Goal: Task Accomplishment & Management: Use online tool/utility

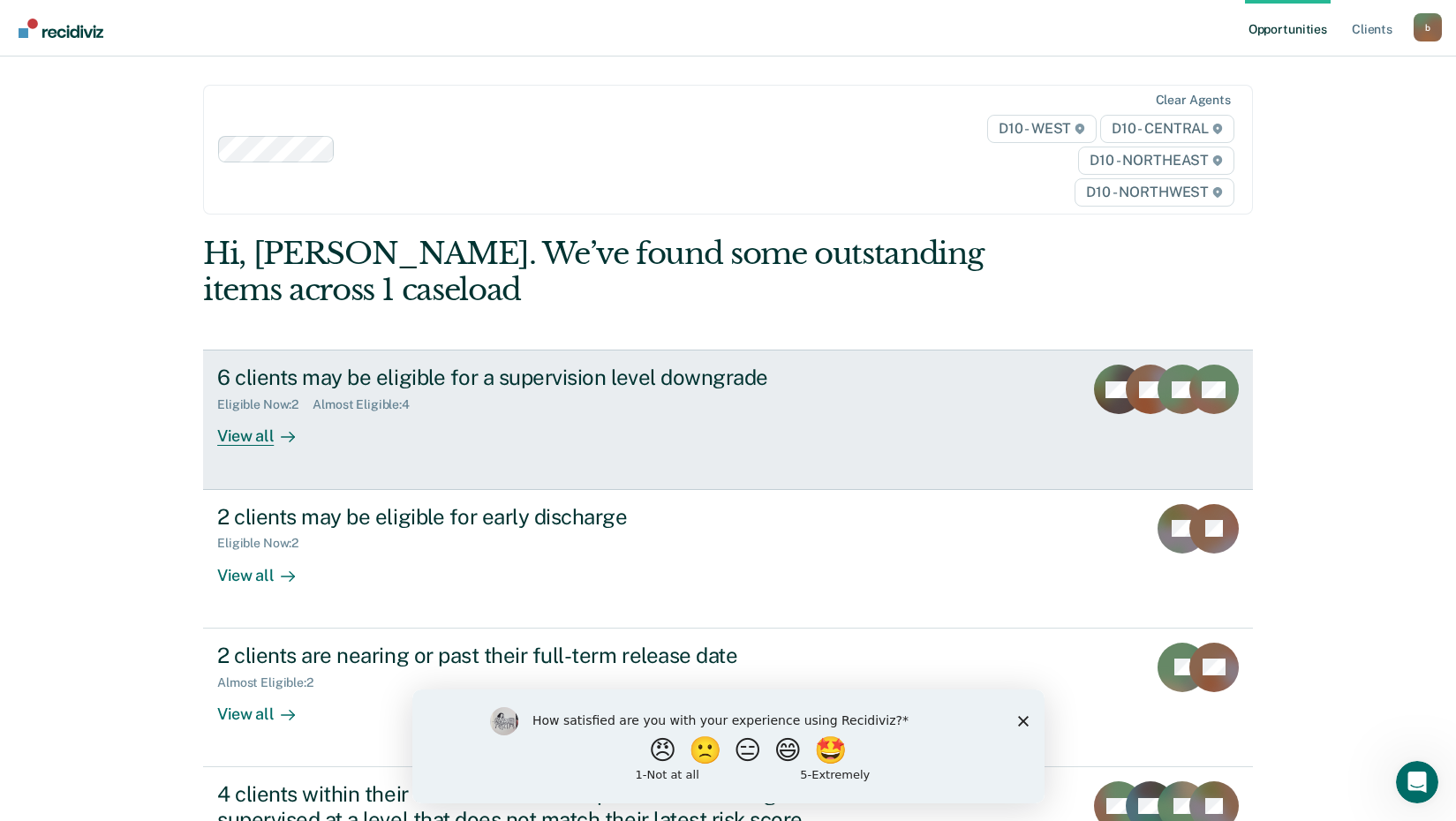
click at [239, 437] on div "View all" at bounding box center [267, 429] width 99 height 34
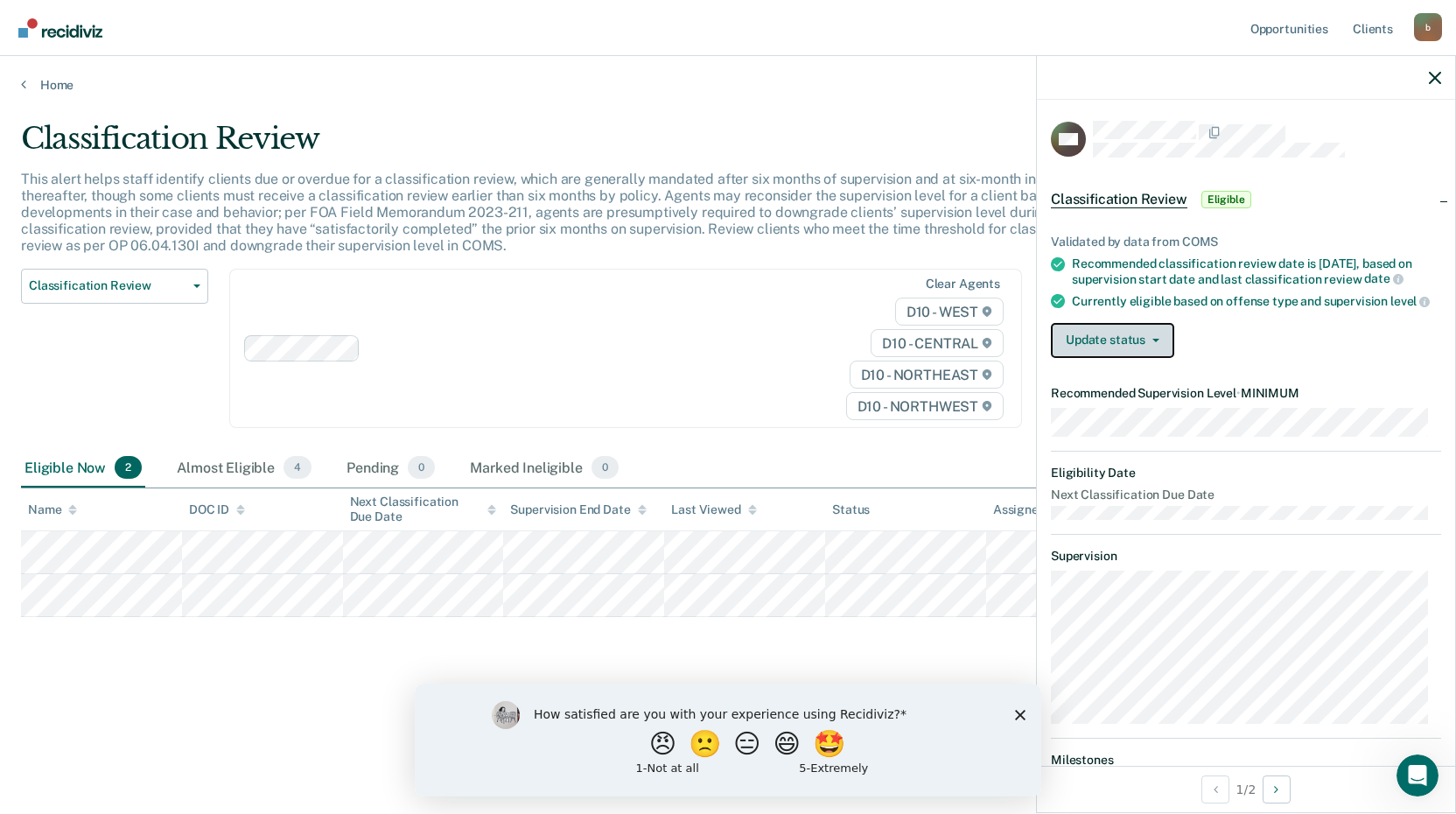
click at [1158, 349] on button "Update status" at bounding box center [1112, 341] width 123 height 35
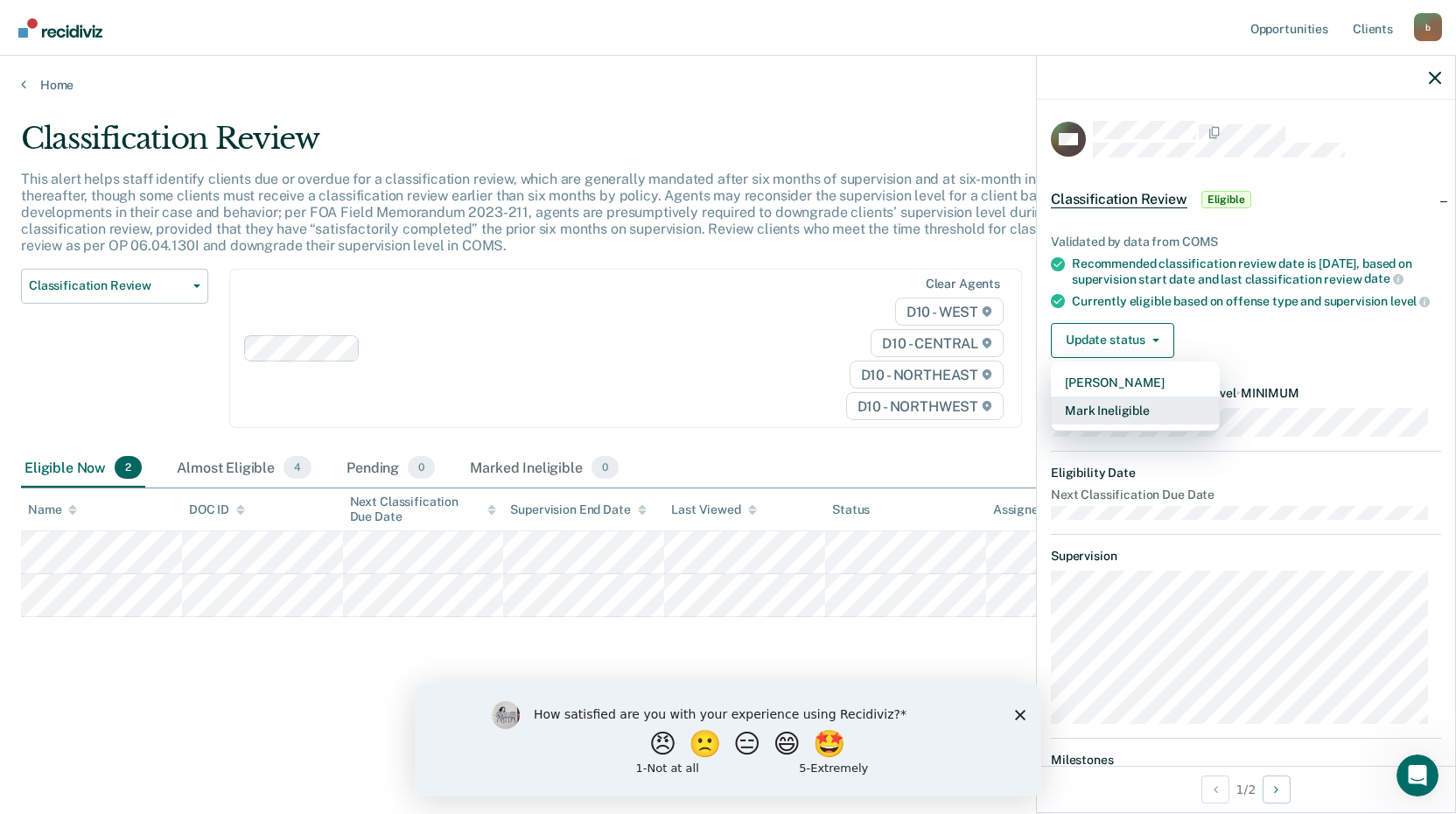
click at [1131, 420] on button "Mark Ineligible" at bounding box center [1136, 410] width 169 height 28
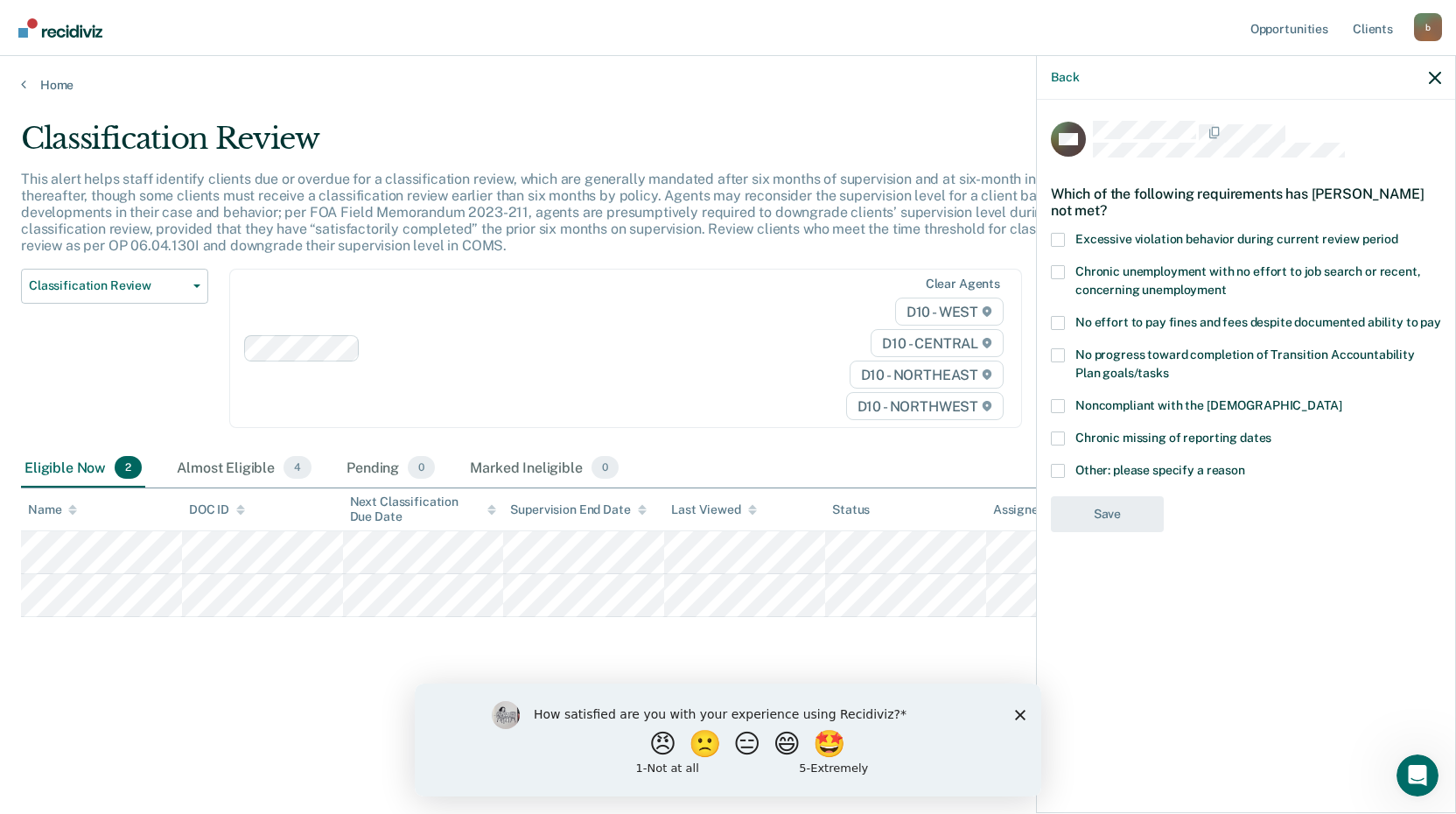
click at [1061, 471] on span at bounding box center [1058, 471] width 14 height 14
click at [1245, 464] on input "Other: please specify a reason" at bounding box center [1245, 464] width 0 height 0
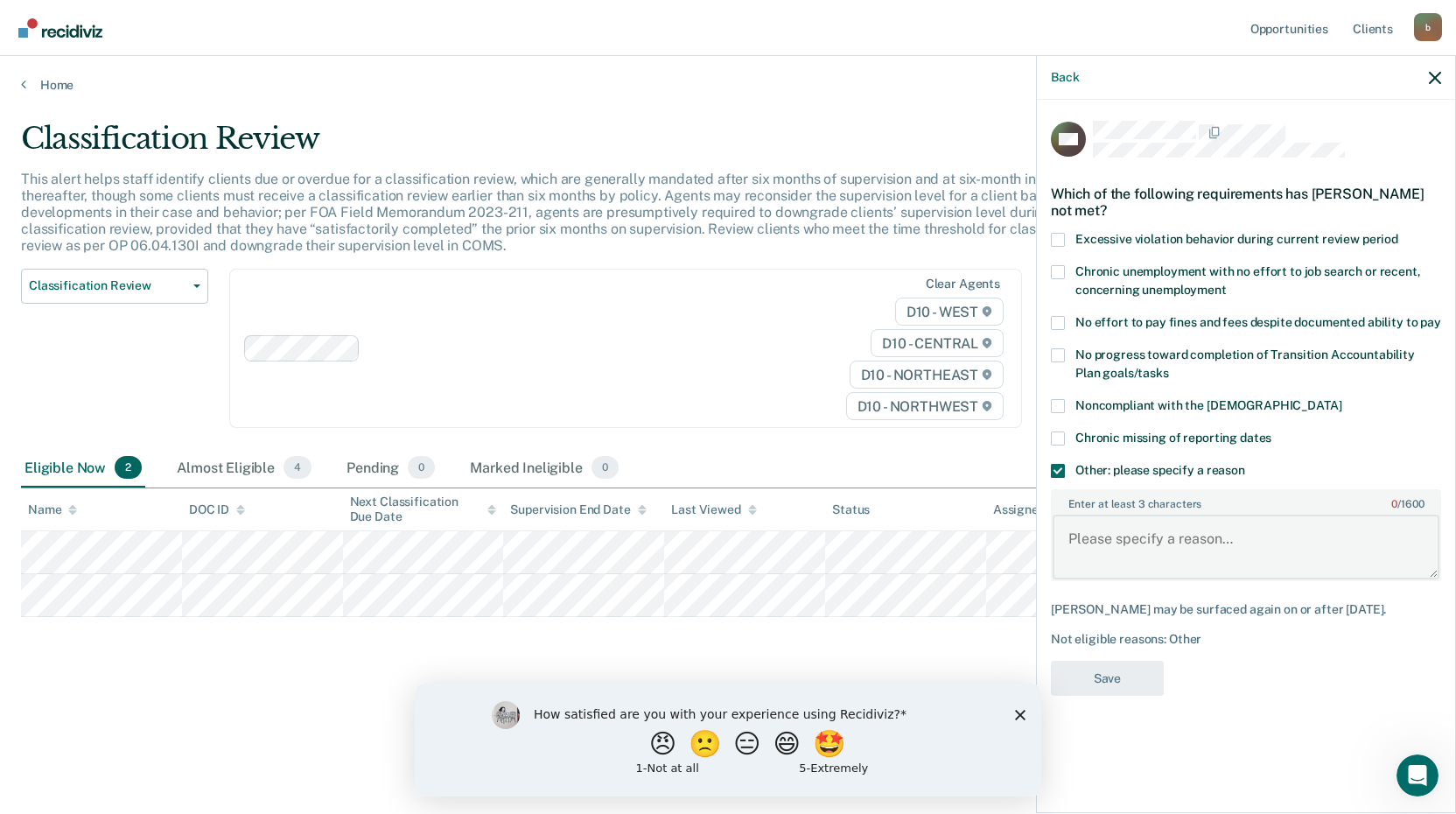
click at [1096, 554] on textarea "Enter at least 3 characters 0 / 1600" at bounding box center [1246, 547] width 387 height 64
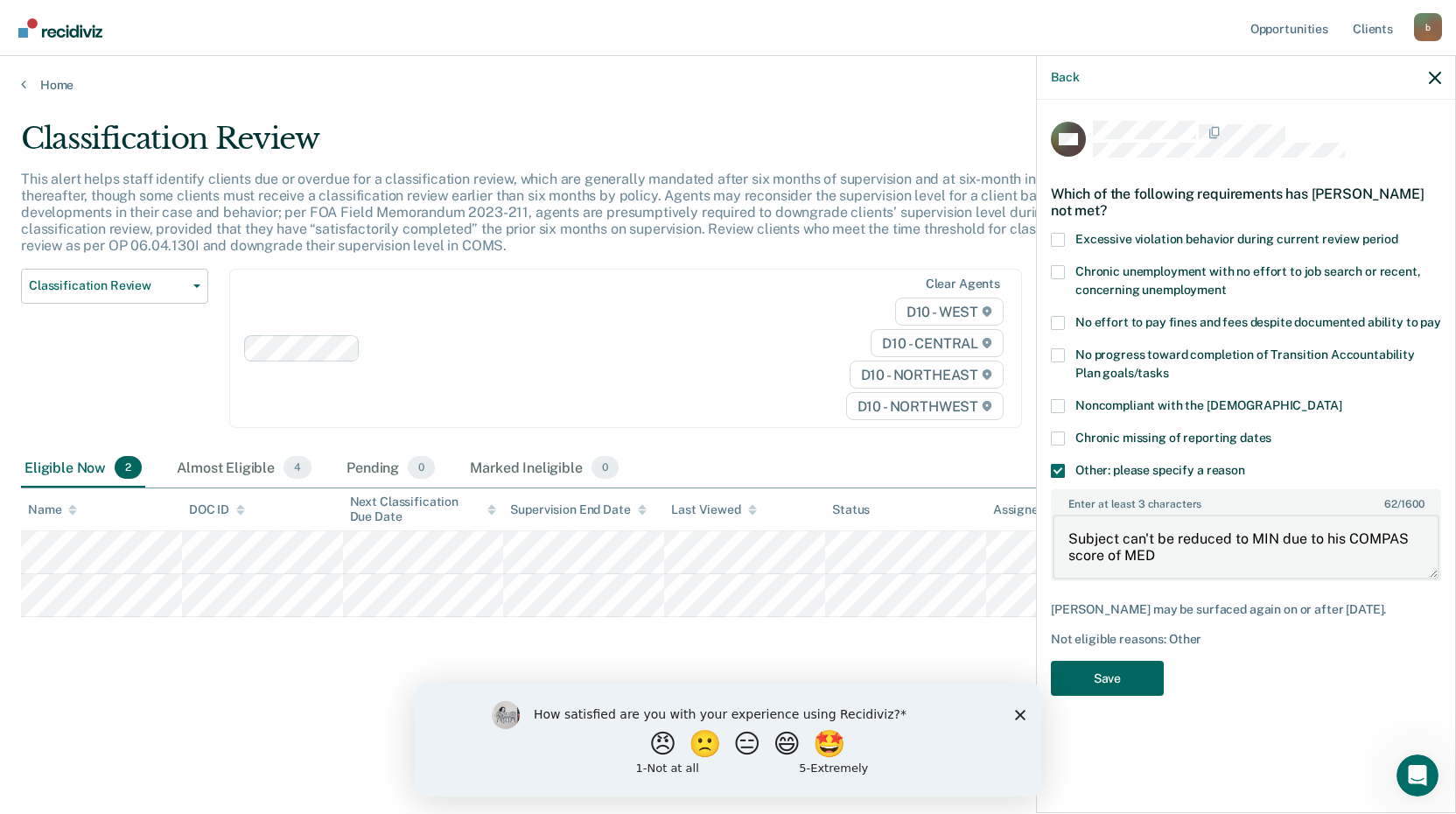
type textarea "Subject can't be reduced to MIN due to his COMPAS score of MED"
click at [1111, 674] on button "Save" at bounding box center [1107, 678] width 113 height 36
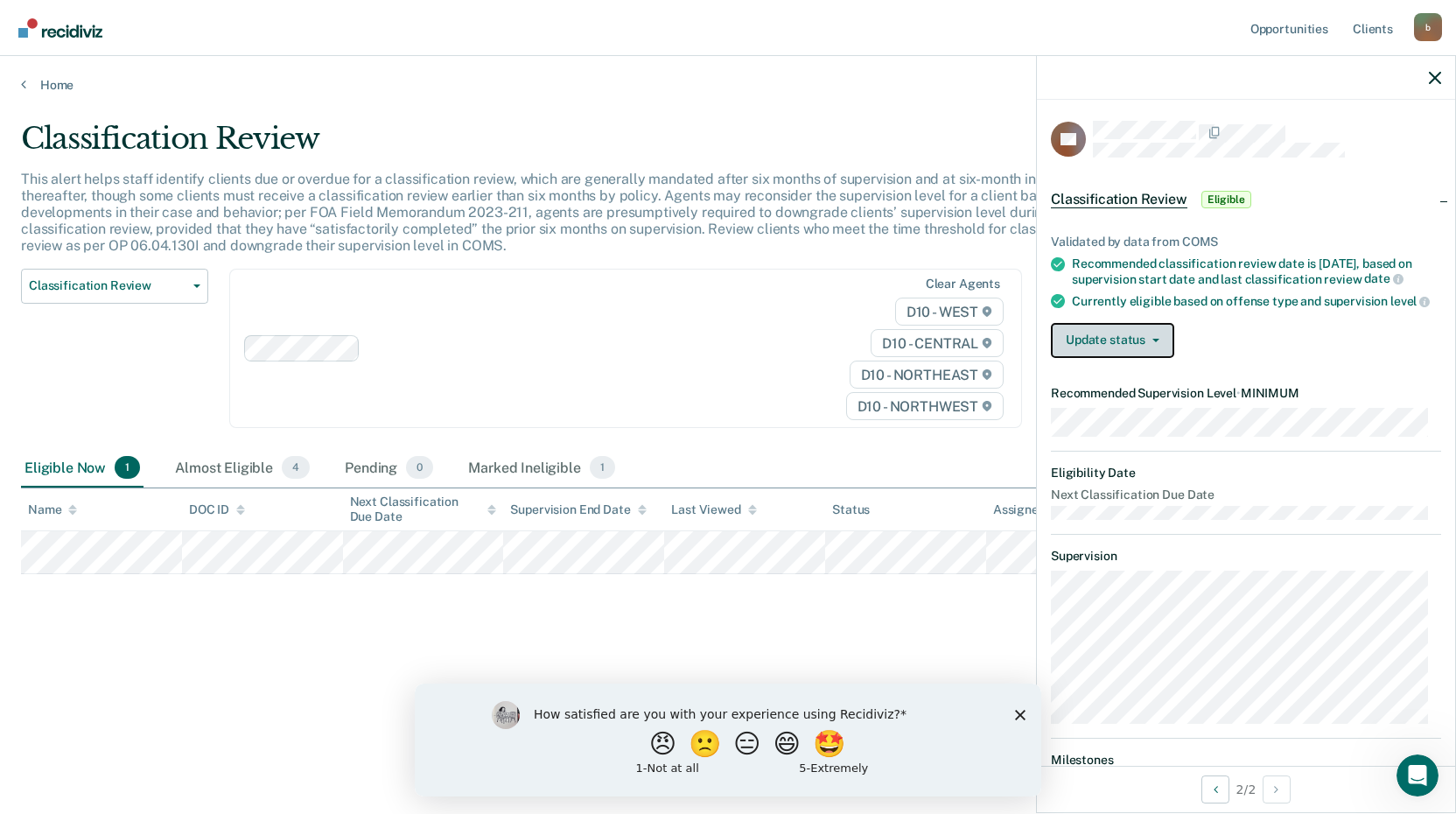
click at [1158, 343] on icon "button" at bounding box center [1156, 341] width 7 height 4
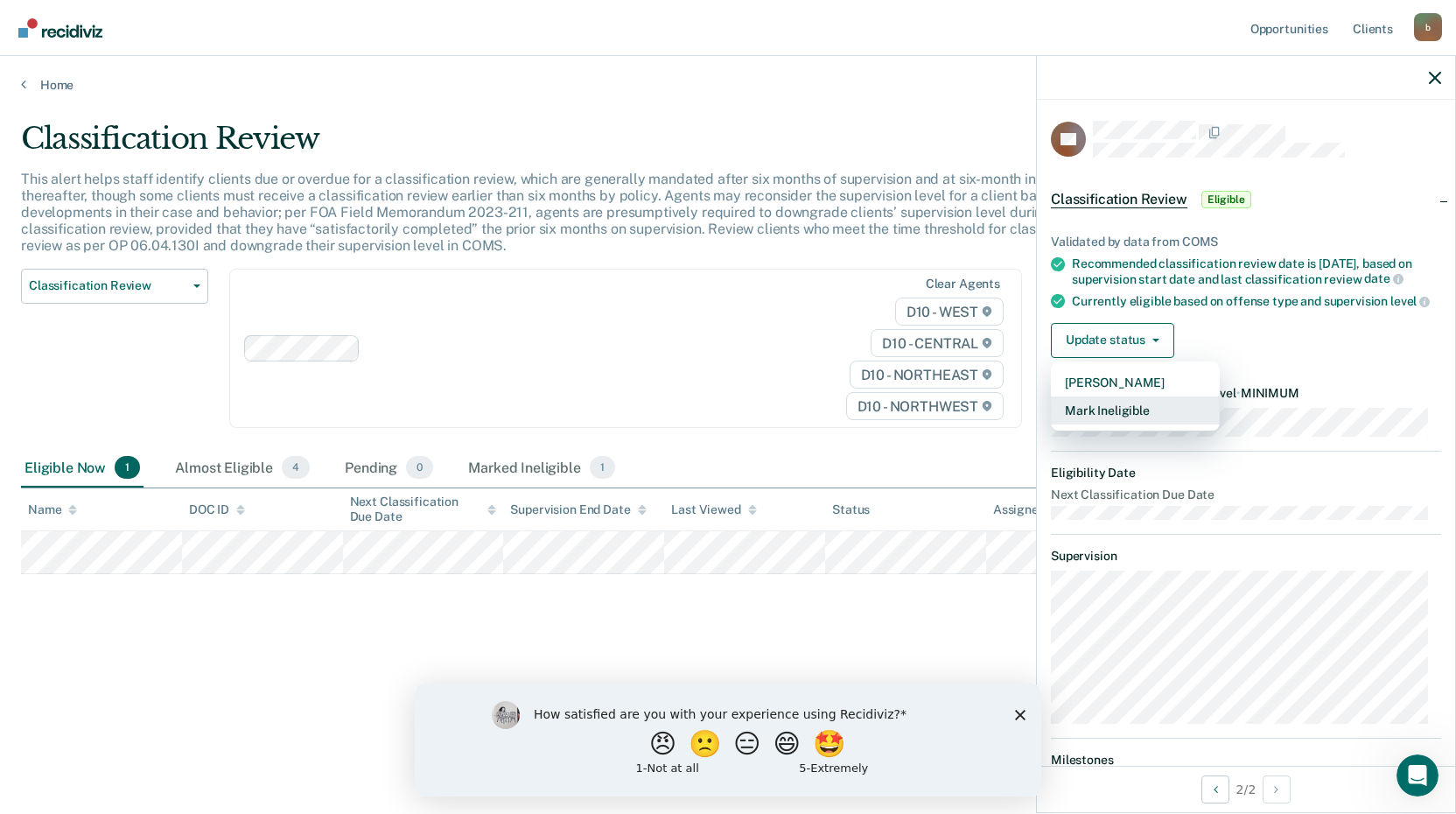
click at [1111, 424] on button "Mark Ineligible" at bounding box center [1136, 410] width 169 height 28
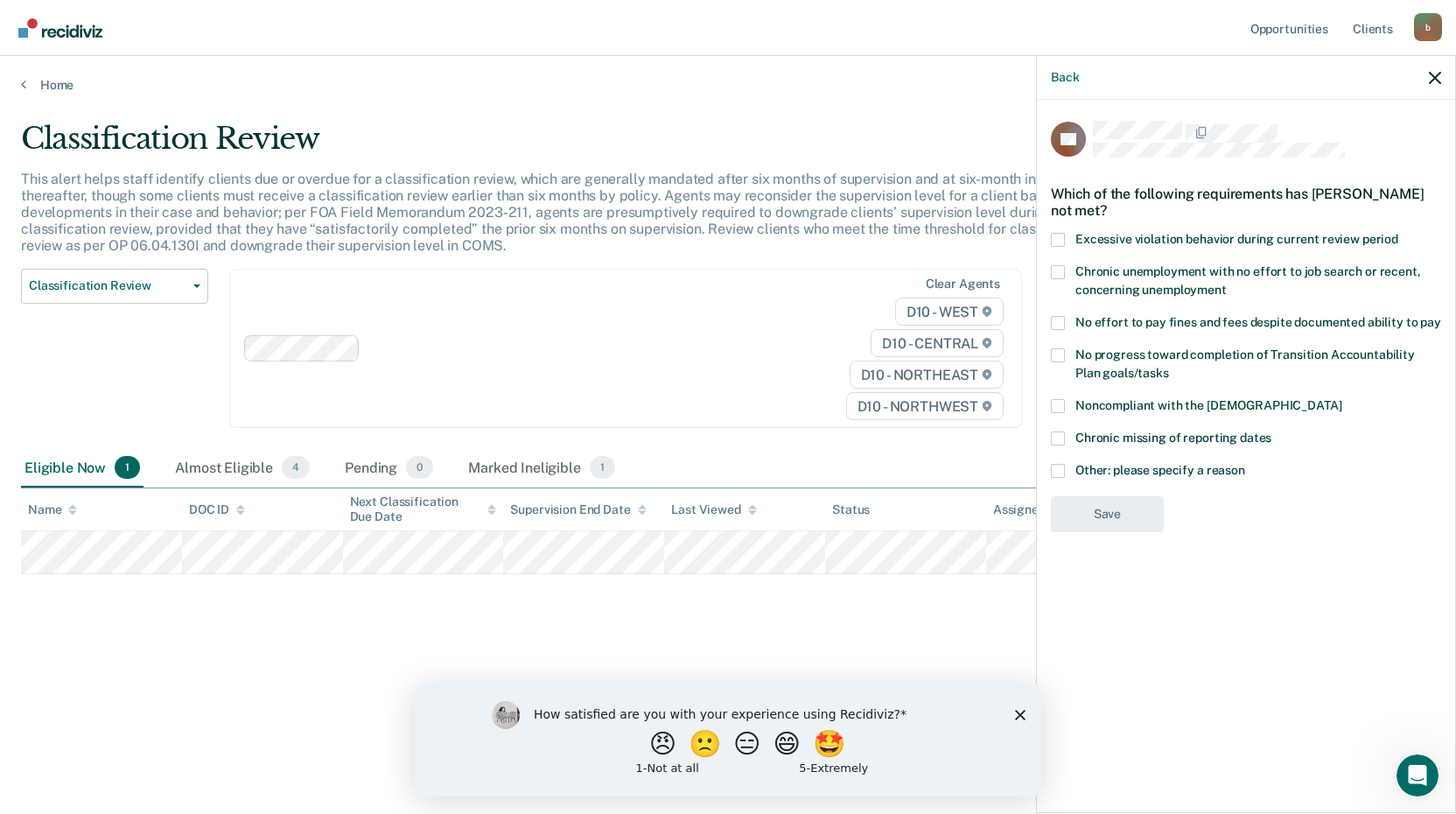
click at [1061, 323] on span at bounding box center [1058, 322] width 14 height 14
click at [1442, 316] on input "No effort to pay fines and fees despite documented ability to pay" at bounding box center [1442, 316] width 0 height 0
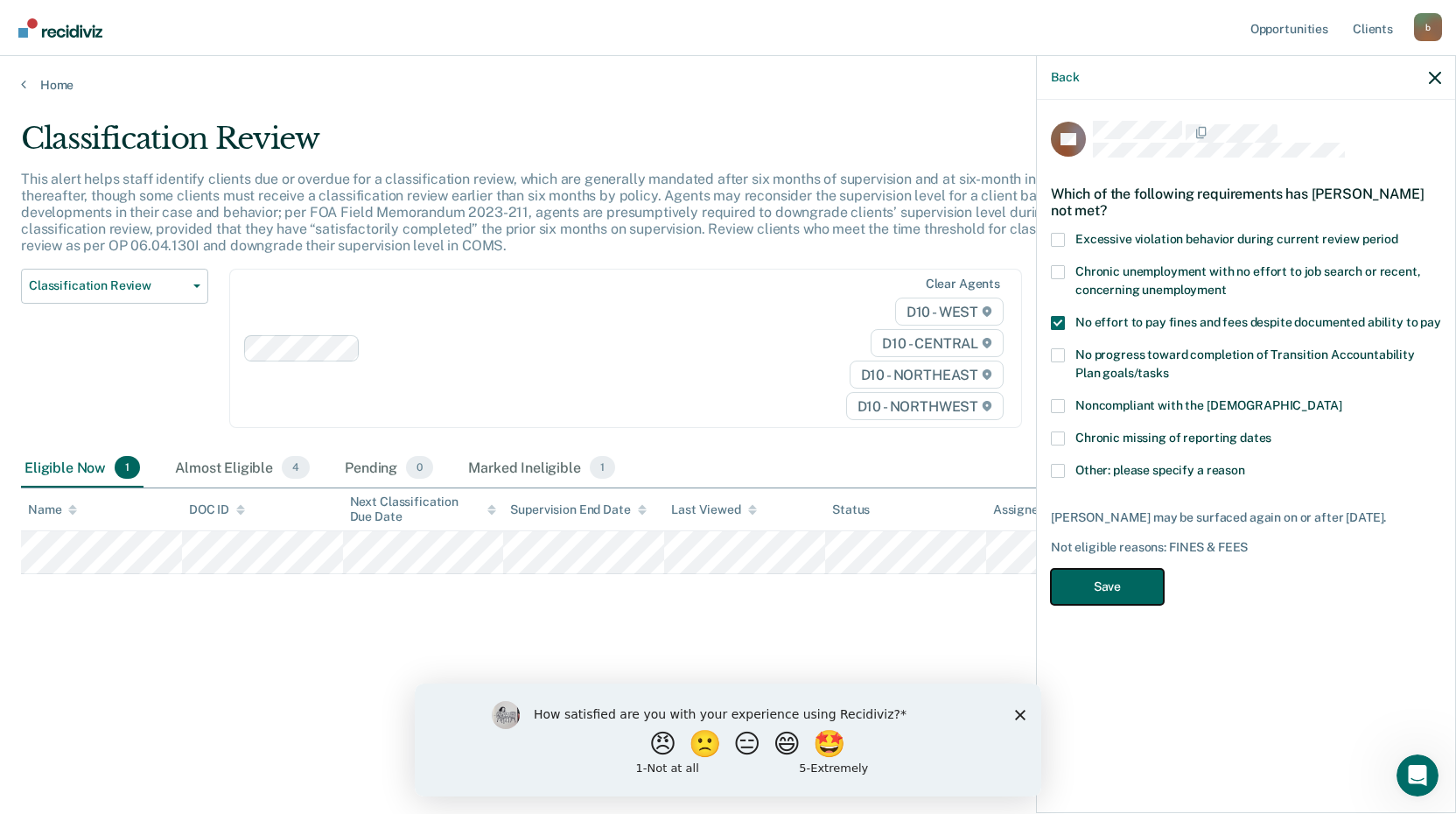
click at [1093, 588] on button "Save" at bounding box center [1107, 586] width 113 height 36
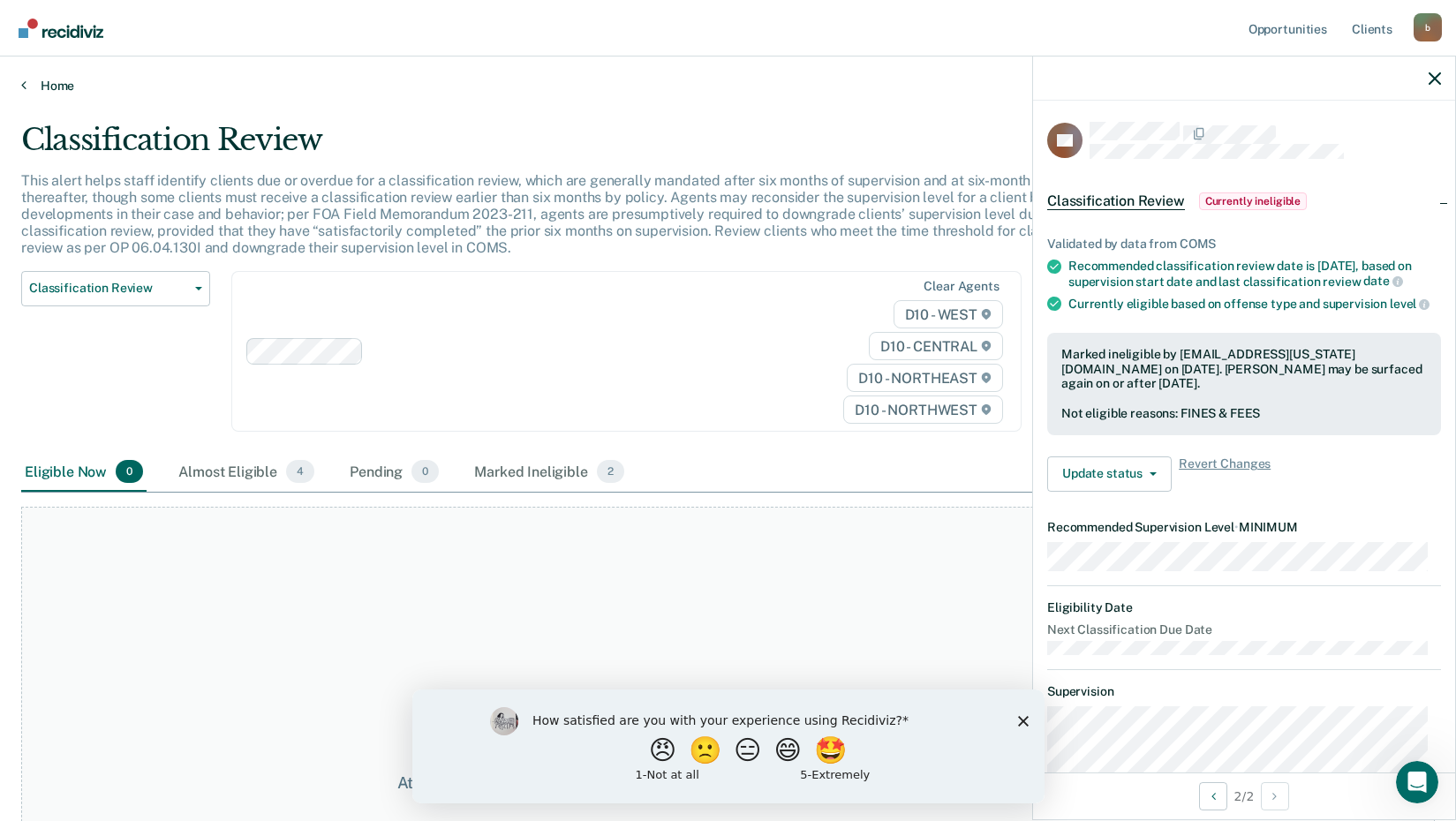
click at [21, 82] on icon at bounding box center [23, 84] width 5 height 15
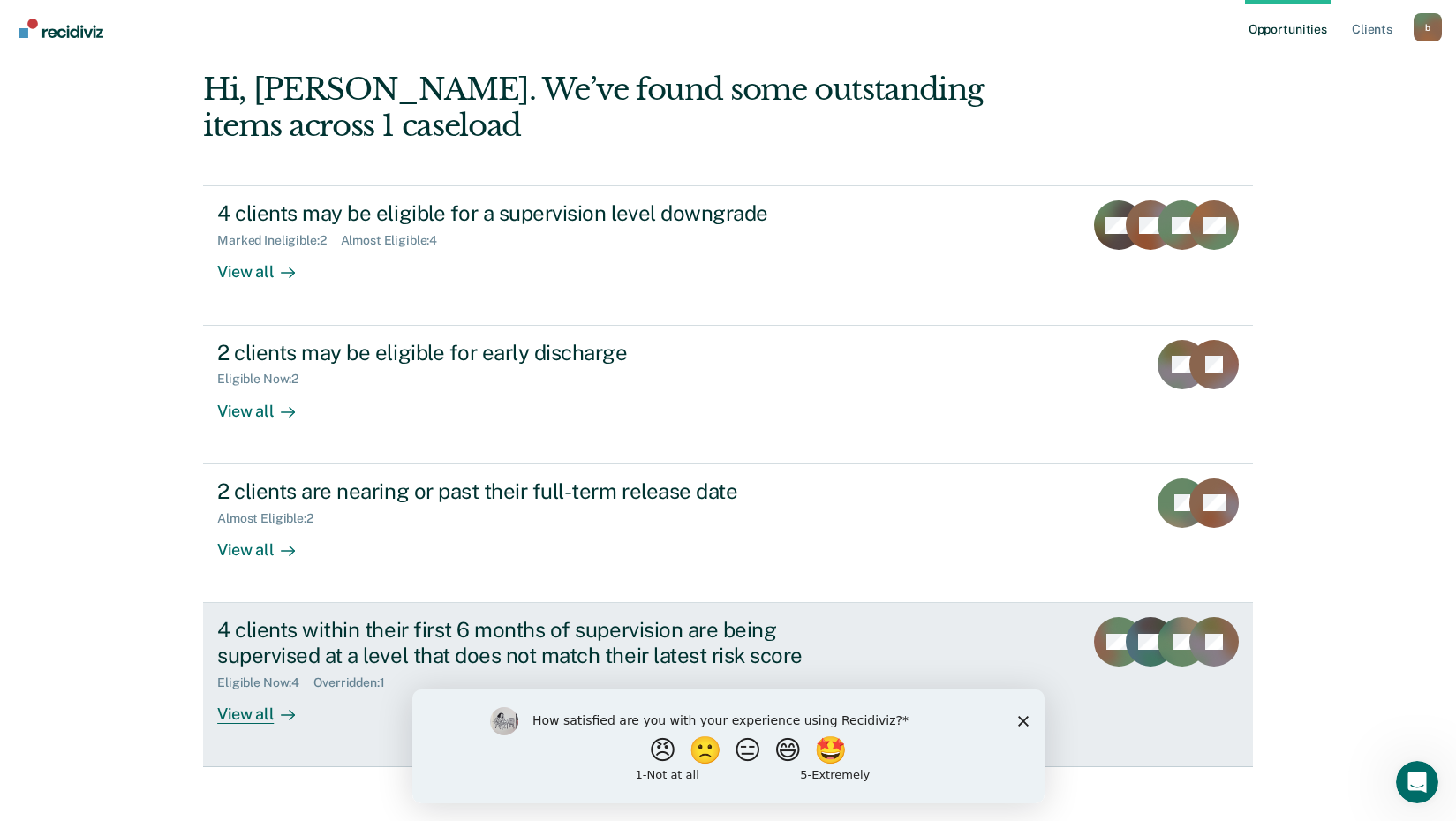
scroll to position [177, 0]
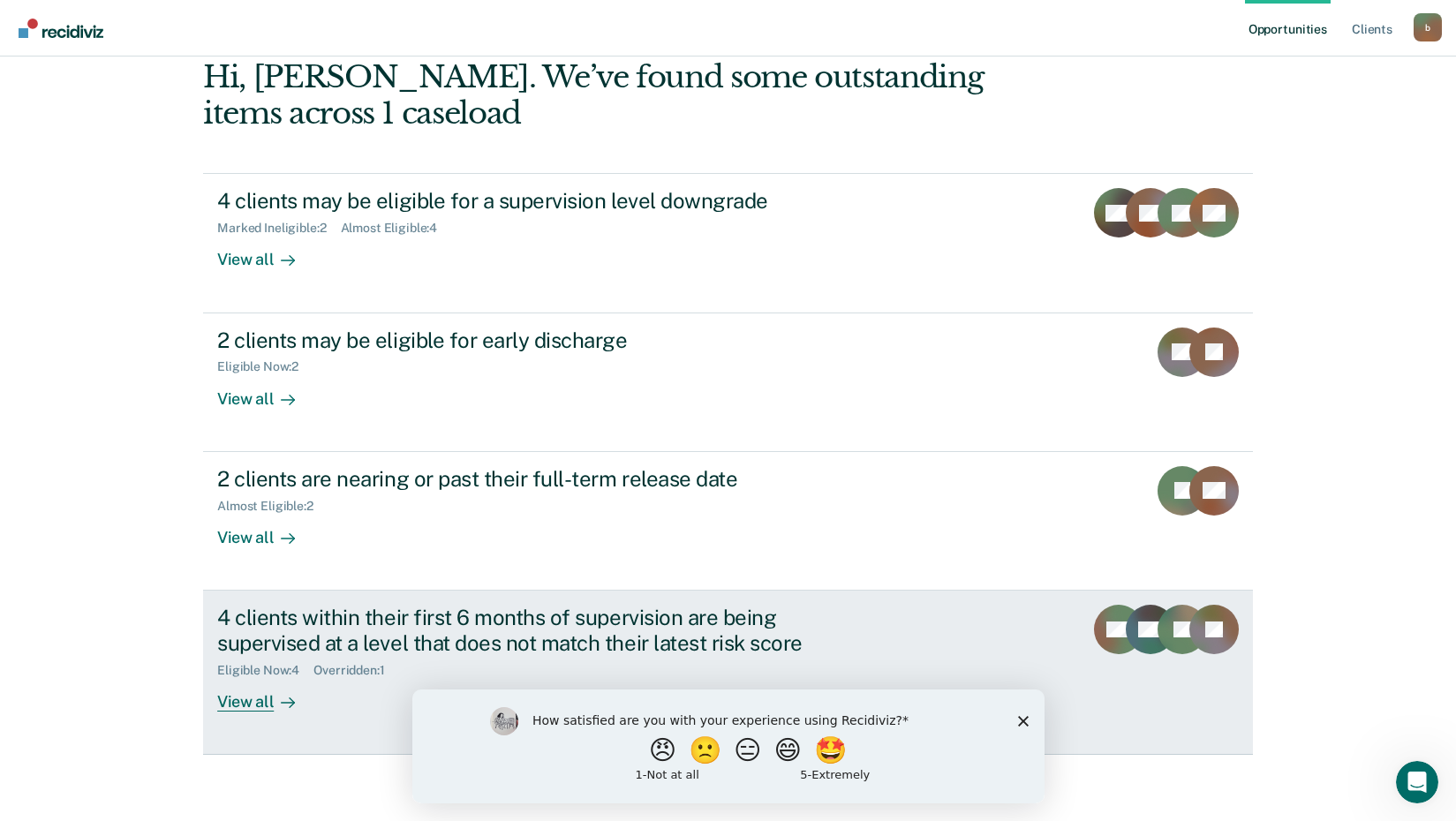
click at [234, 698] on div "View all" at bounding box center [267, 693] width 99 height 34
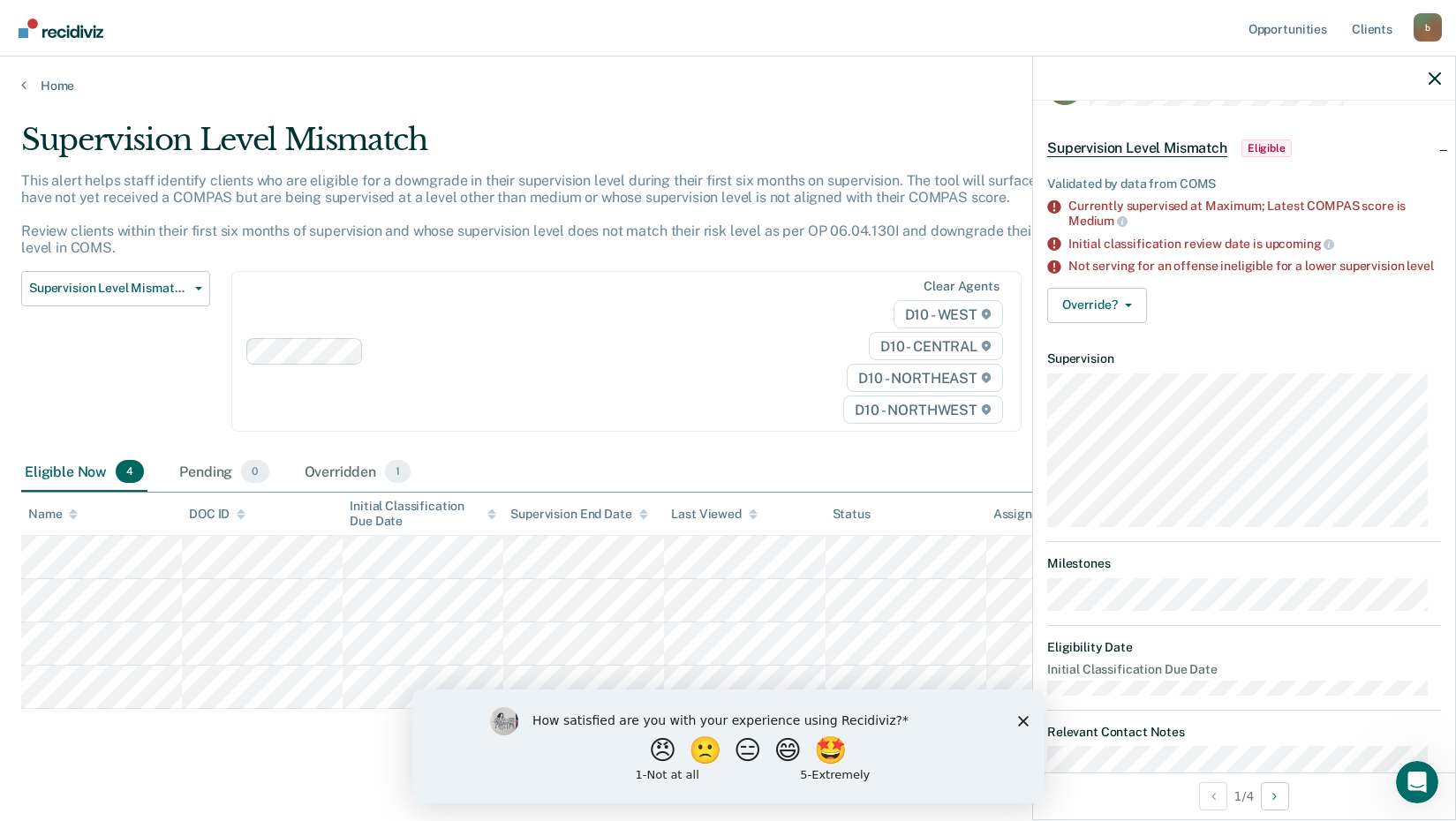
scroll to position [109, 0]
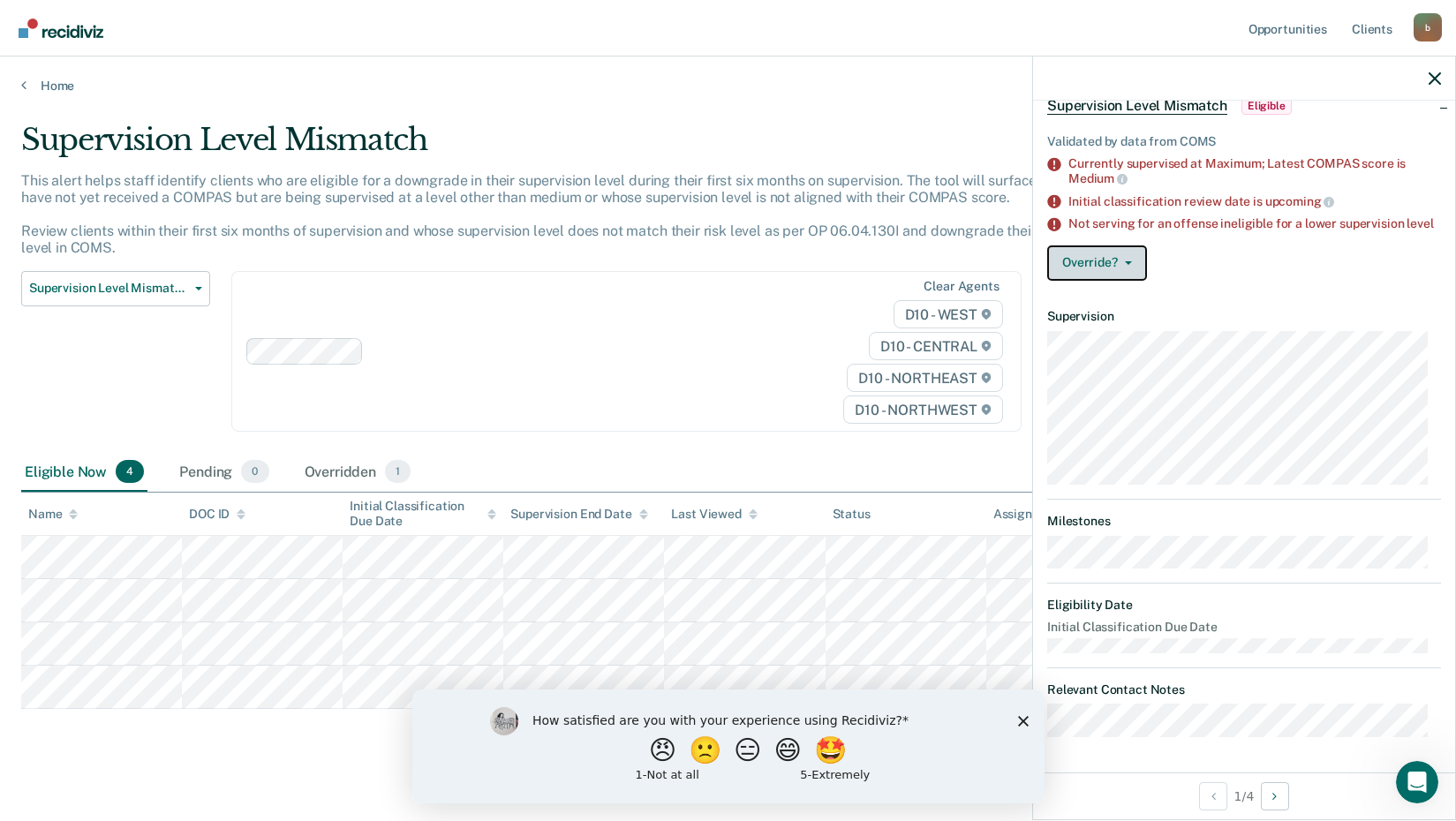
click at [1127, 261] on icon "button" at bounding box center [1128, 263] width 7 height 4
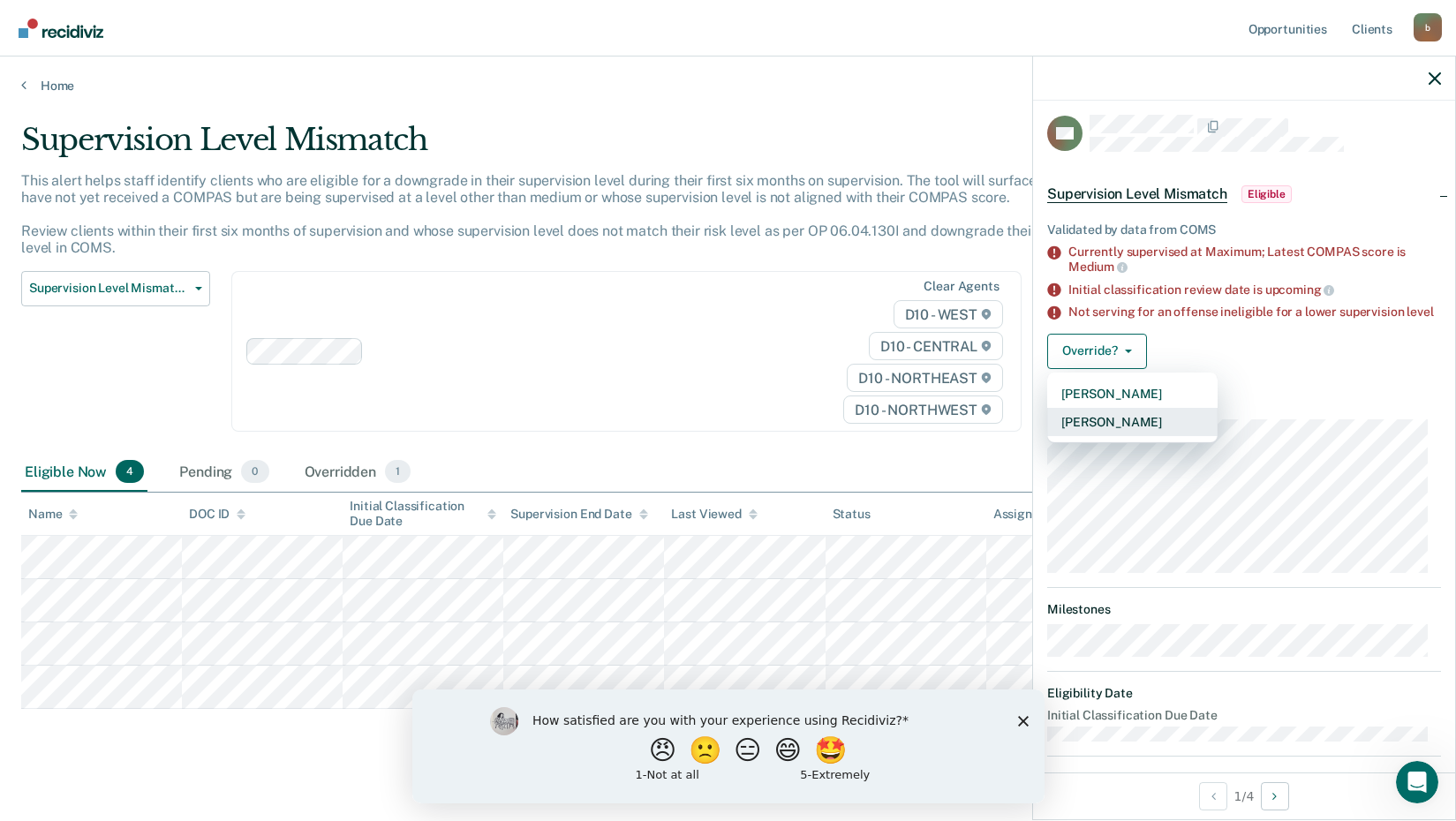
scroll to position [0, 0]
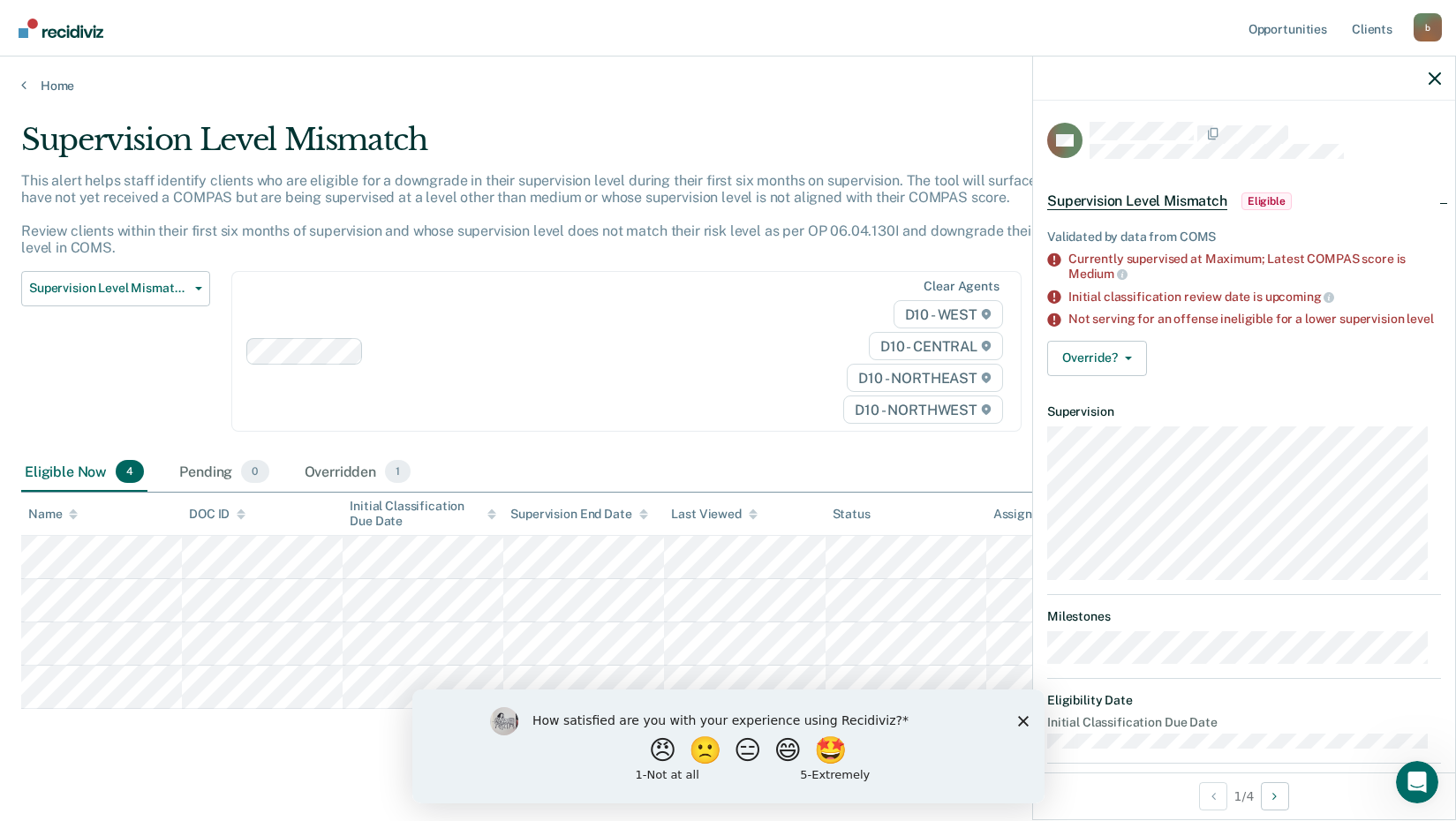
click at [1267, 199] on span "Eligible" at bounding box center [1267, 201] width 50 height 17
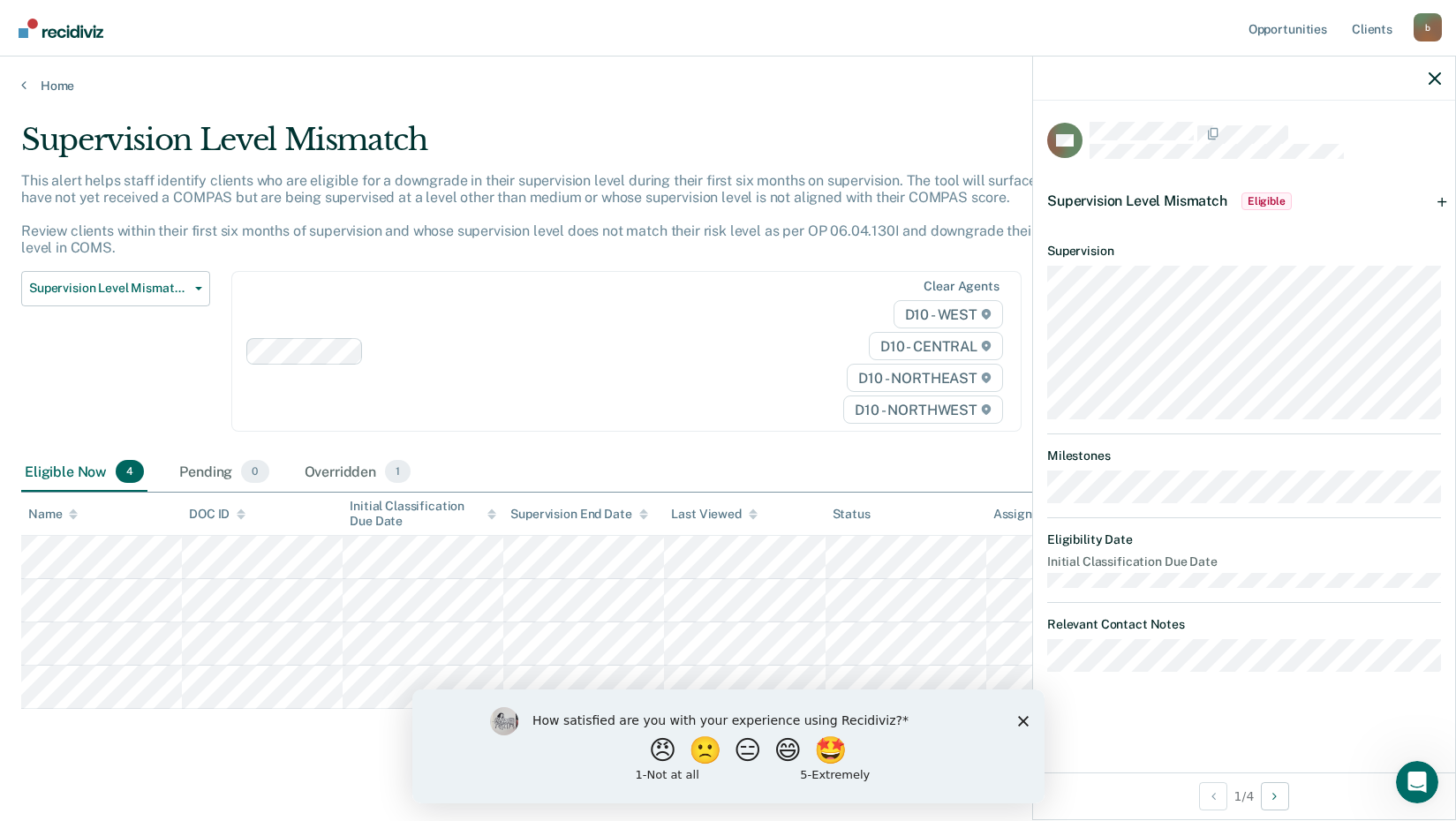
click at [1267, 199] on span "Eligible" at bounding box center [1267, 201] width 50 height 17
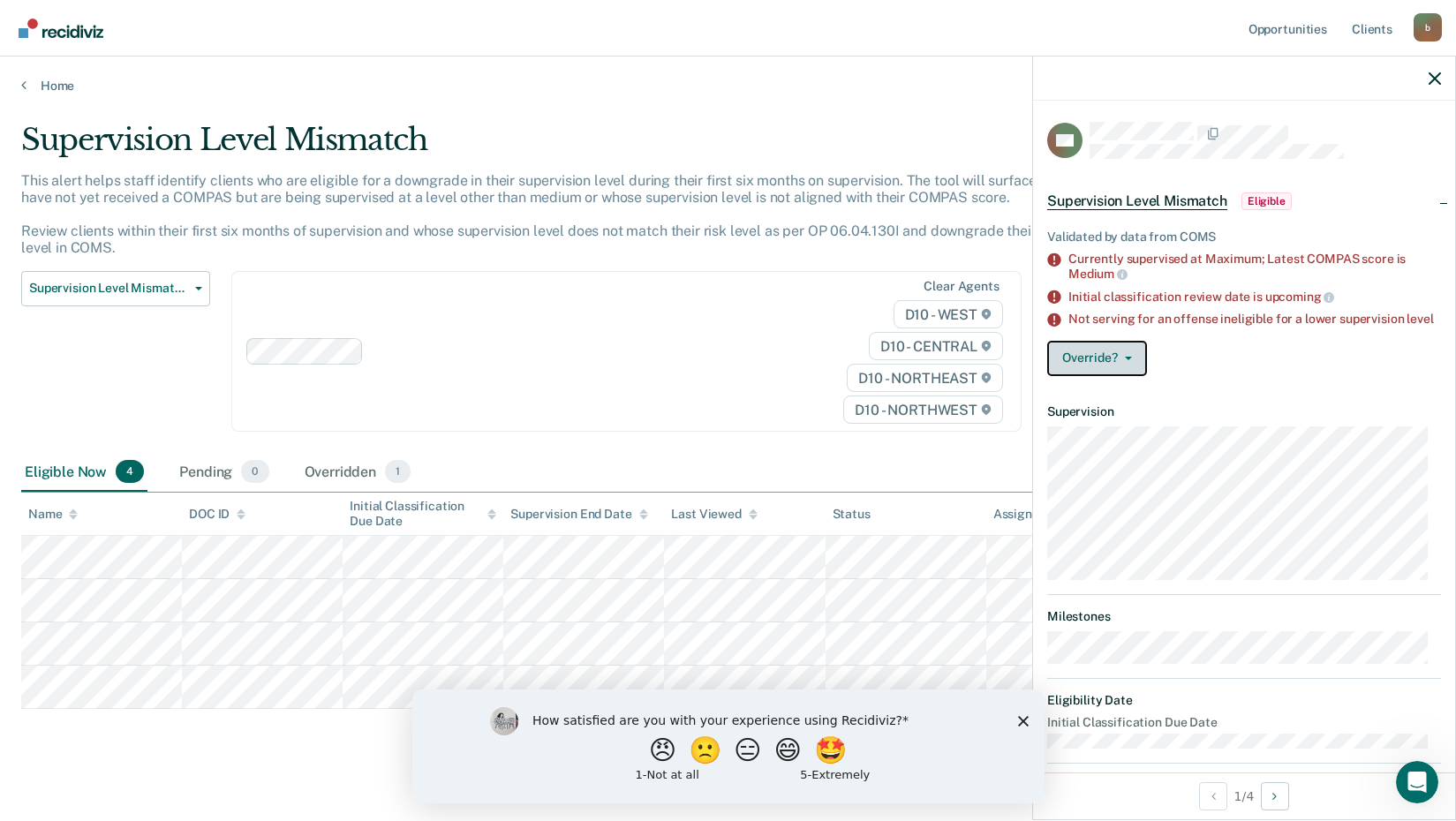
click at [1122, 368] on button "Override?" at bounding box center [1096, 358] width 100 height 35
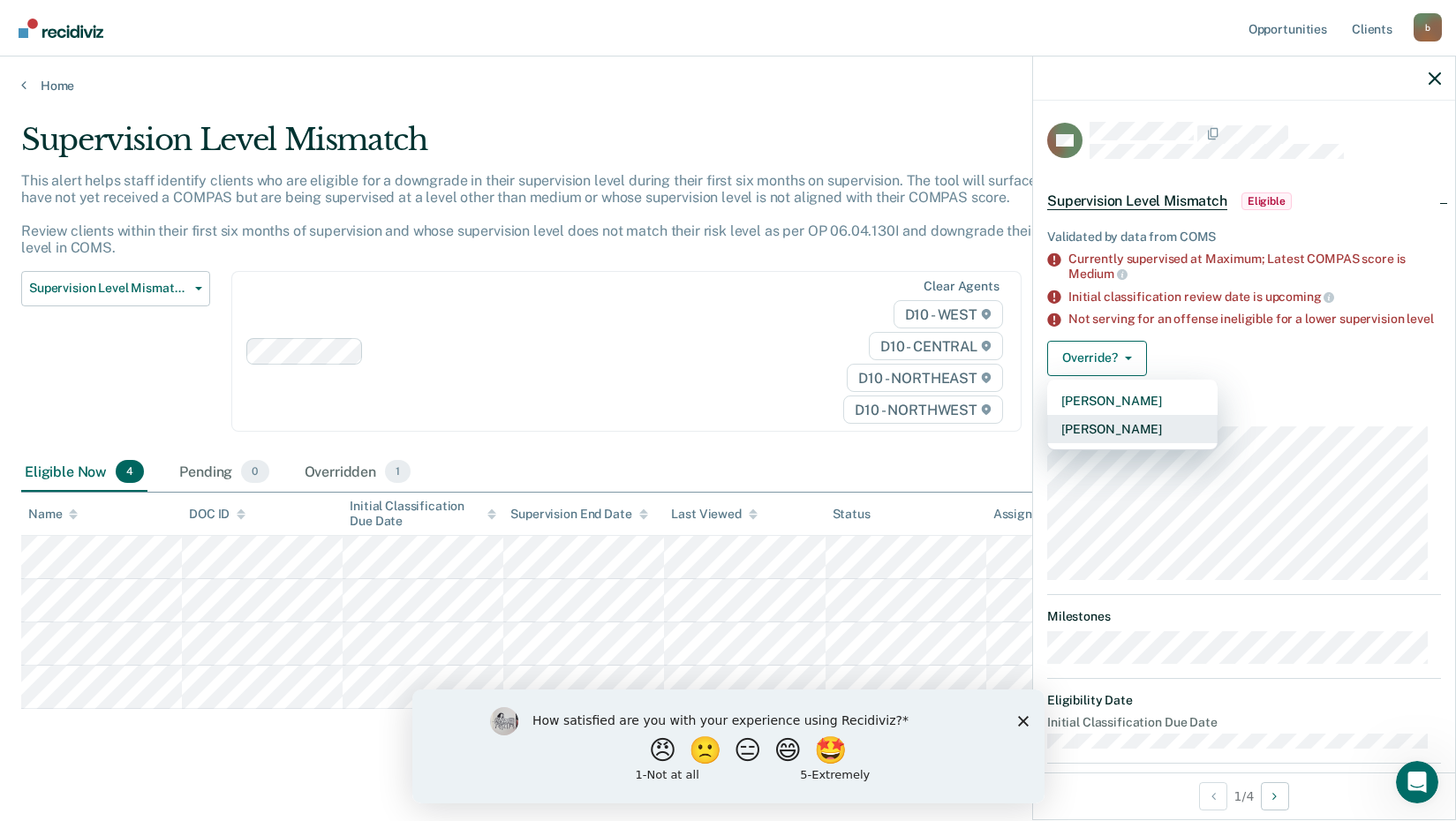
click at [1118, 439] on button "[PERSON_NAME]" at bounding box center [1132, 428] width 171 height 28
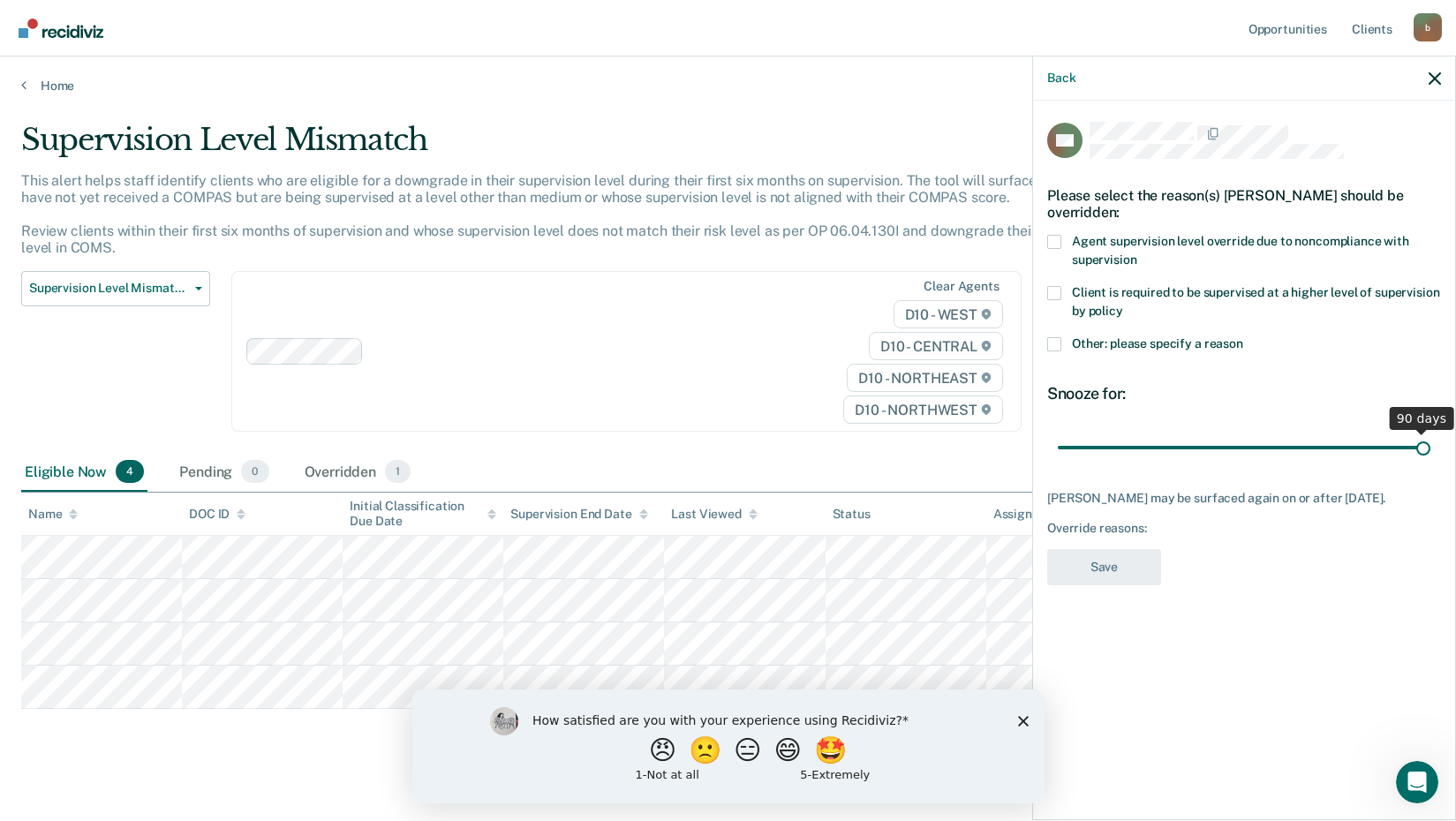
drag, startPoint x: 1181, startPoint y: 445, endPoint x: 1539, endPoint y: 471, distance: 358.9
type input "90"
click at [1430, 463] on input "range" at bounding box center [1243, 447] width 373 height 31
drag, startPoint x: 1051, startPoint y: 294, endPoint x: 1012, endPoint y: 236, distance: 69.9
click at [1012, 236] on body "Looks like you’re using Internet Explorer 11. For faster loading and a better e…" at bounding box center [728, 410] width 1456 height 821
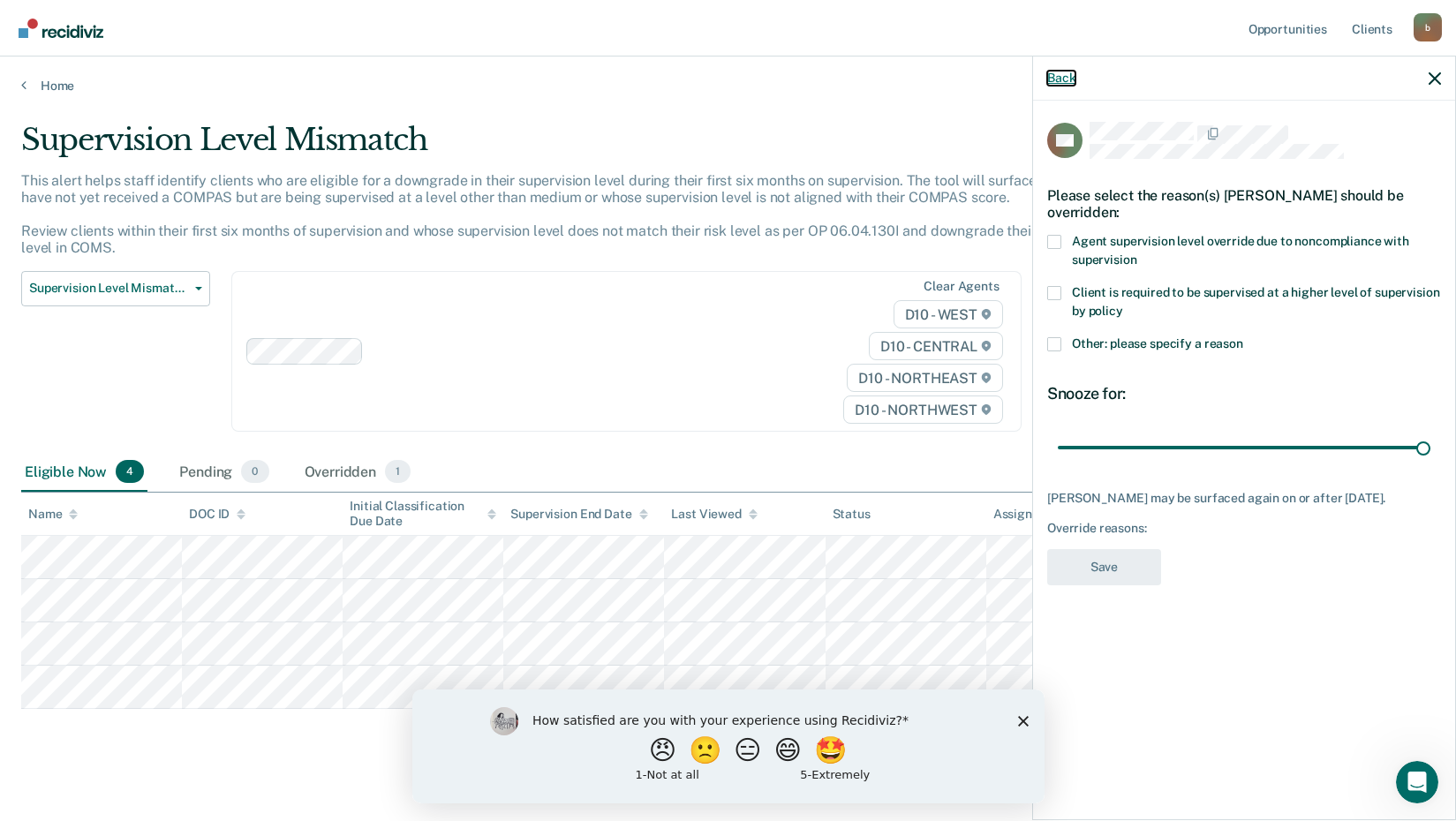
click at [1059, 72] on button "Back" at bounding box center [1060, 78] width 28 height 15
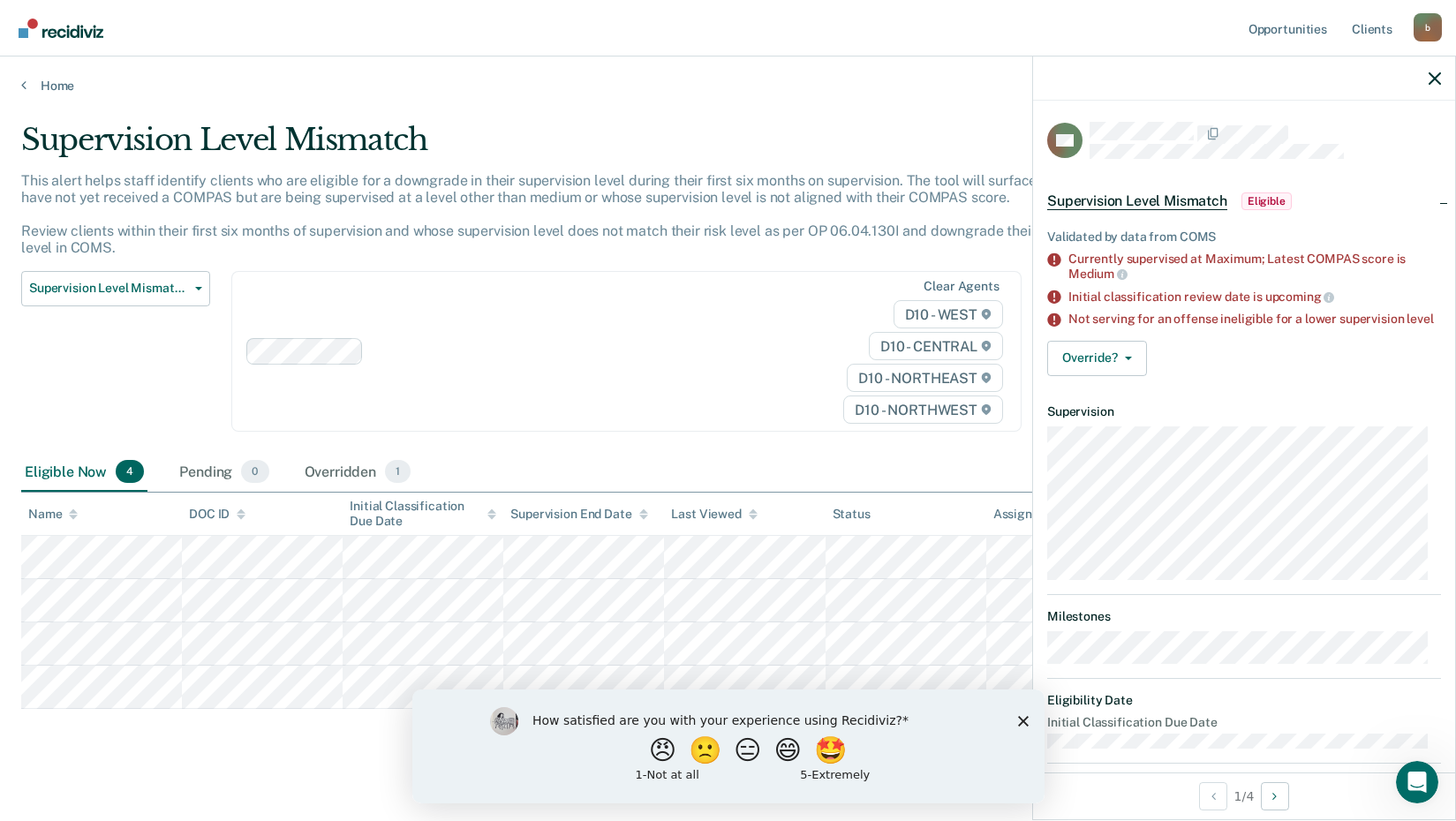
click at [1257, 199] on span "Eligible" at bounding box center [1267, 201] width 50 height 17
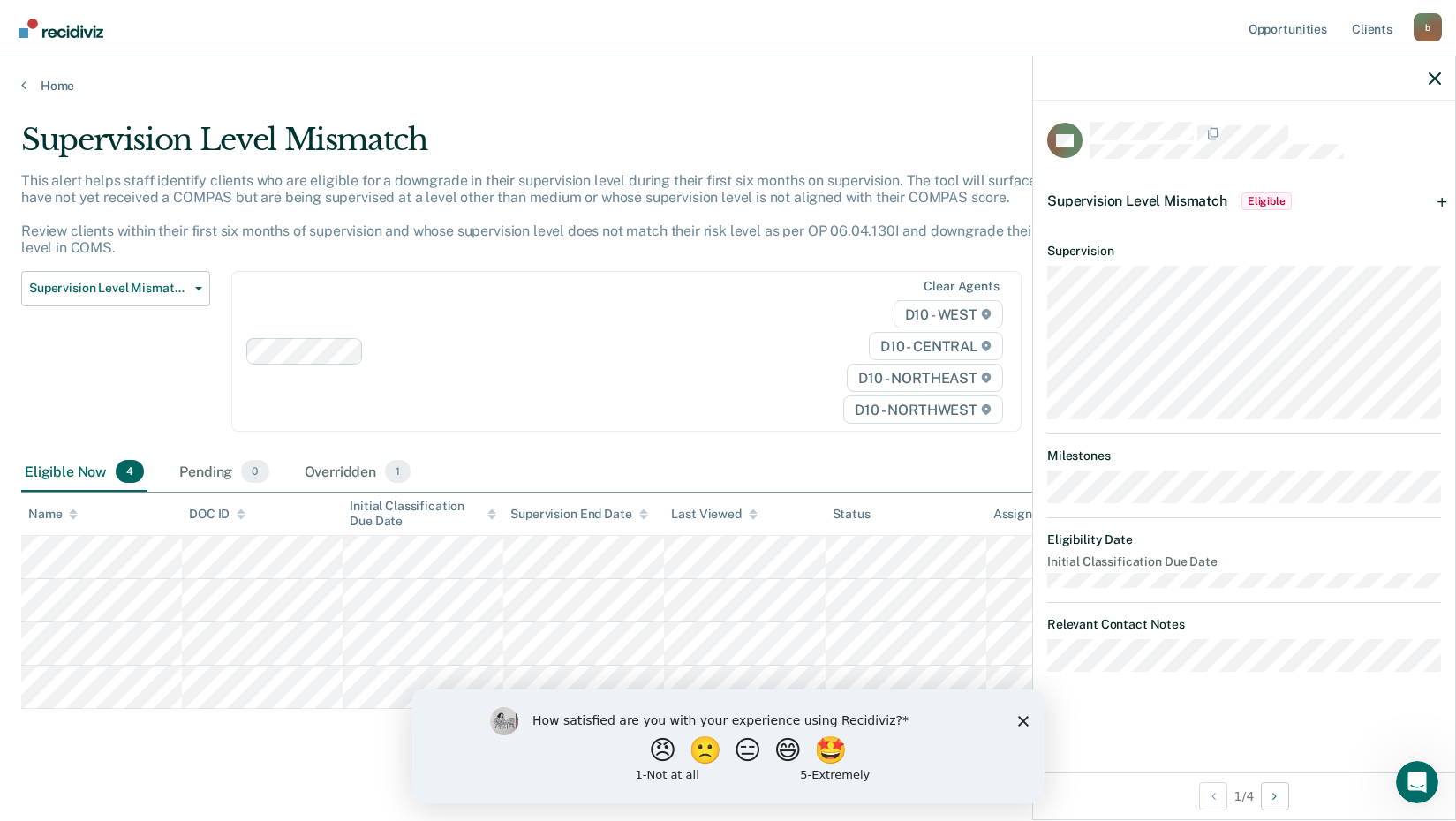
click at [1268, 192] on span "Eligible" at bounding box center [1267, 201] width 50 height 17
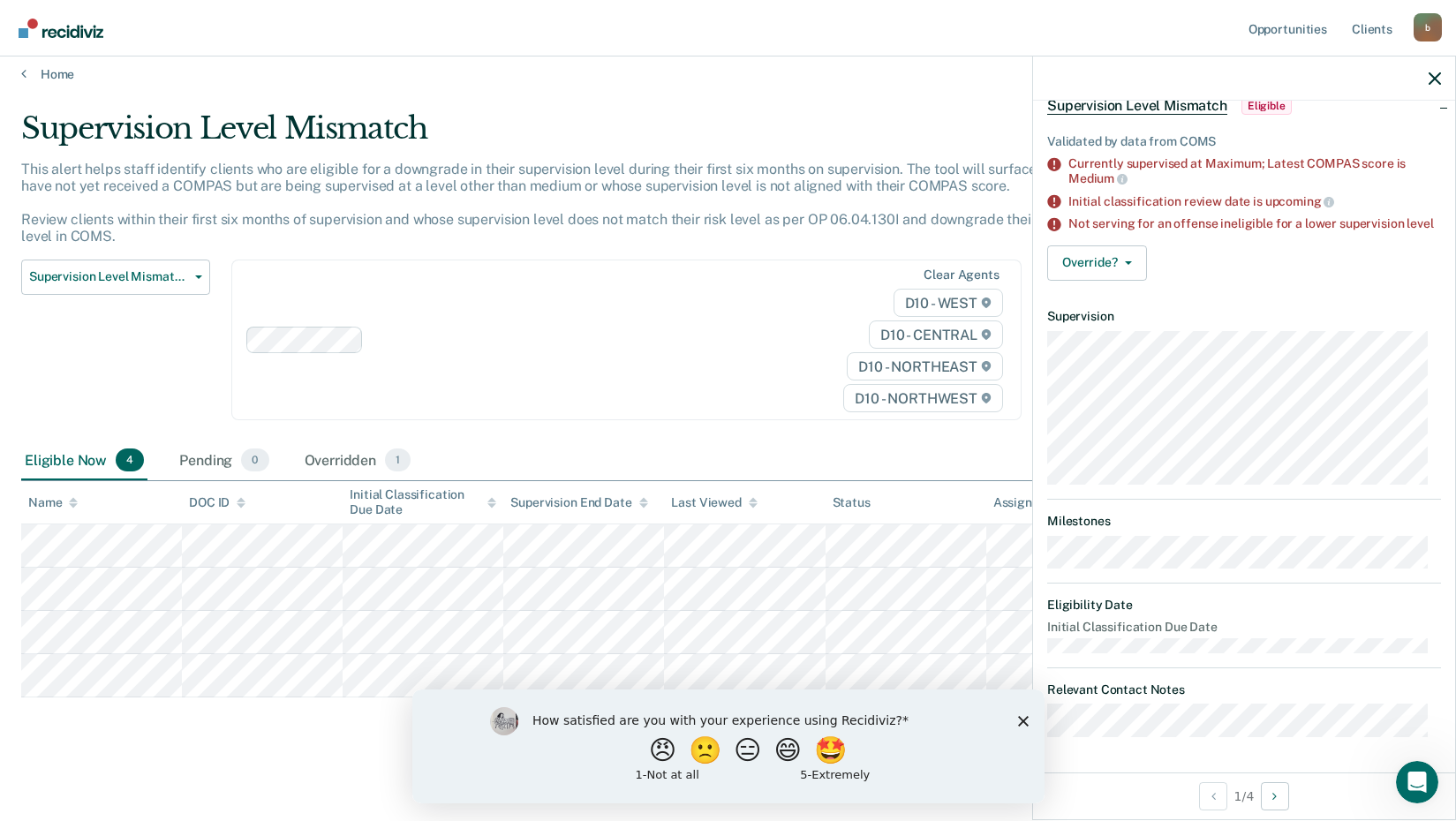
scroll to position [15, 0]
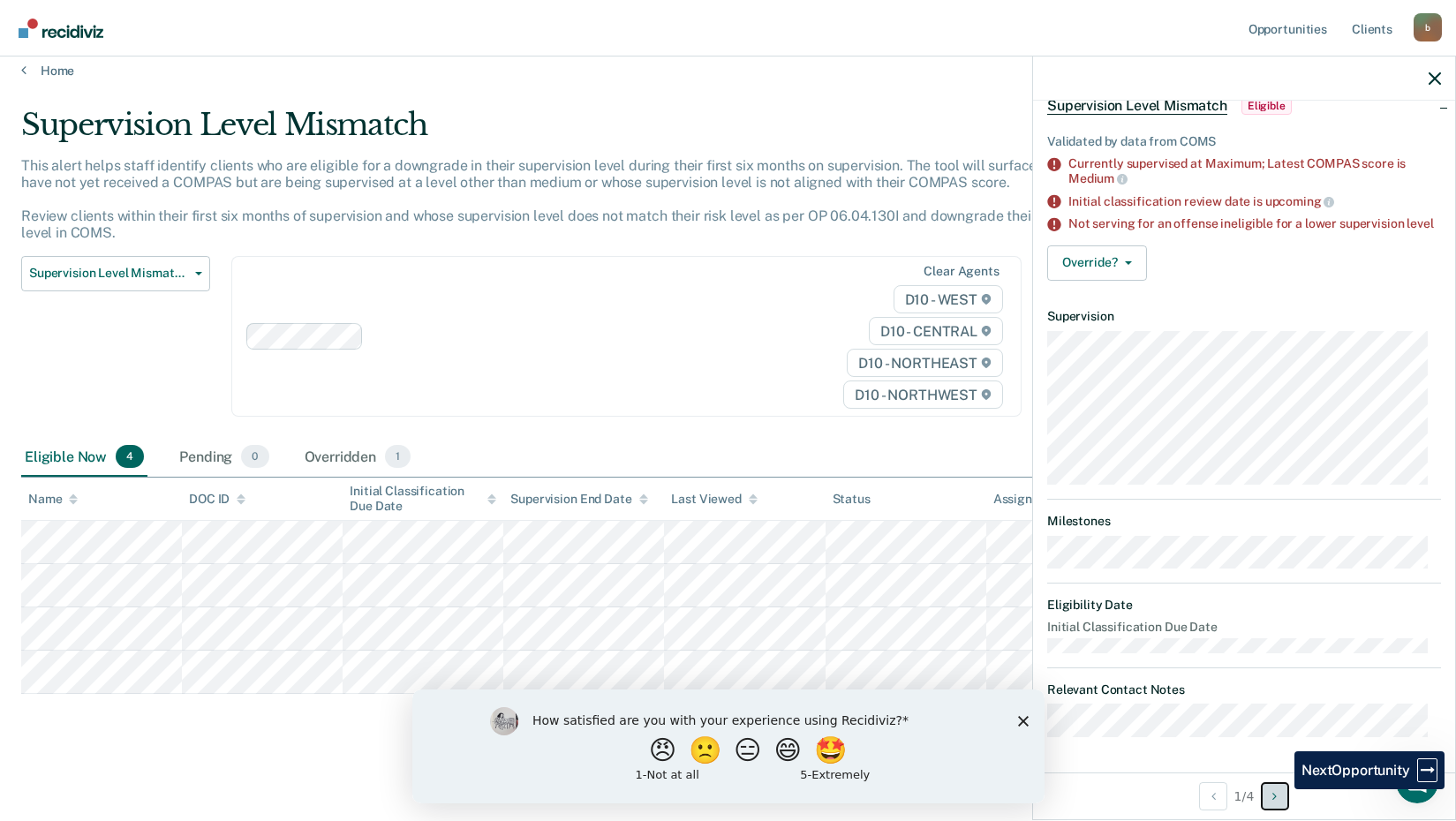
click at [1279, 789] on button "Next Opportunity" at bounding box center [1274, 796] width 28 height 28
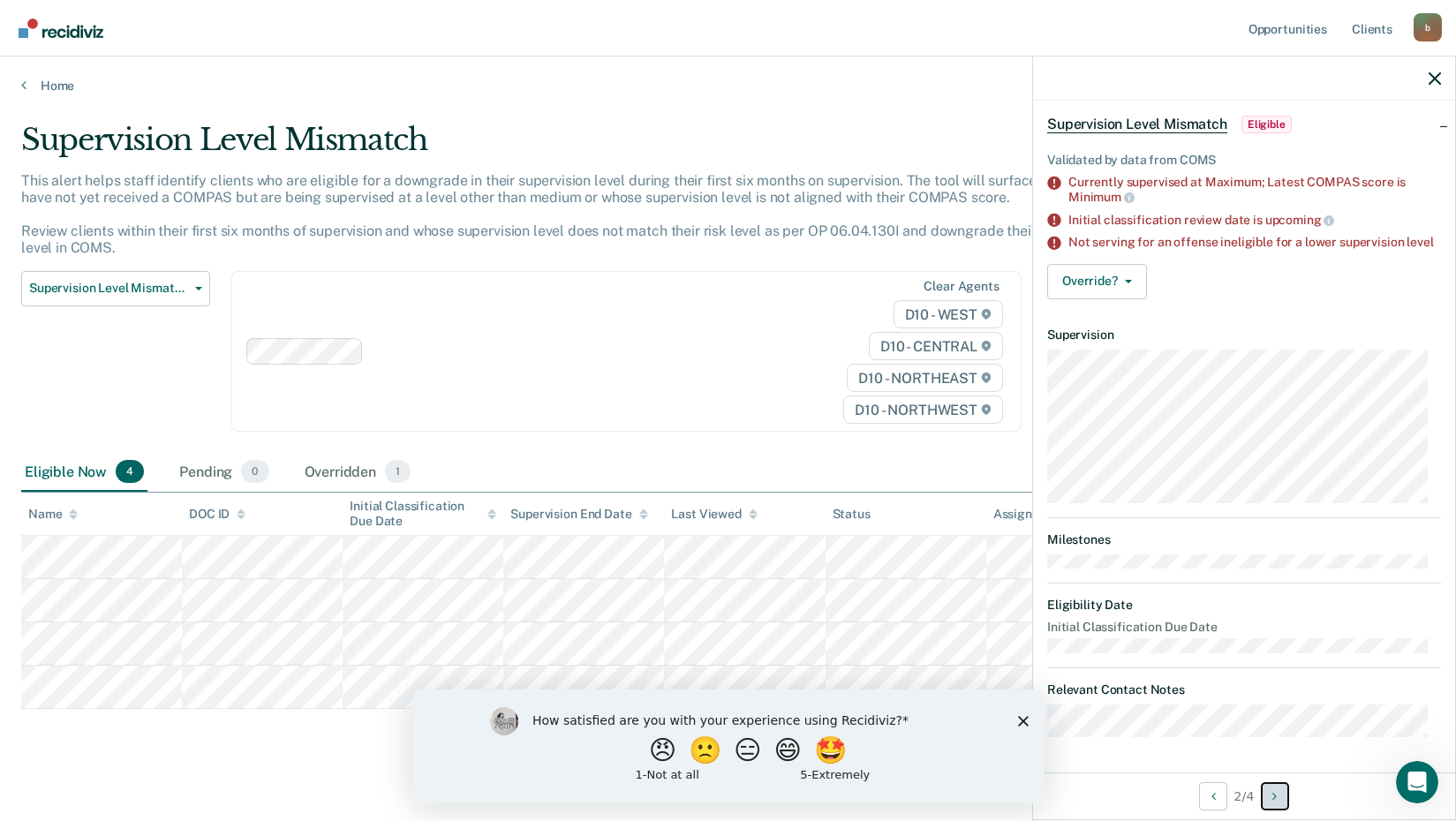
scroll to position [90, 0]
click at [1214, 789] on button "Previous Opportunity" at bounding box center [1212, 796] width 28 height 28
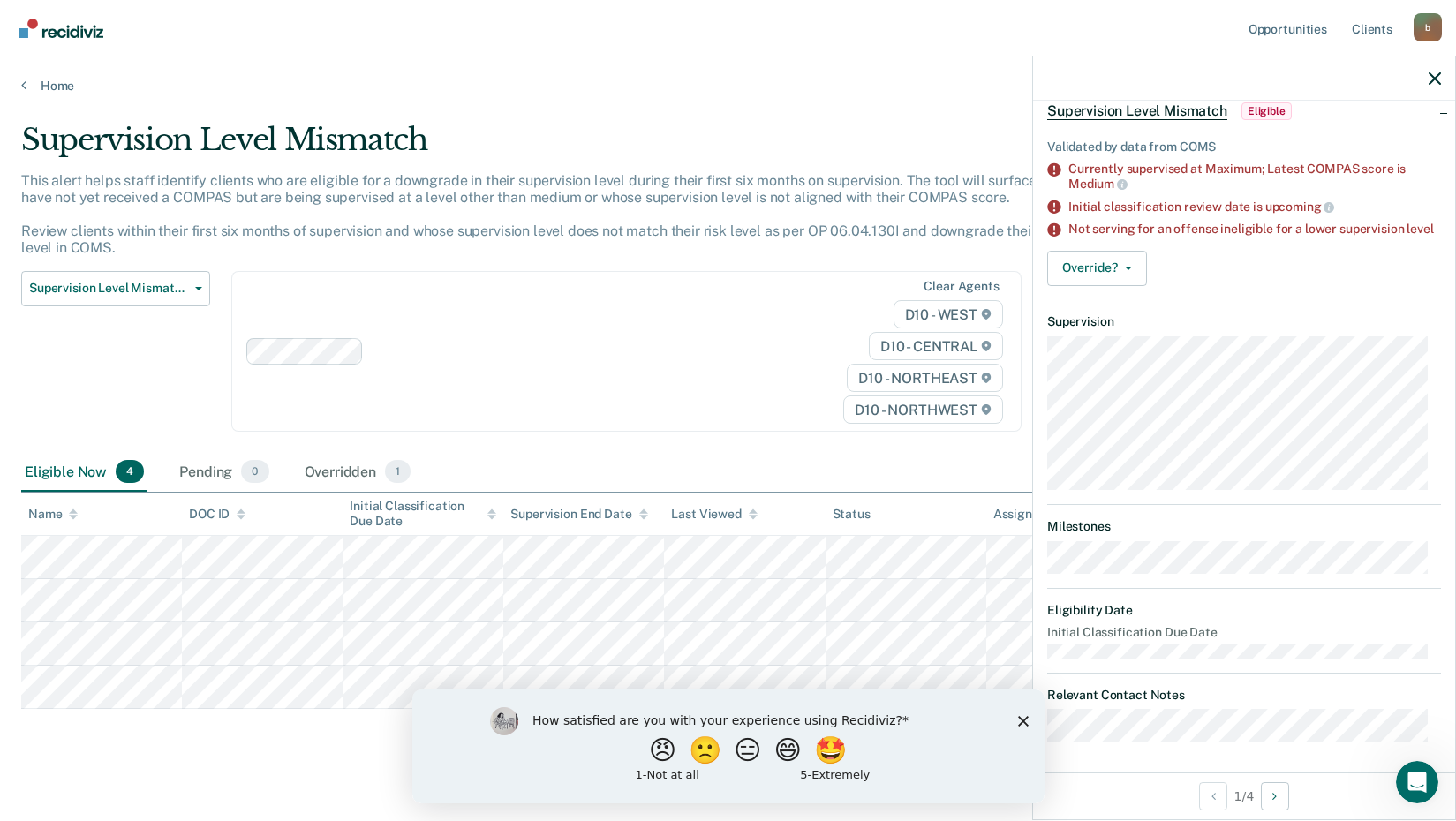
click at [1183, 111] on span "Supervision Level Mismatch" at bounding box center [1137, 111] width 181 height 17
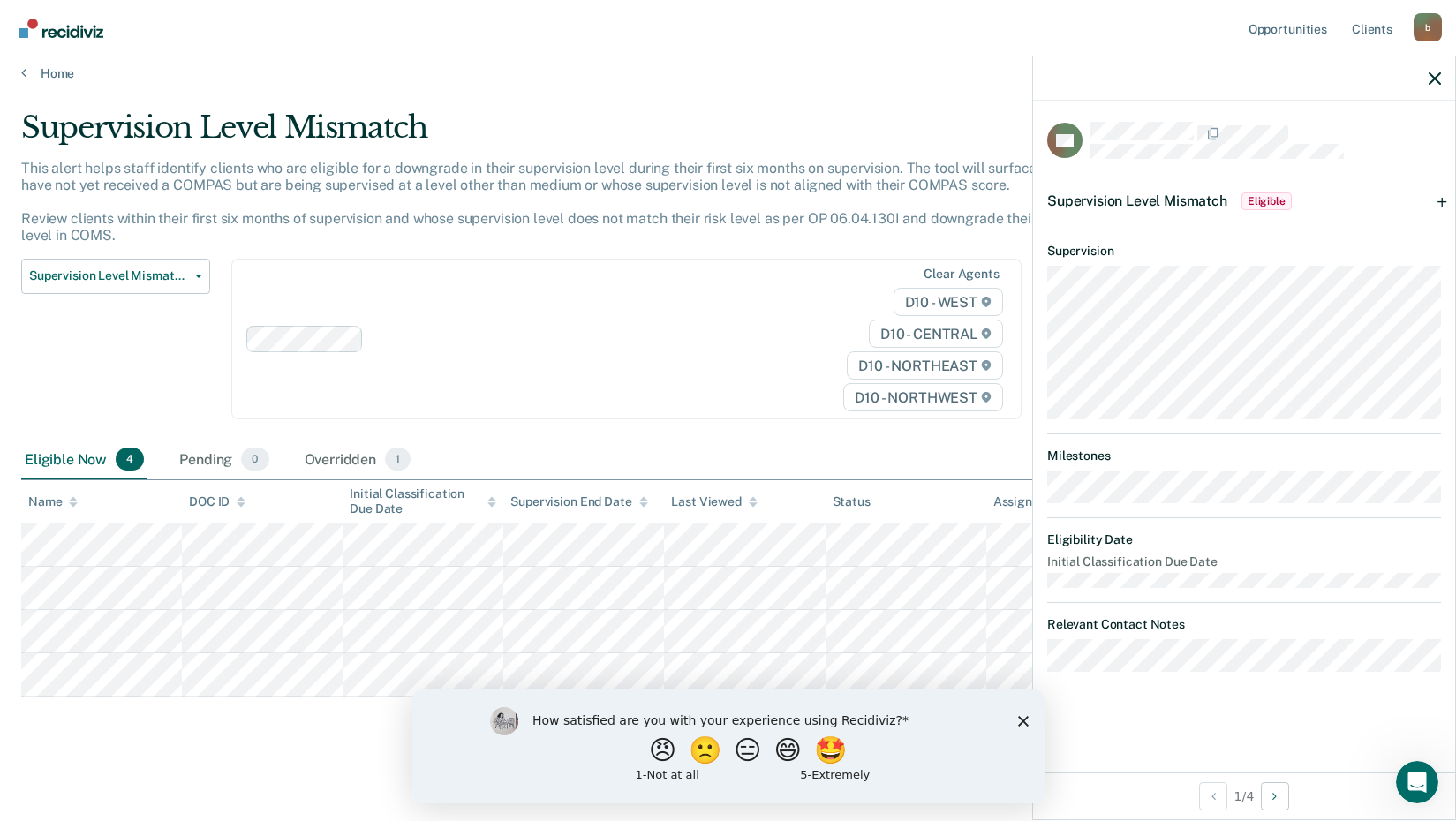
scroll to position [15, 0]
click at [1442, 195] on div "Supervision Level Mismatch Eligible" at bounding box center [1243, 201] width 422 height 56
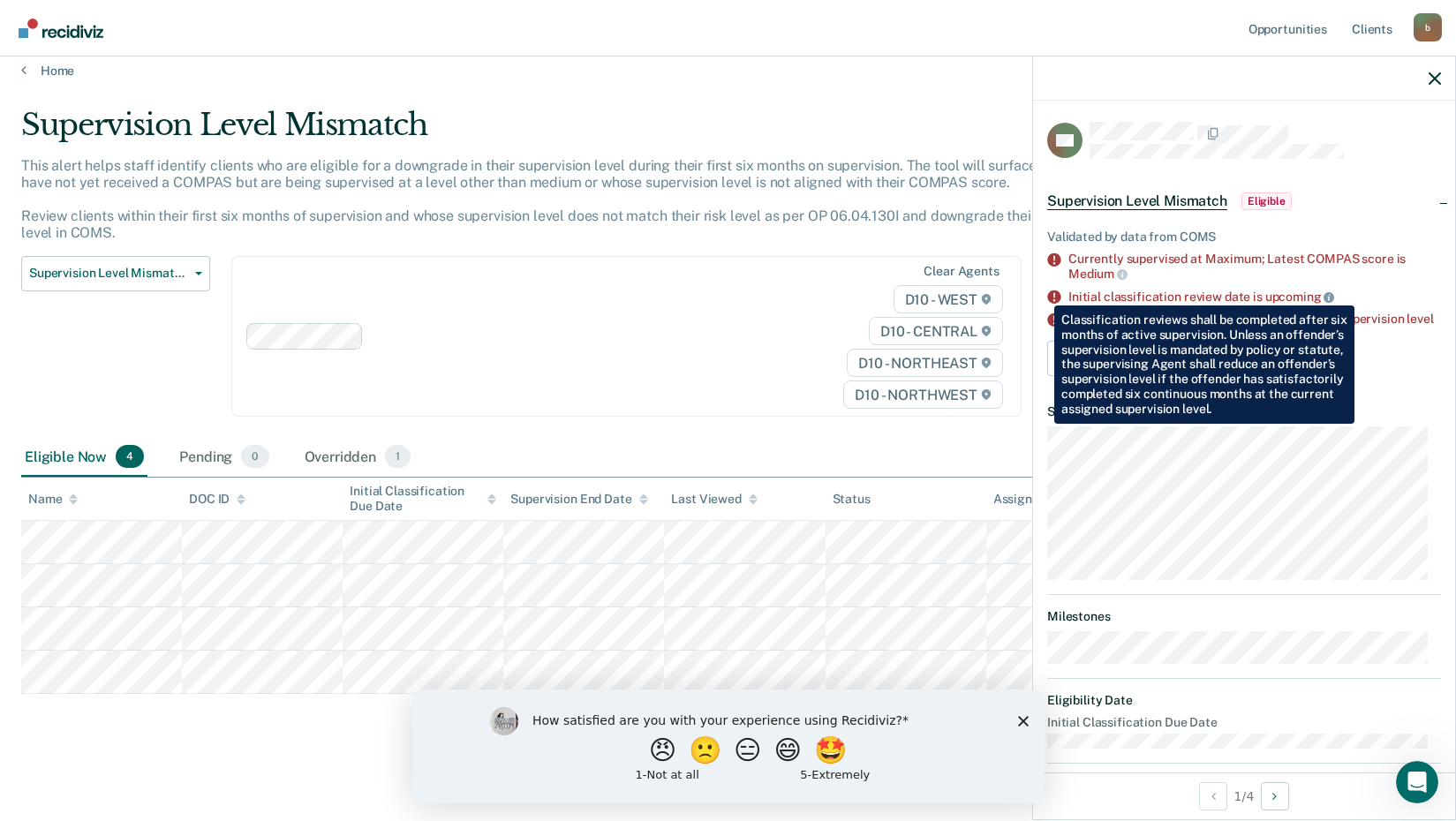
click at [1323, 292] on icon at bounding box center [1328, 297] width 11 height 11
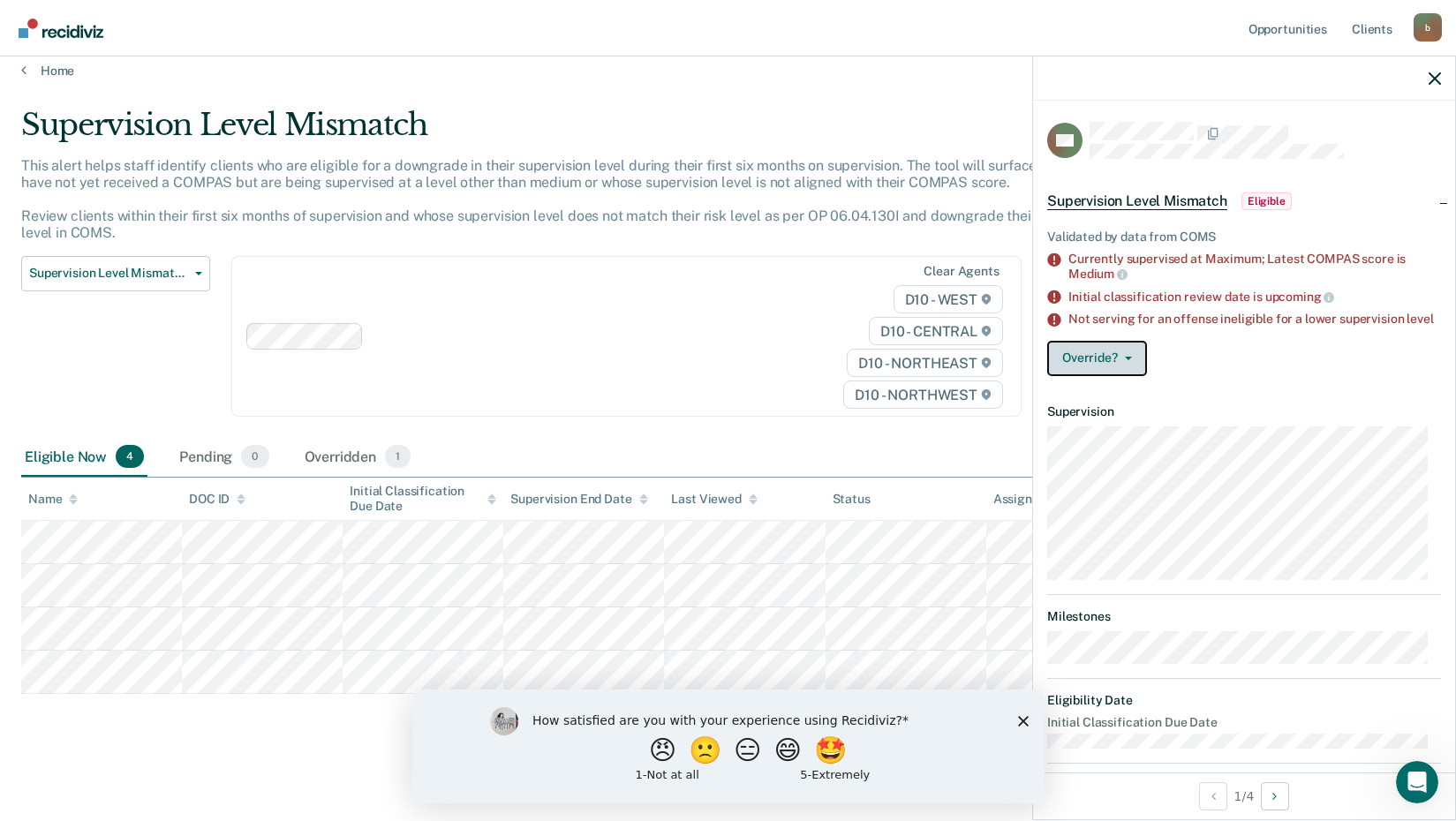
click at [1129, 360] on icon "button" at bounding box center [1128, 358] width 7 height 4
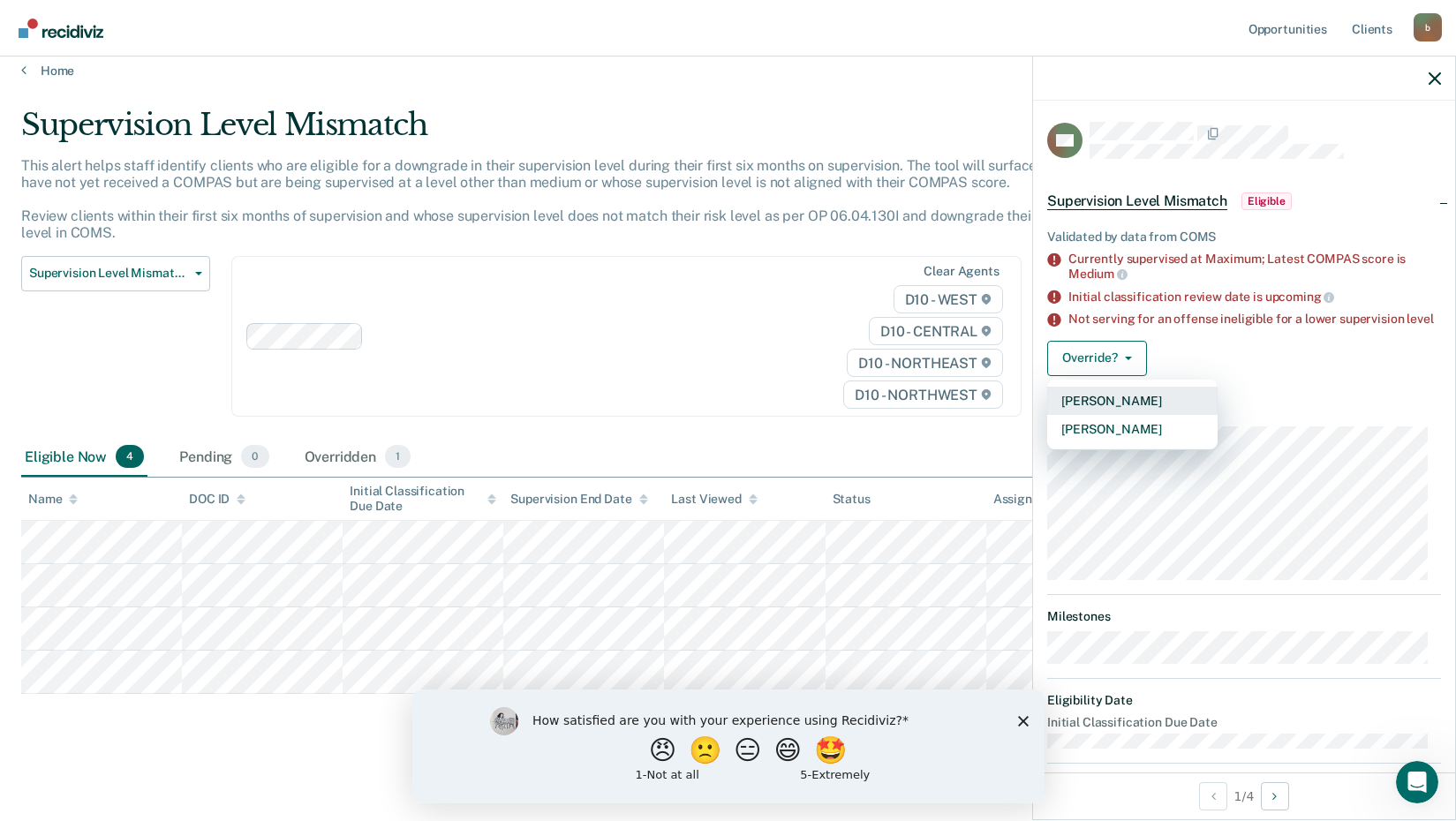
click at [1117, 414] on button "[PERSON_NAME]" at bounding box center [1132, 400] width 171 height 28
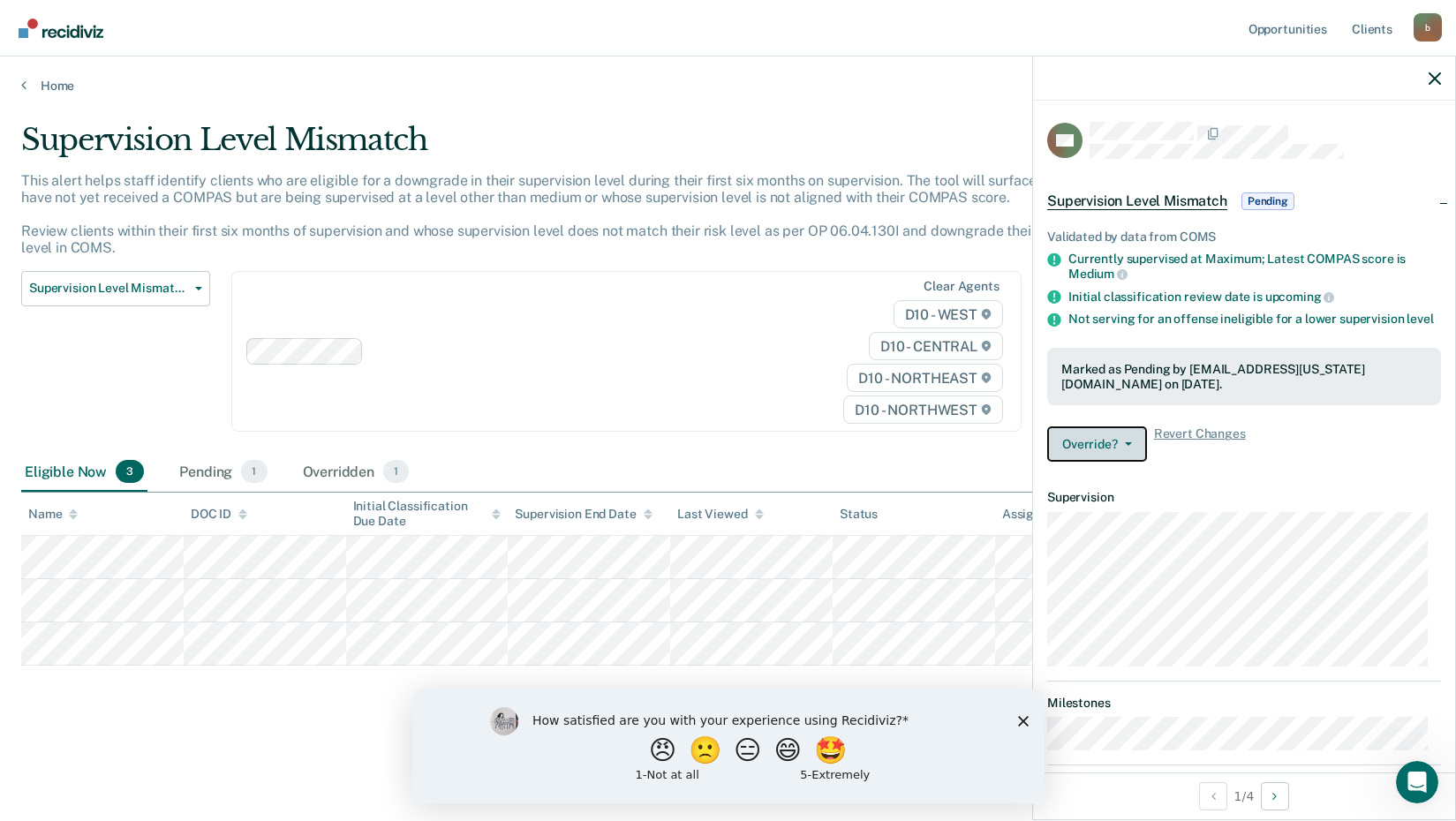
scroll to position [0, 0]
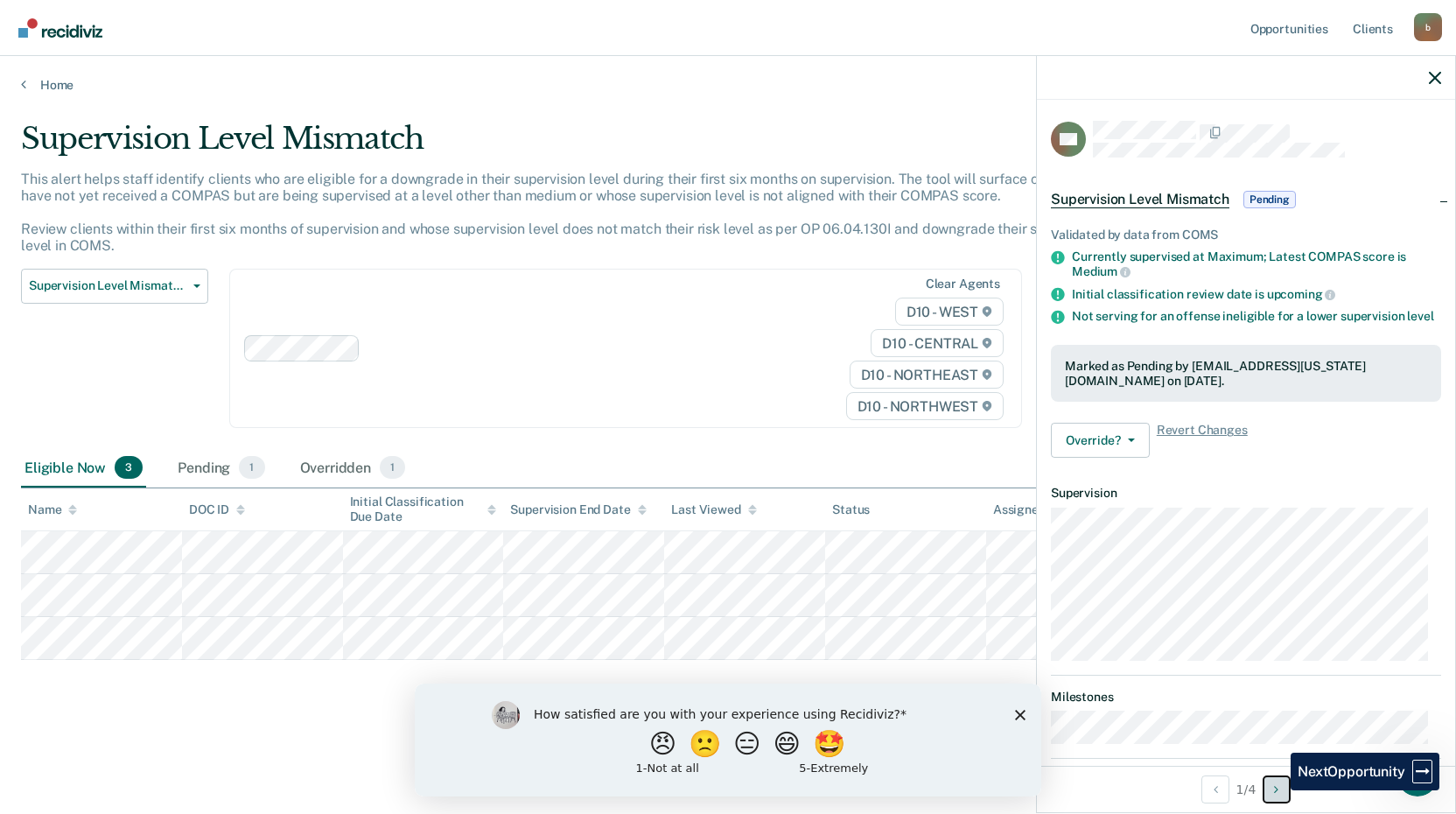
click at [1278, 790] on icon "Next Opportunity" at bounding box center [1276, 789] width 5 height 13
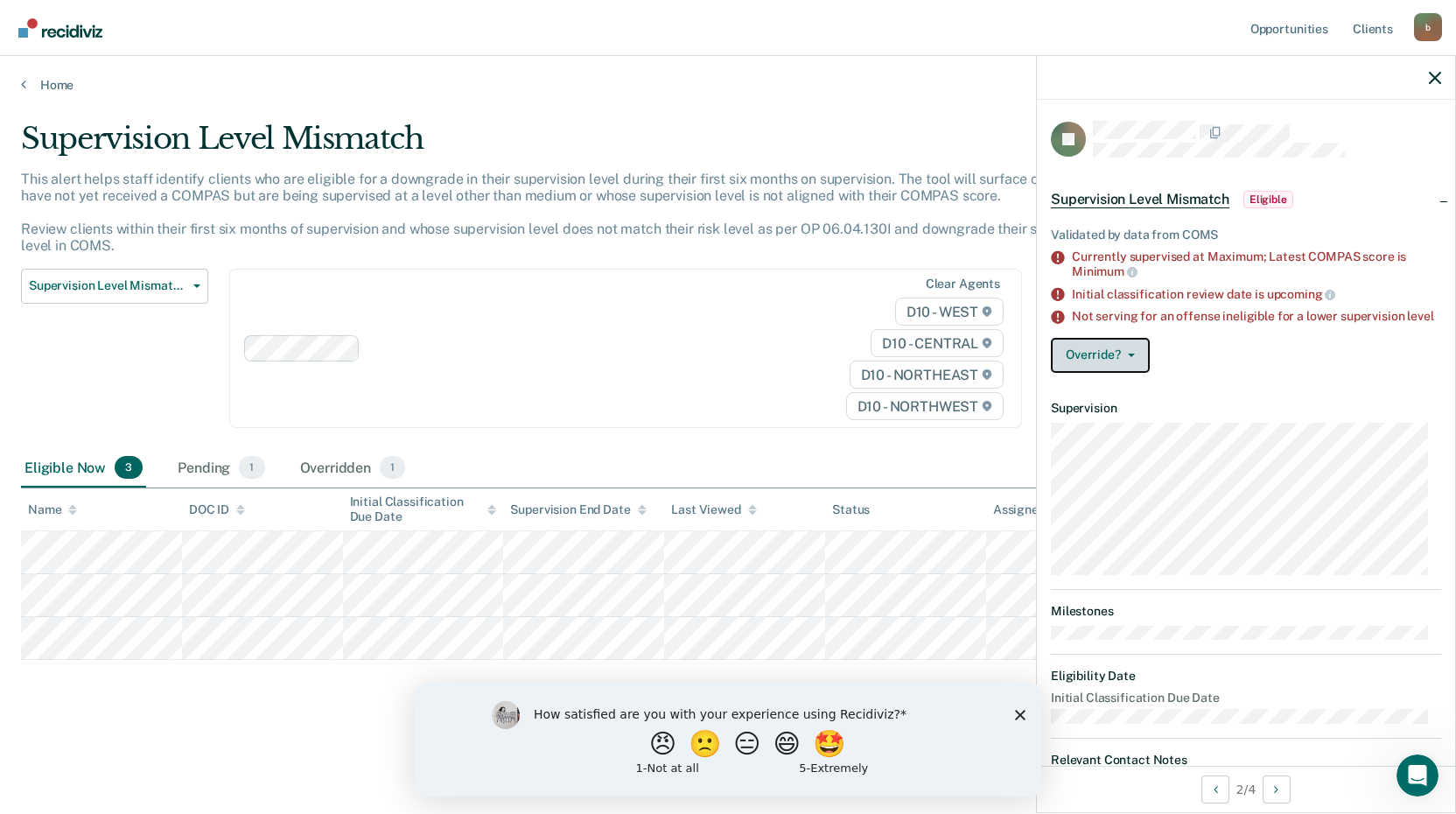
click at [1133, 370] on button "Override?" at bounding box center [1100, 355] width 99 height 35
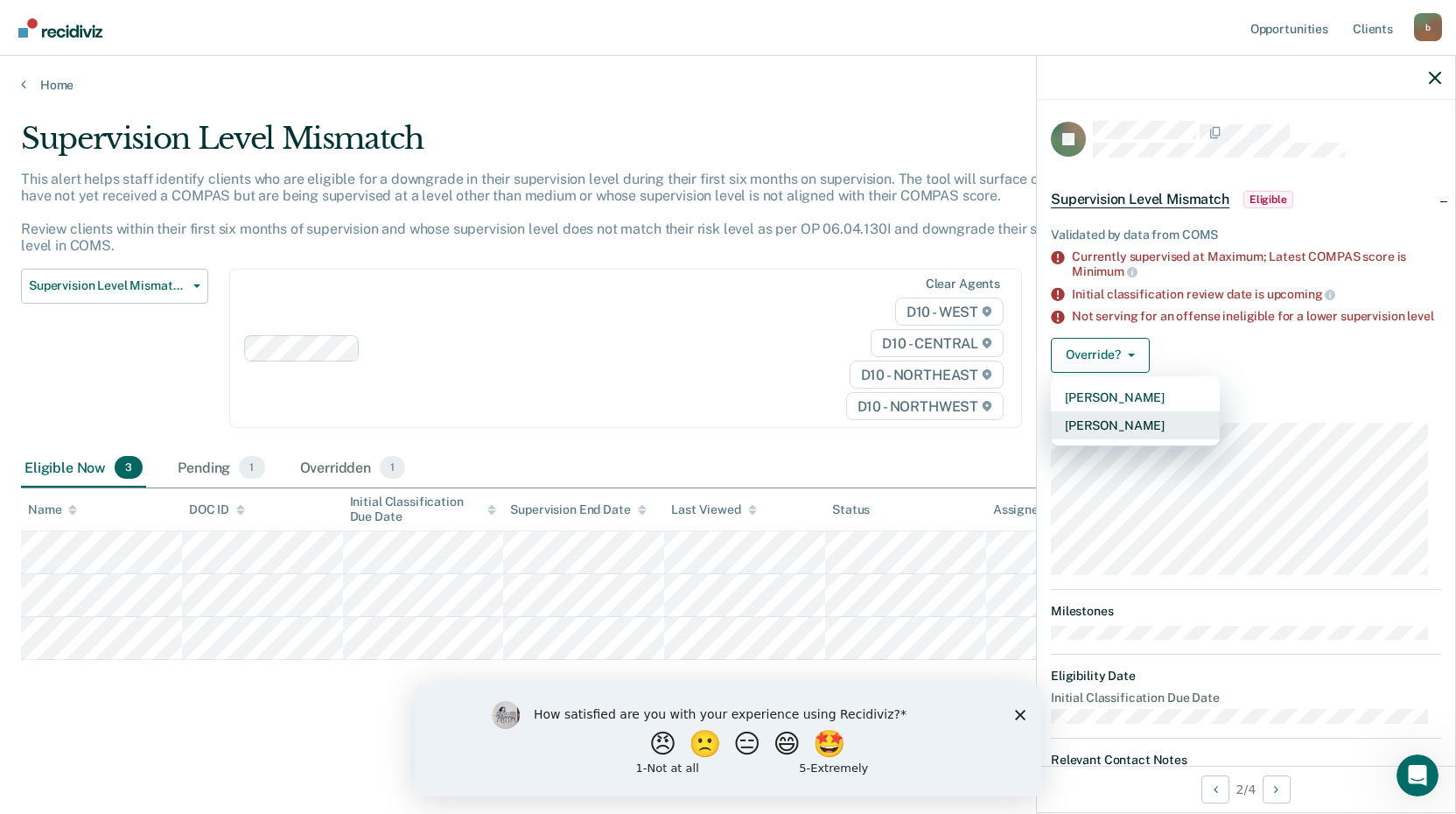
click at [1107, 439] on button "[PERSON_NAME]" at bounding box center [1136, 424] width 169 height 28
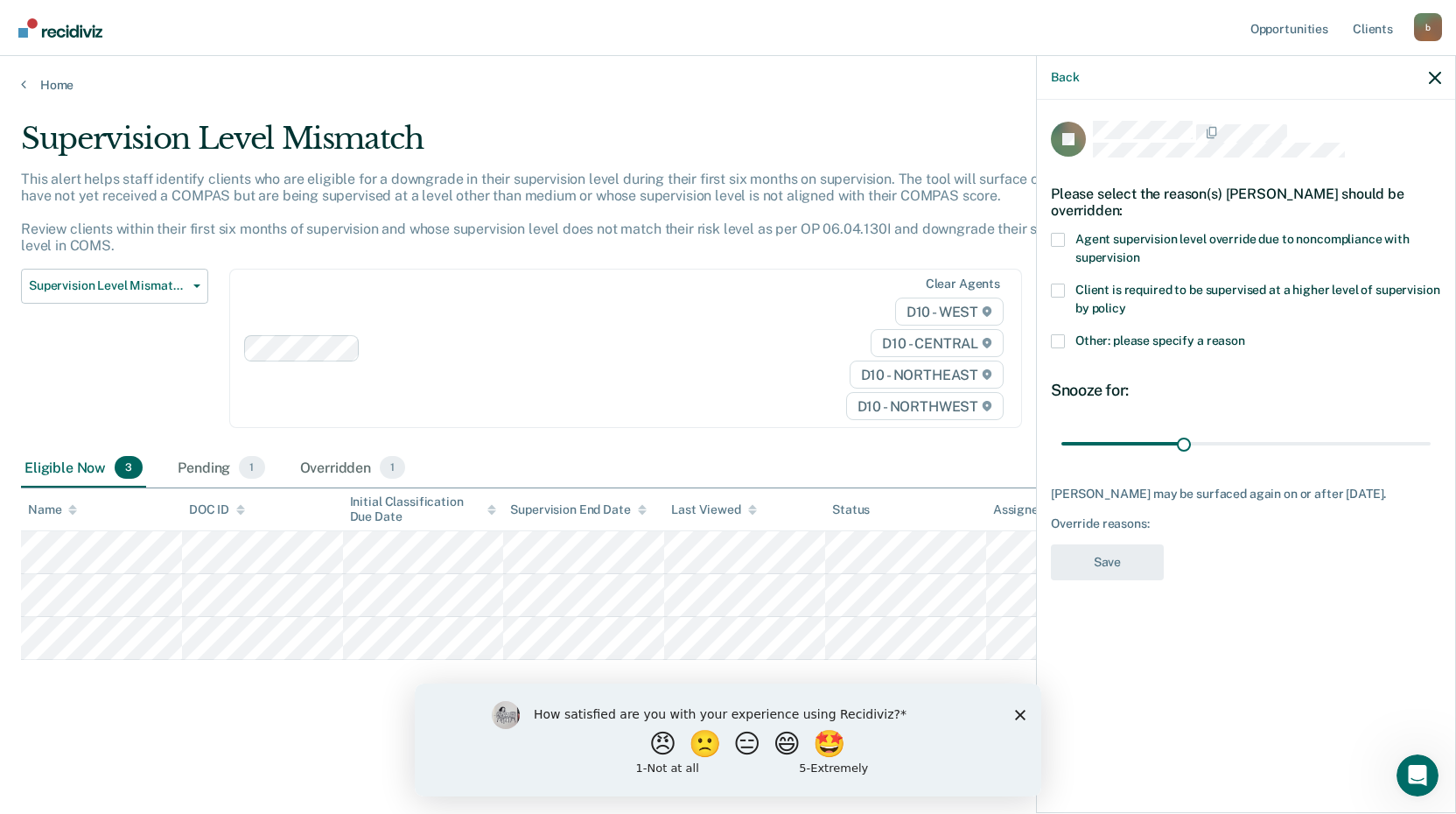
click at [1055, 285] on span at bounding box center [1058, 291] width 14 height 14
click at [1126, 302] on input "Client is required to be supervised at a higher level of supervision by policy" at bounding box center [1126, 302] width 0 height 0
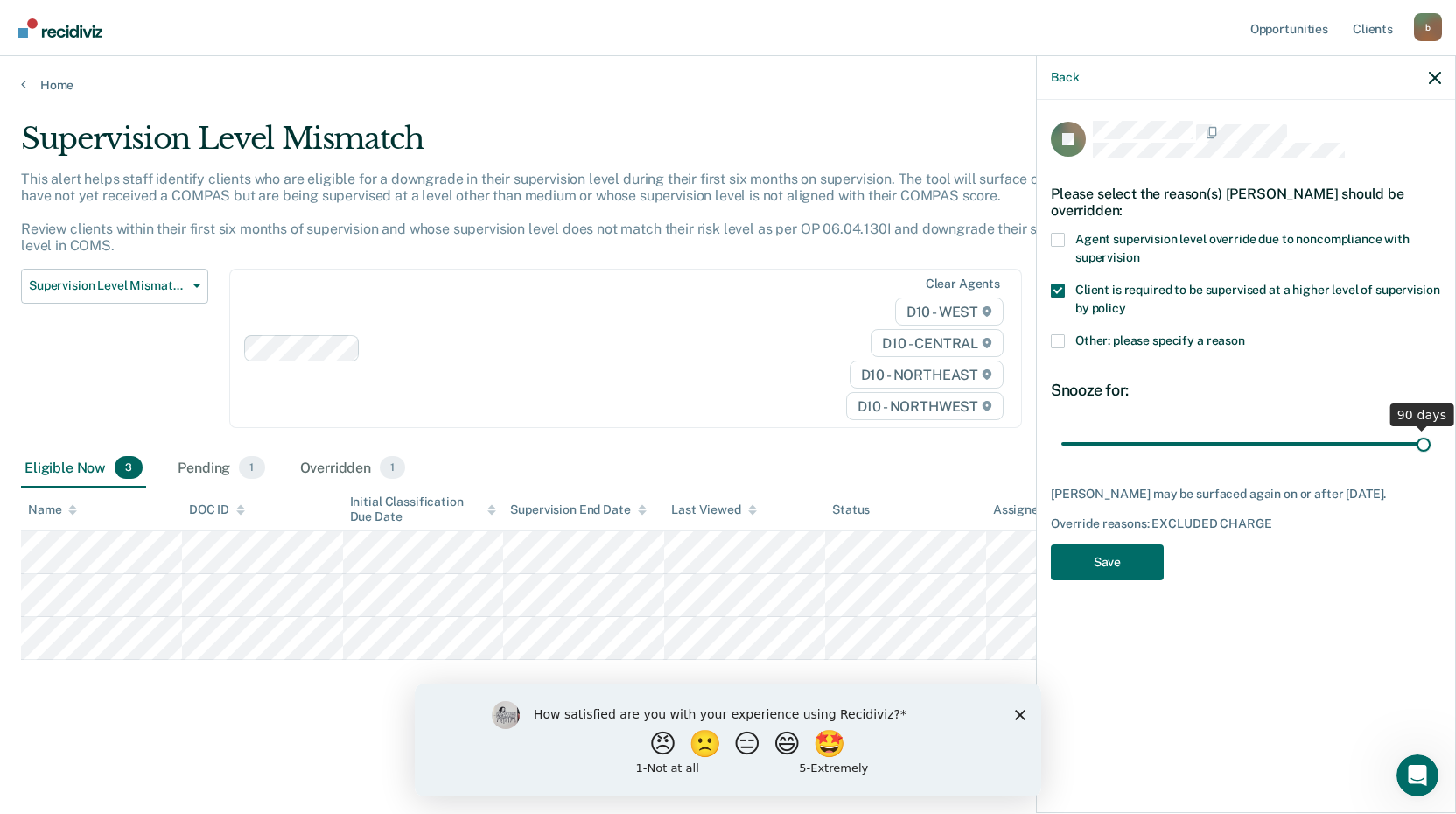
drag, startPoint x: 1183, startPoint y: 439, endPoint x: 1472, endPoint y: 437, distance: 289.0
type input "90"
click at [1431, 437] on input "range" at bounding box center [1246, 444] width 370 height 31
click at [1093, 564] on button "Save" at bounding box center [1107, 562] width 113 height 36
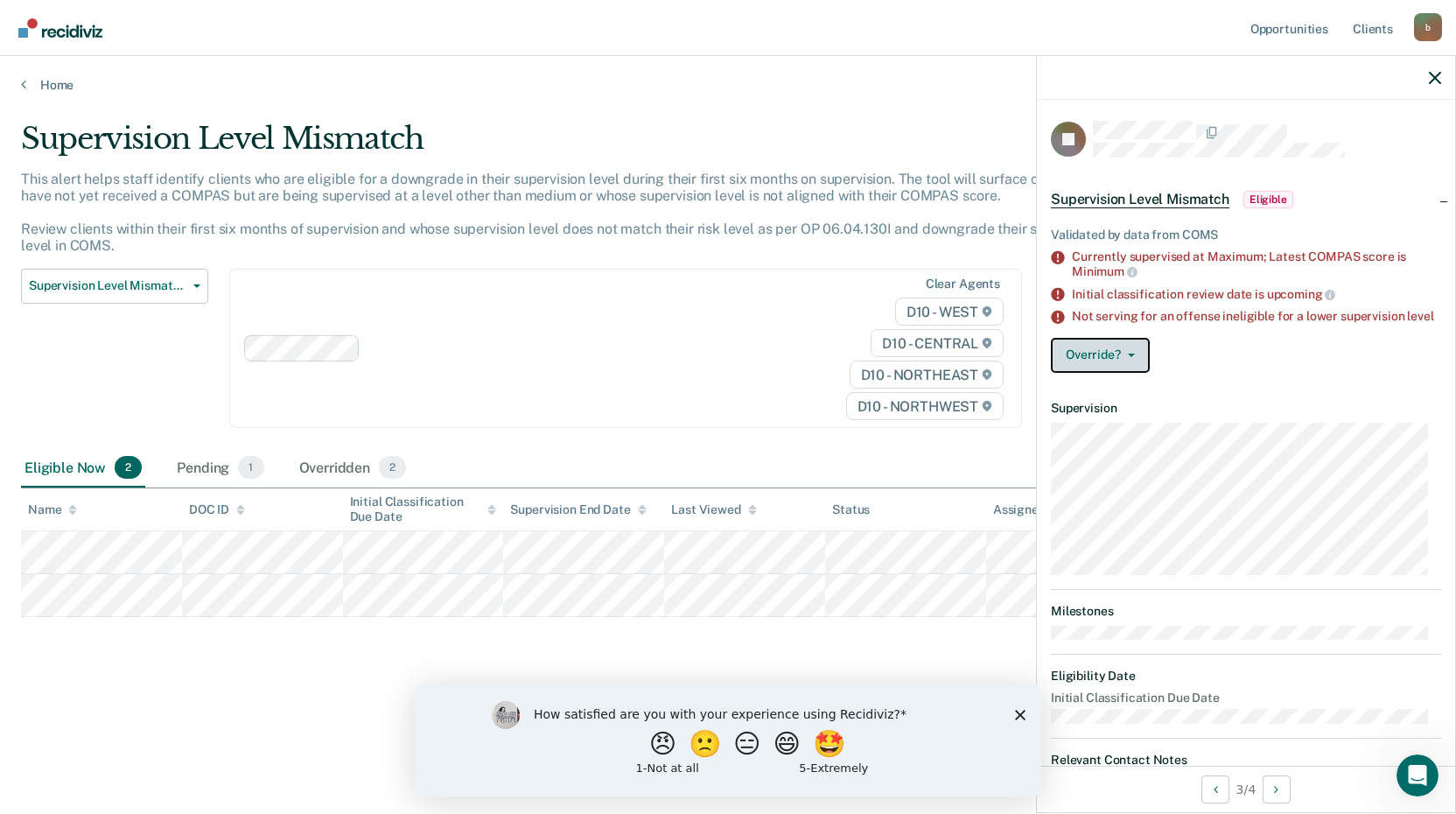
click at [1134, 362] on button "Override?" at bounding box center [1100, 355] width 99 height 35
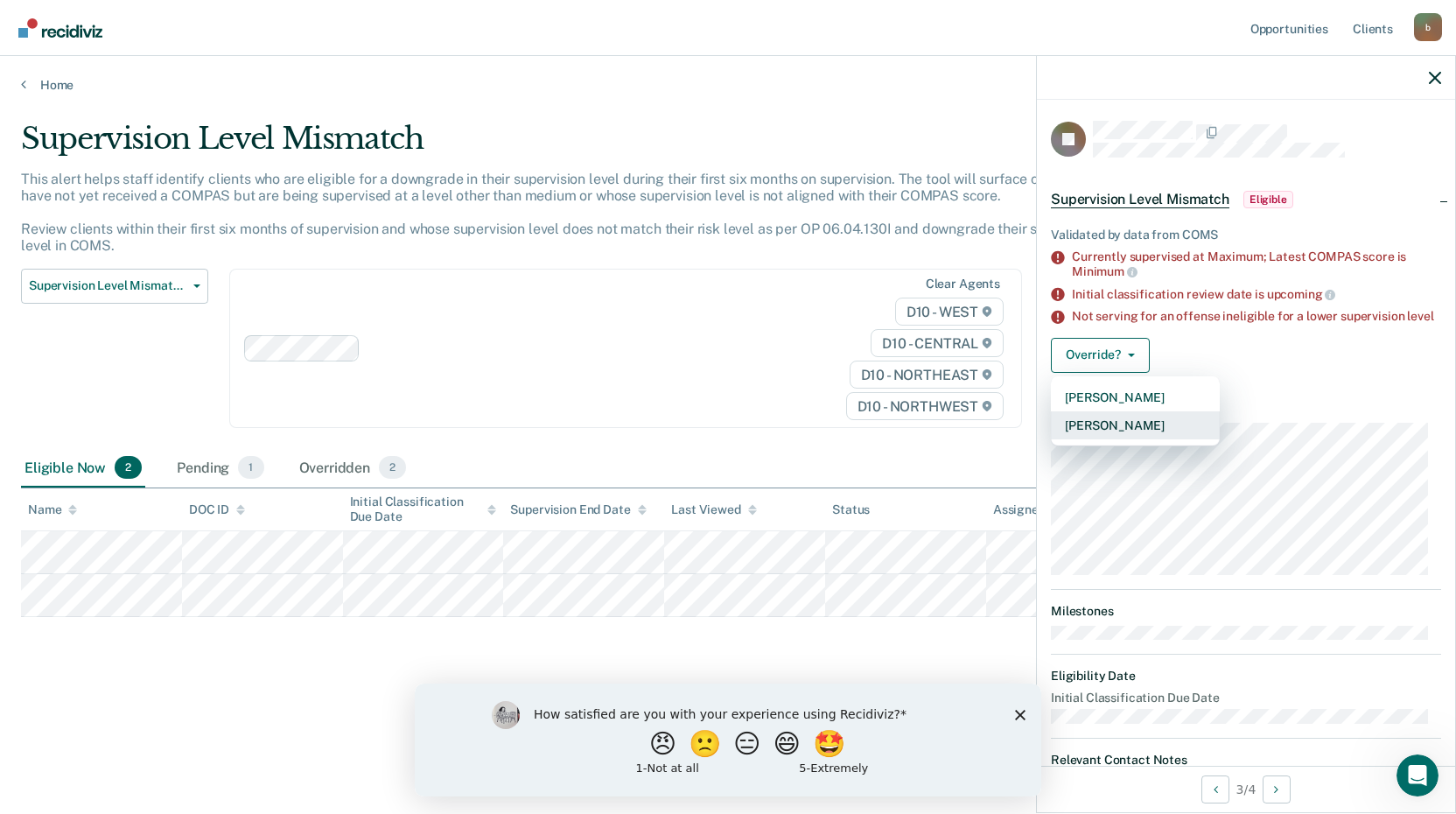
click at [1096, 432] on button "[PERSON_NAME]" at bounding box center [1136, 424] width 169 height 28
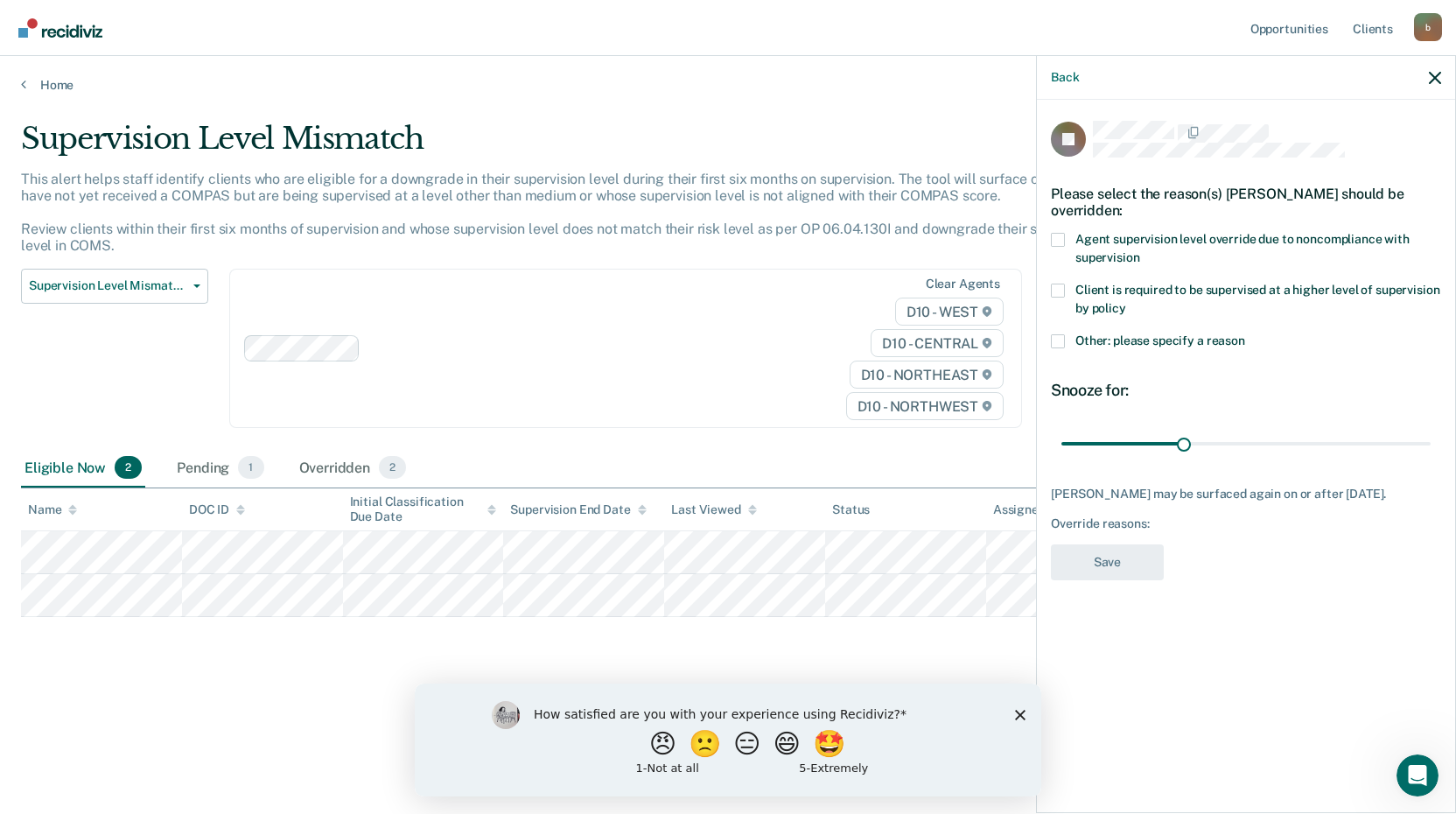
click at [1054, 284] on span at bounding box center [1058, 291] width 14 height 14
click at [1126, 302] on input "Client is required to be supervised at a higher level of supervision by policy" at bounding box center [1126, 302] width 0 height 0
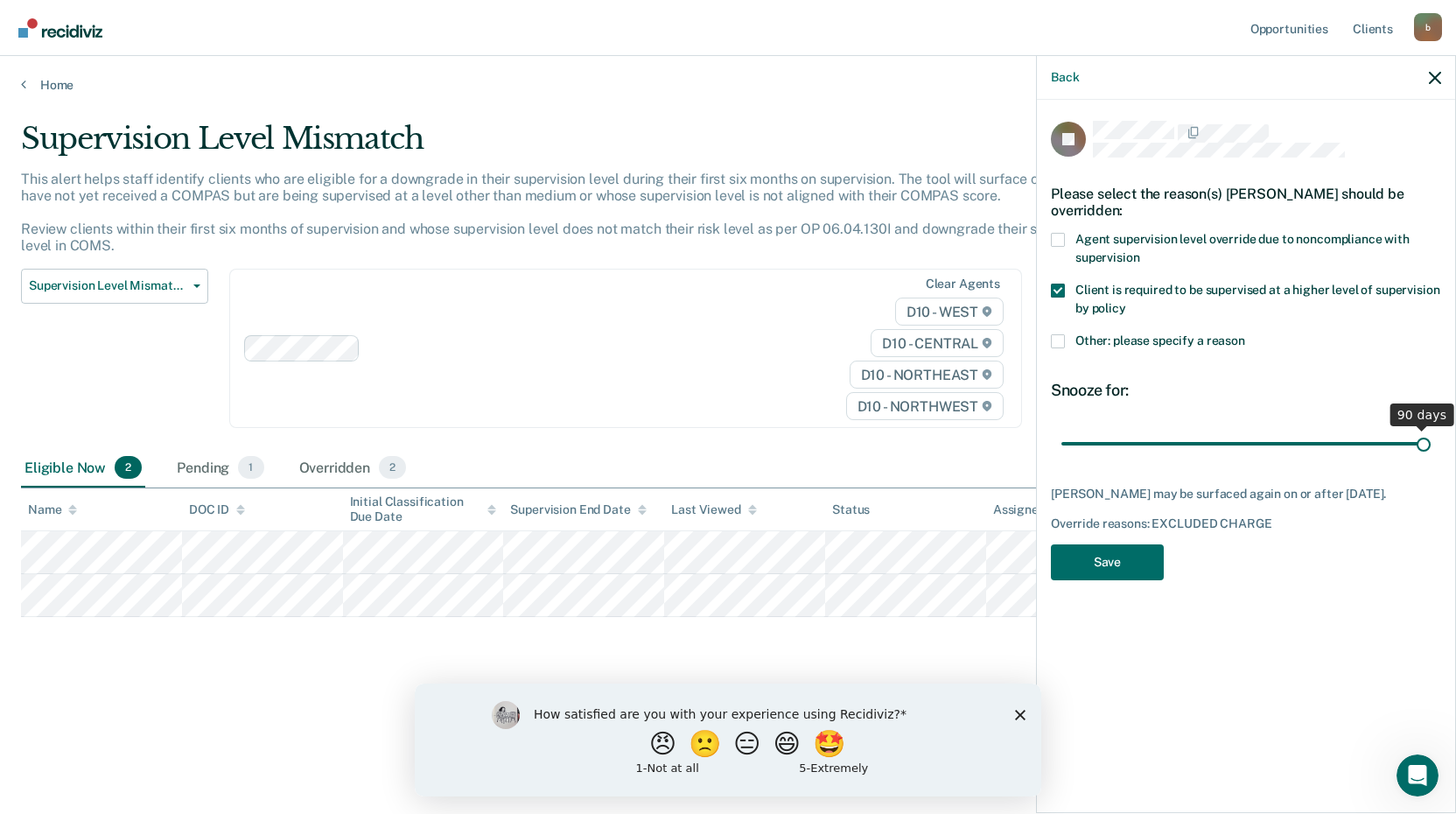
drag, startPoint x: 1191, startPoint y: 424, endPoint x: 1632, endPoint y: 420, distance: 441.0
type input "90"
click at [1431, 428] on input "range" at bounding box center [1246, 444] width 370 height 31
click at [1139, 545] on button "Save" at bounding box center [1107, 562] width 113 height 36
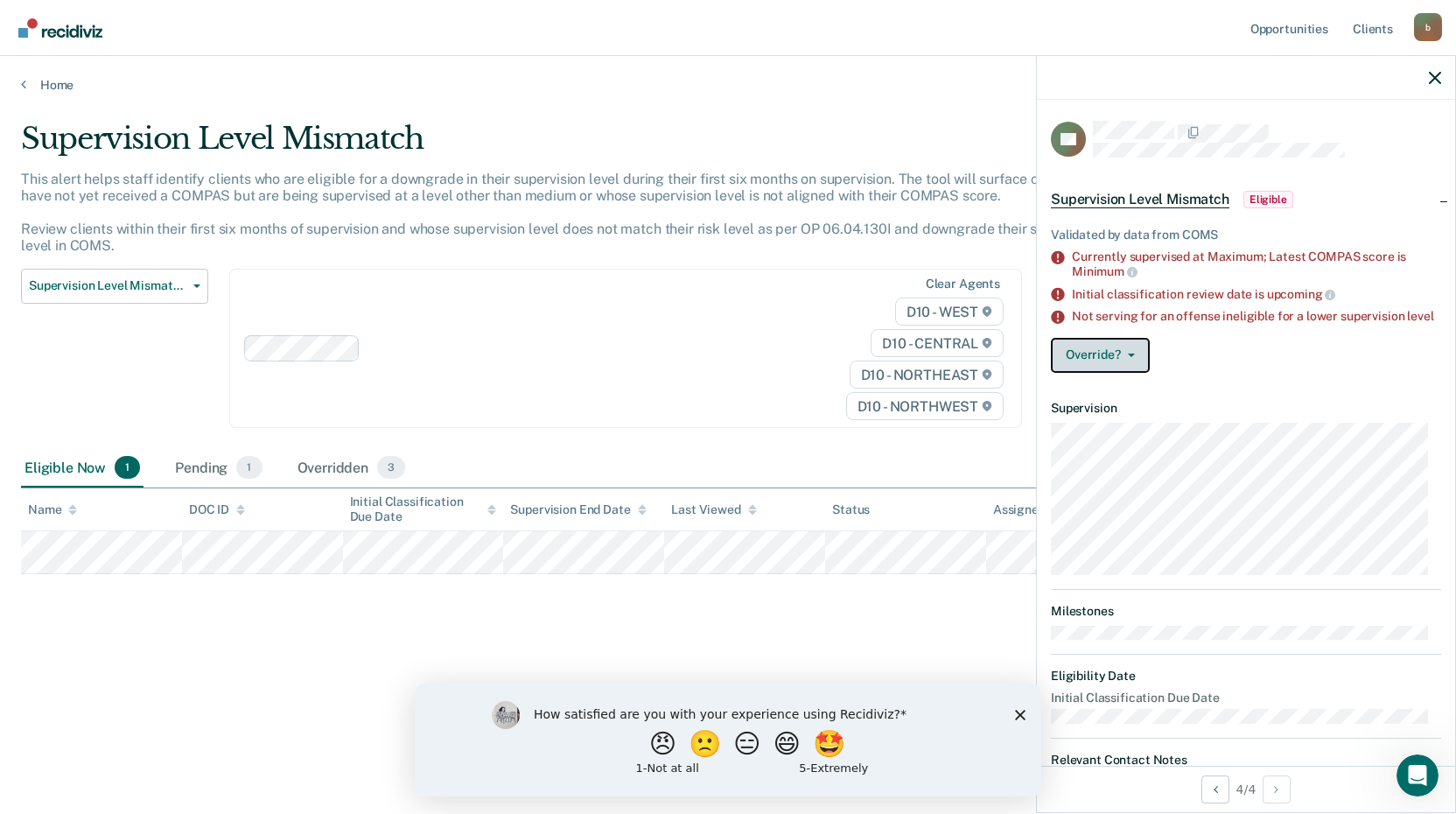
click at [1125, 365] on button "Override?" at bounding box center [1100, 355] width 99 height 35
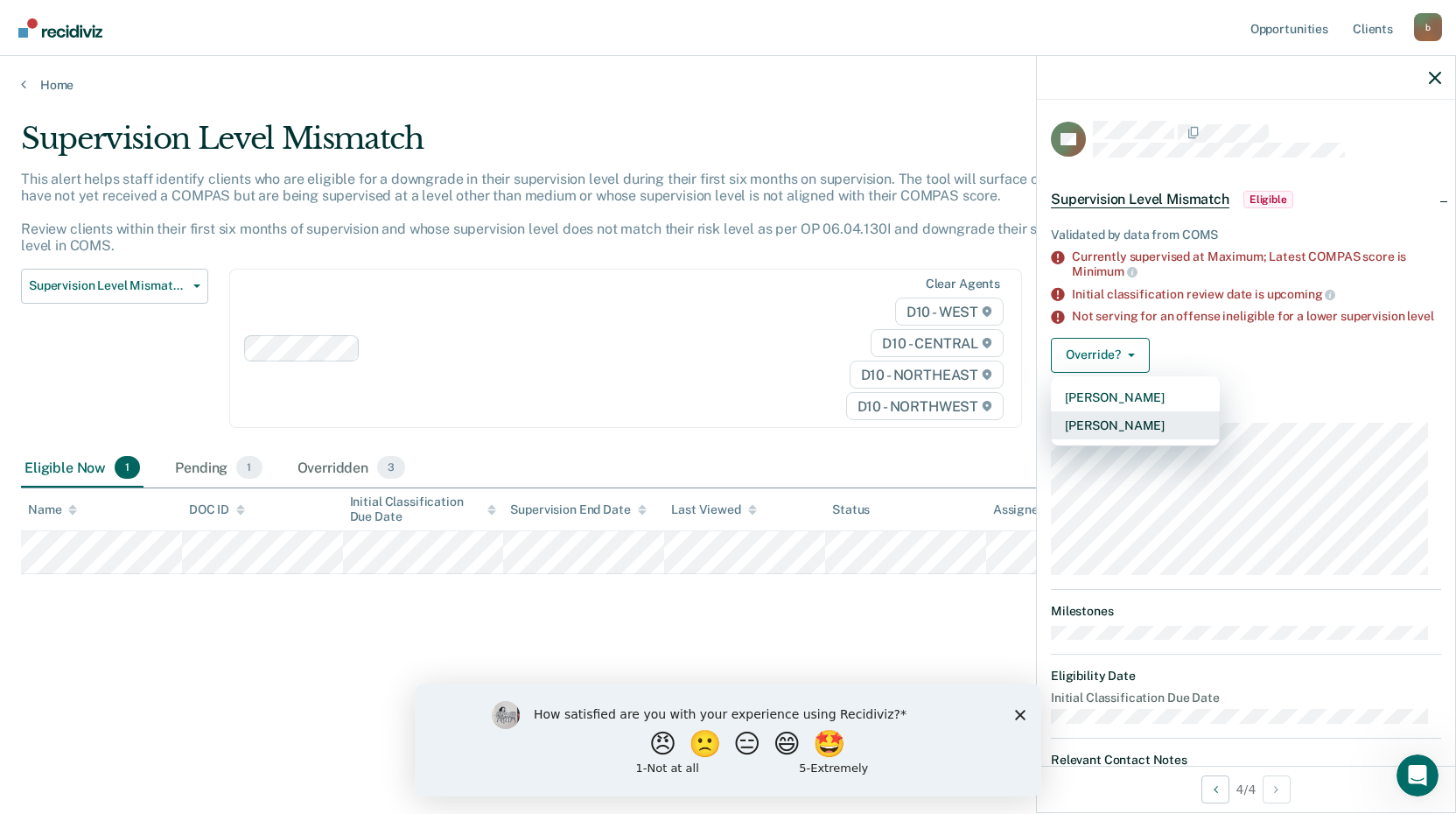
click at [1115, 439] on button "[PERSON_NAME]" at bounding box center [1136, 424] width 169 height 28
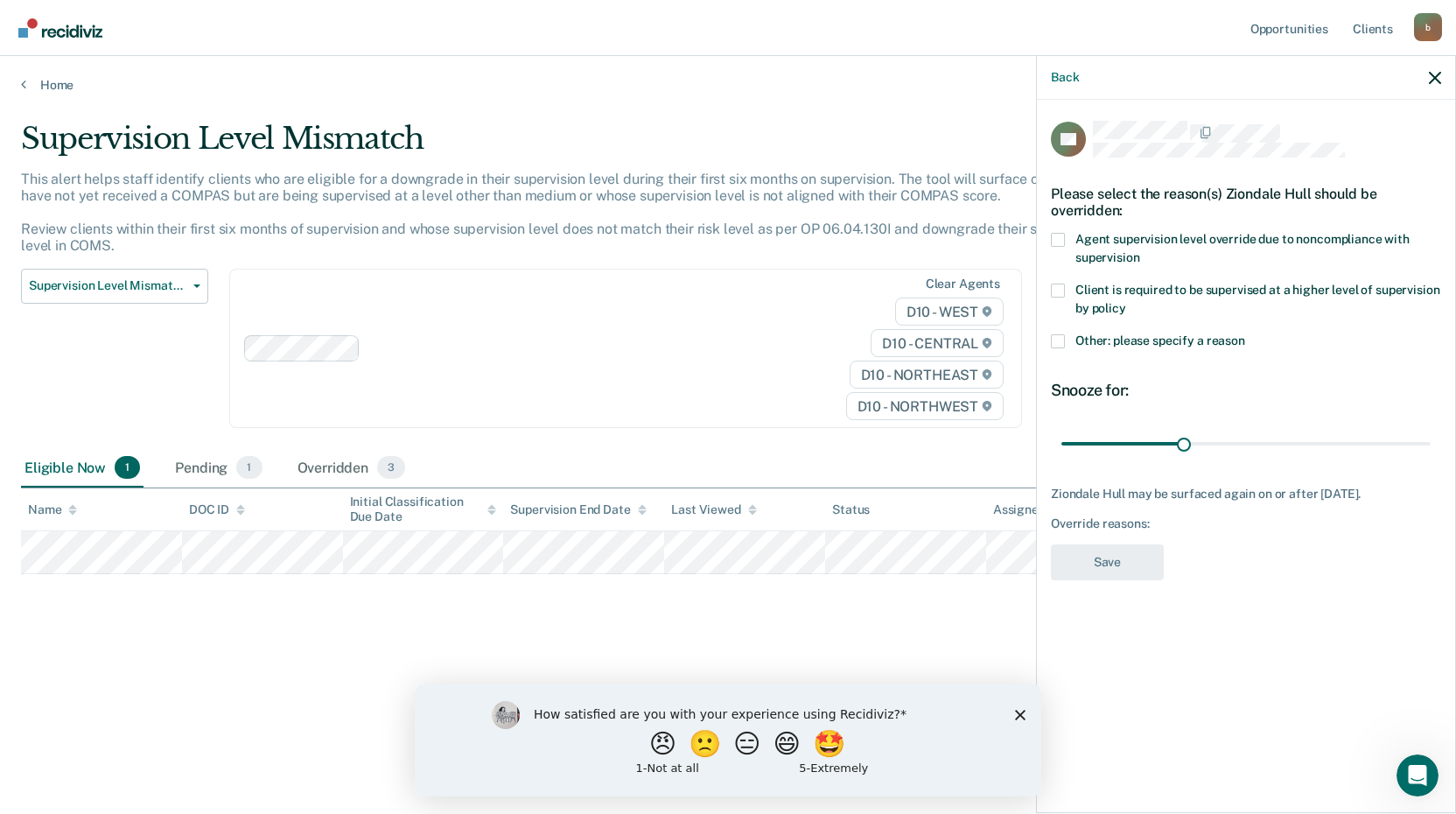
click at [1047, 295] on div "ZH Please select the reason(s) Ziondale Hull should be overridden: Agent superv…" at bounding box center [1246, 454] width 419 height 709
drag, startPoint x: 1063, startPoint y: 288, endPoint x: 1079, endPoint y: 296, distance: 17.9
click at [1063, 289] on span at bounding box center [1058, 291] width 14 height 14
click at [1126, 302] on input "Client is required to be supervised at a higher level of supervision by policy" at bounding box center [1126, 302] width 0 height 0
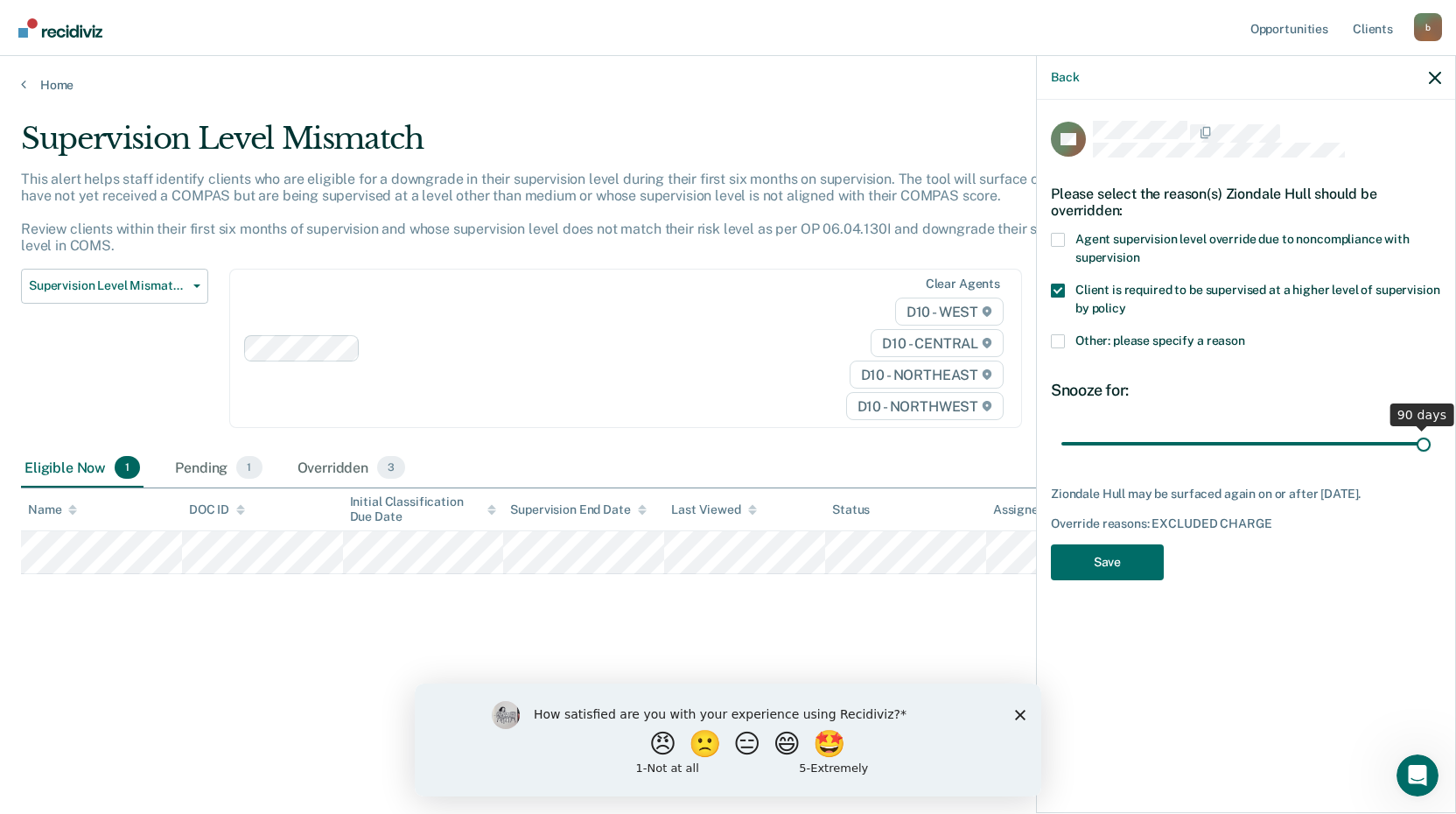
drag, startPoint x: 1181, startPoint y: 445, endPoint x: 1598, endPoint y: 429, distance: 417.3
type input "90"
click at [1431, 429] on input "range" at bounding box center [1246, 444] width 370 height 31
click at [1124, 570] on button "Save" at bounding box center [1107, 562] width 113 height 36
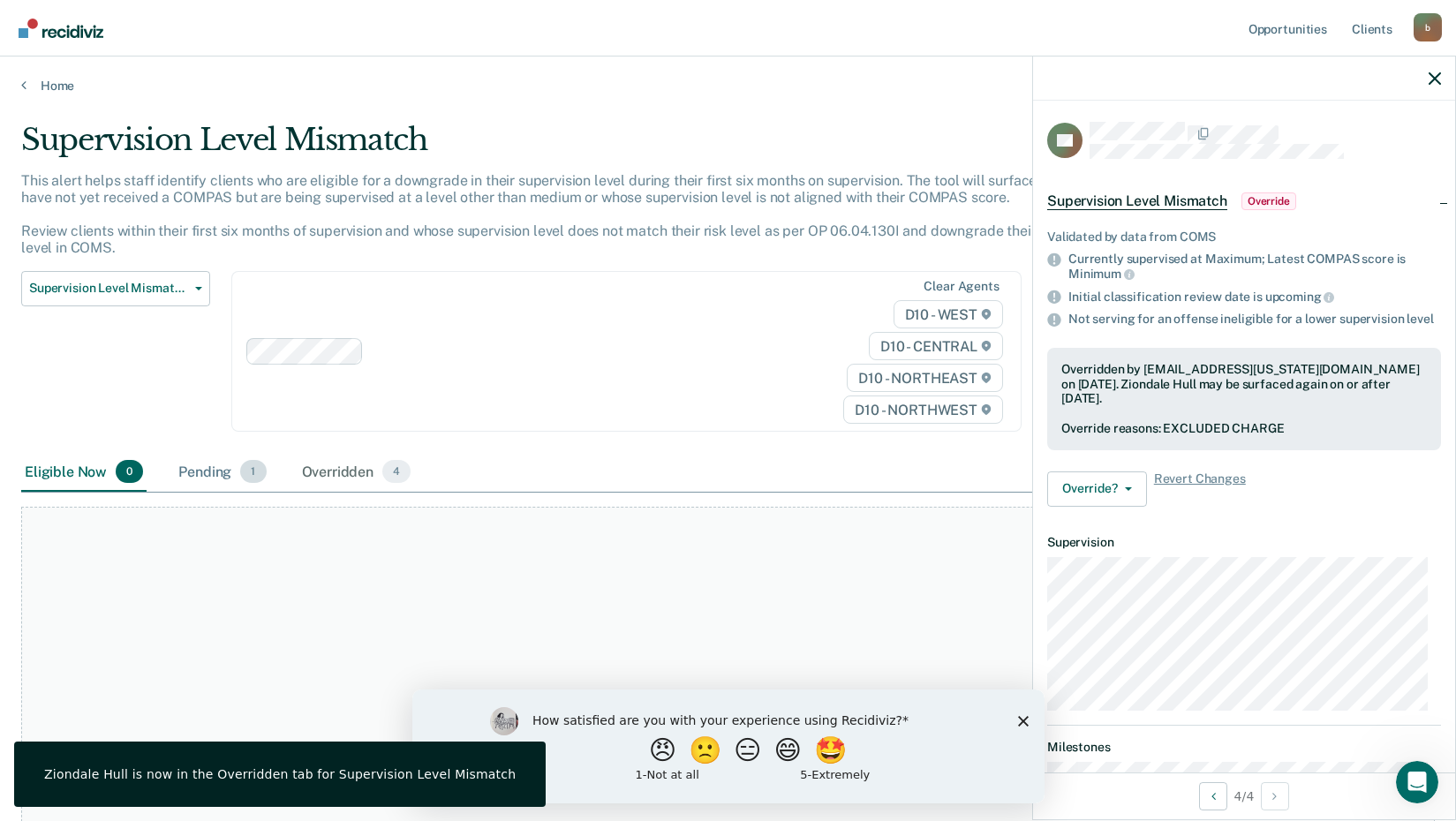
click at [212, 476] on div "Pending 1" at bounding box center [221, 472] width 94 height 39
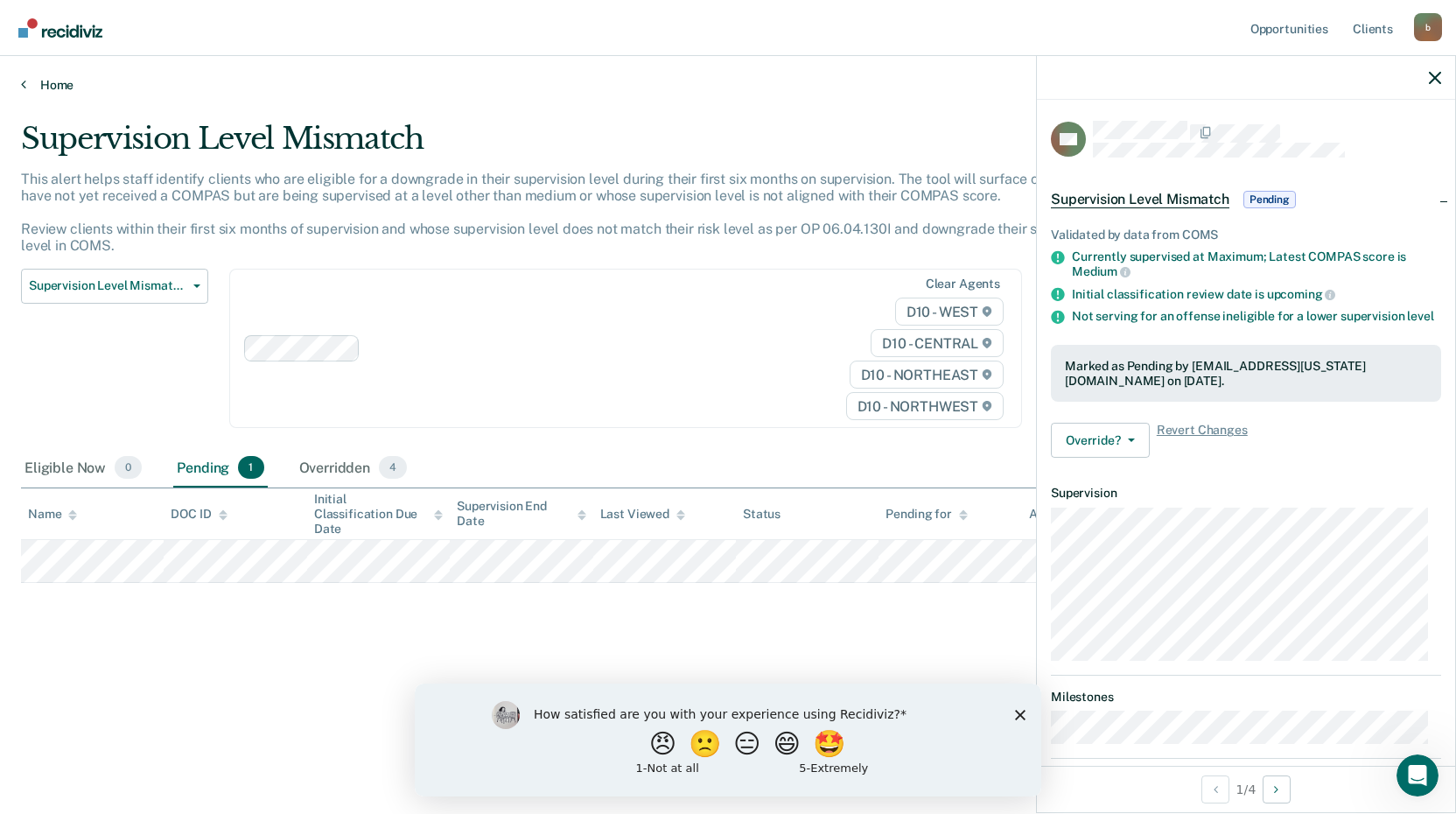
click at [61, 89] on link "Home" at bounding box center [728, 85] width 1415 height 15
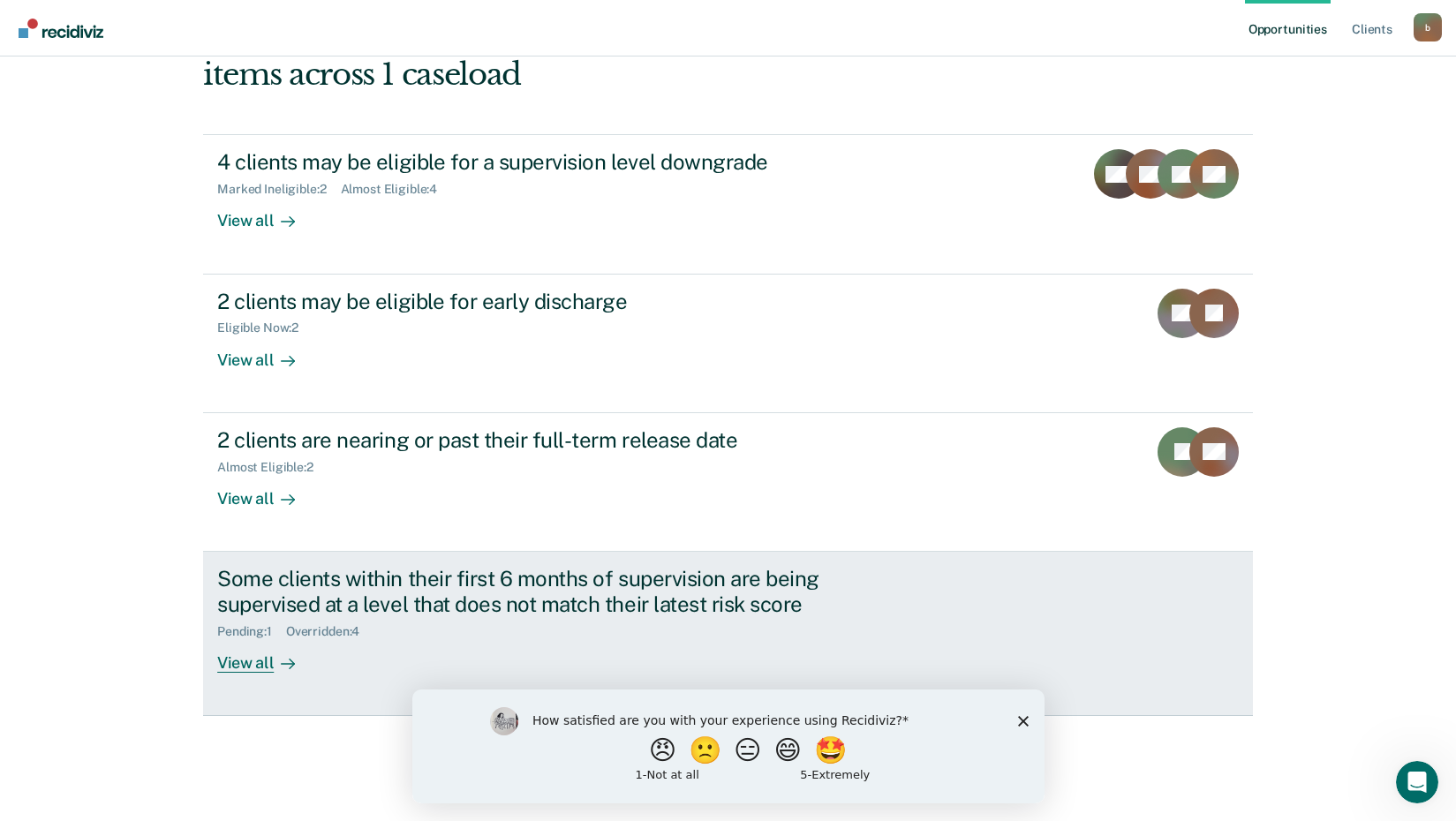
scroll to position [219, 0]
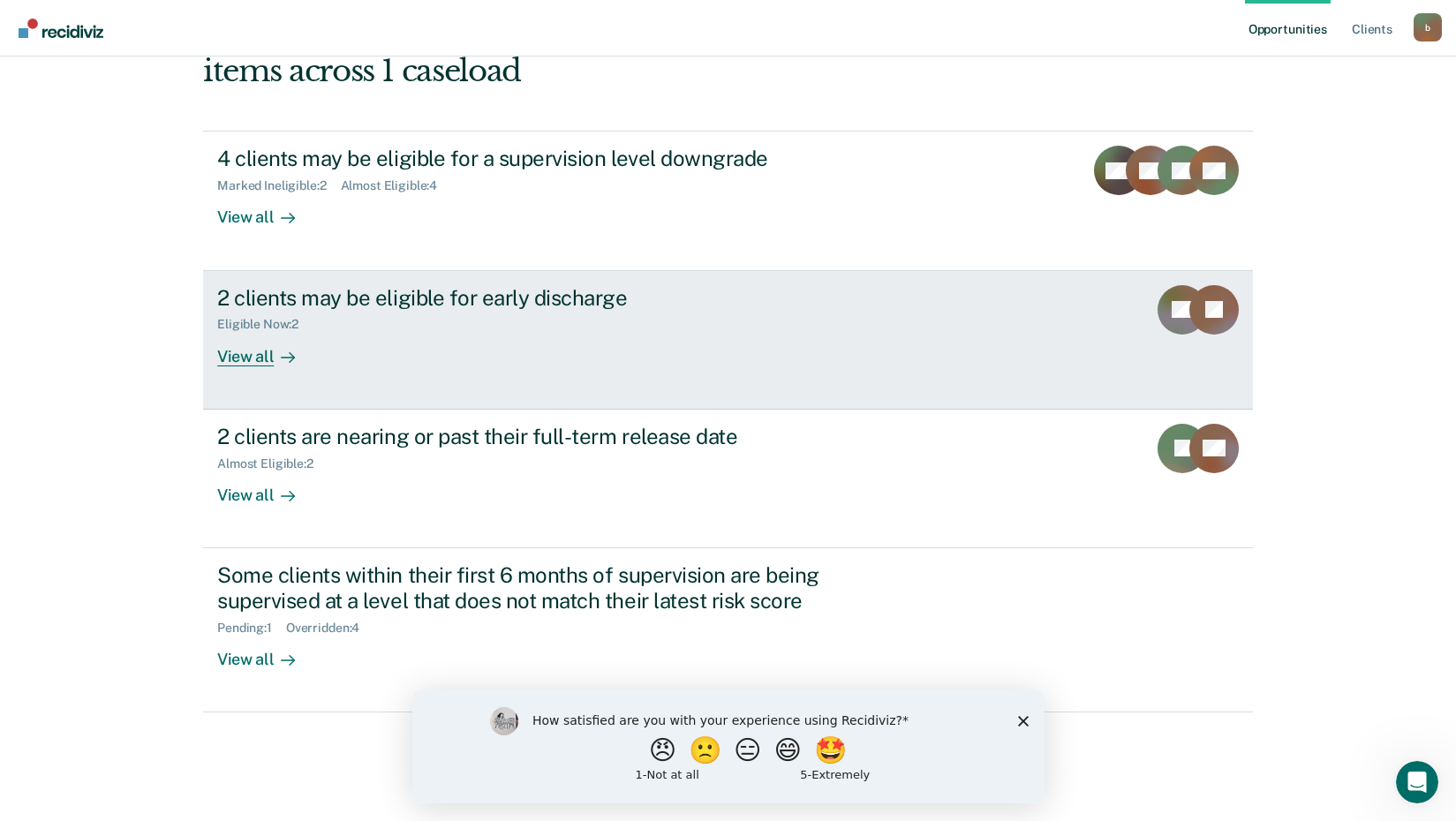
click at [229, 355] on div "View all" at bounding box center [267, 348] width 99 height 34
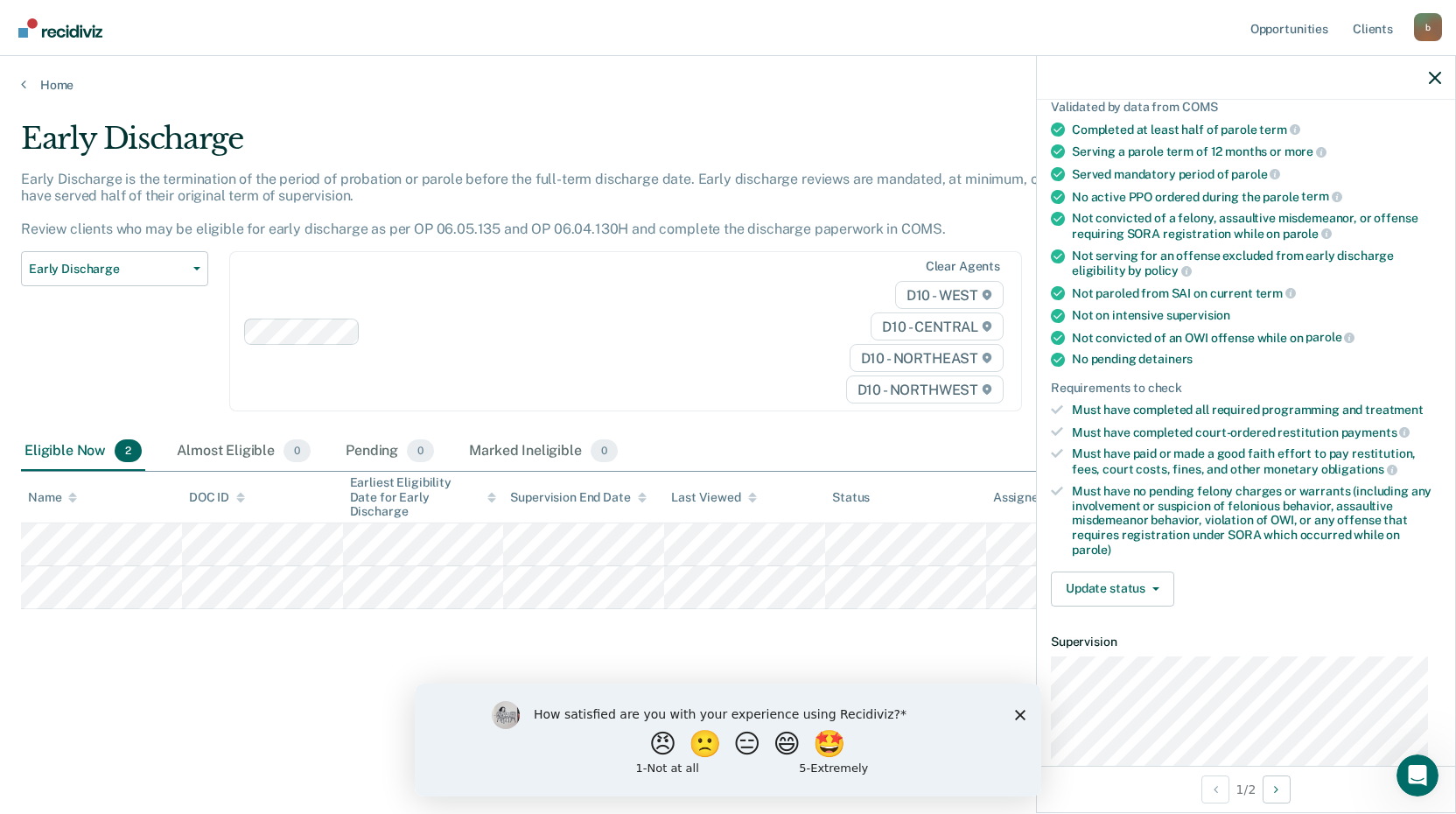
scroll to position [175, 0]
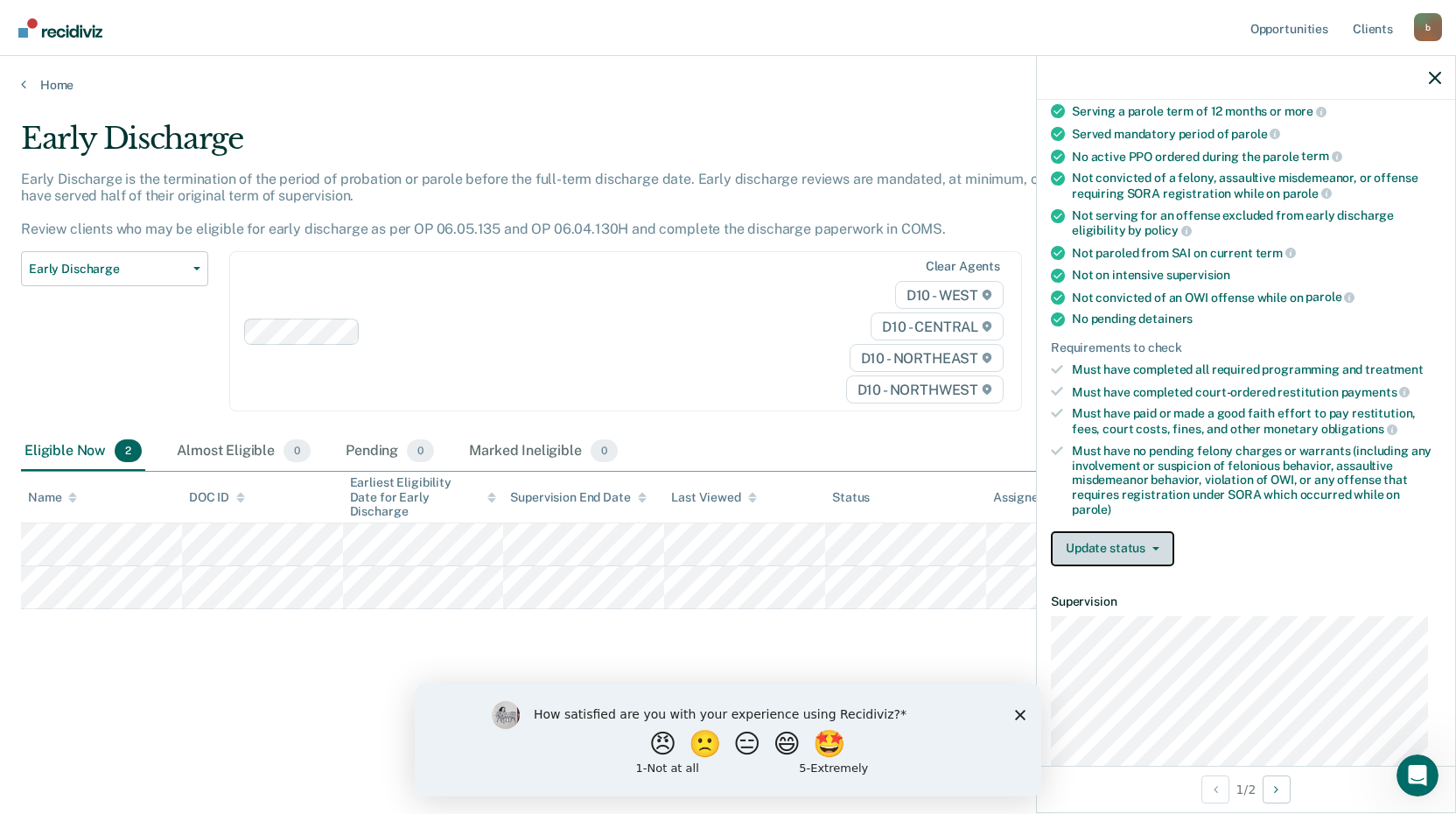
click at [1153, 549] on button "Update status" at bounding box center [1112, 548] width 123 height 35
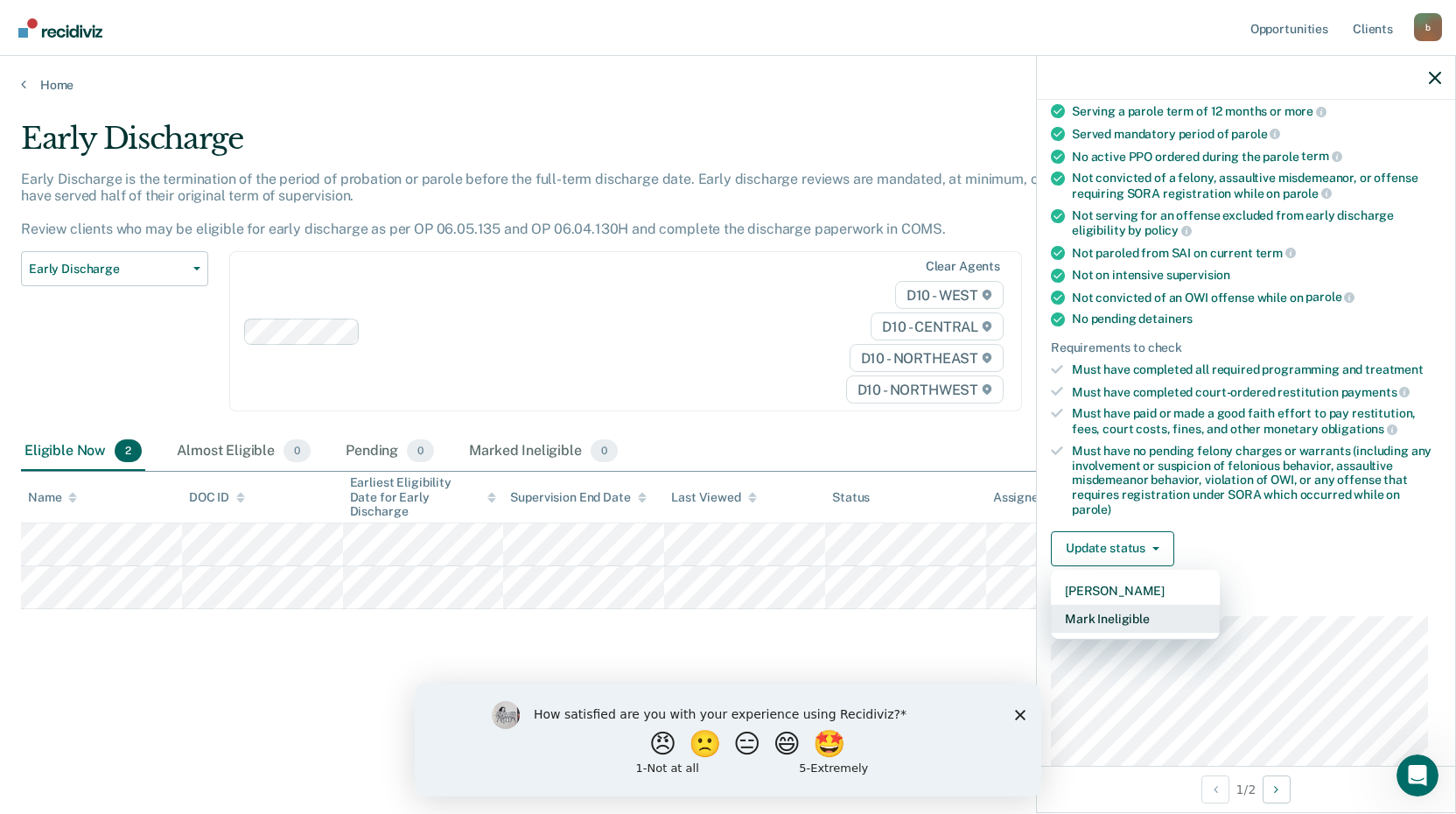
click at [1121, 621] on button "Mark Ineligible" at bounding box center [1136, 618] width 169 height 28
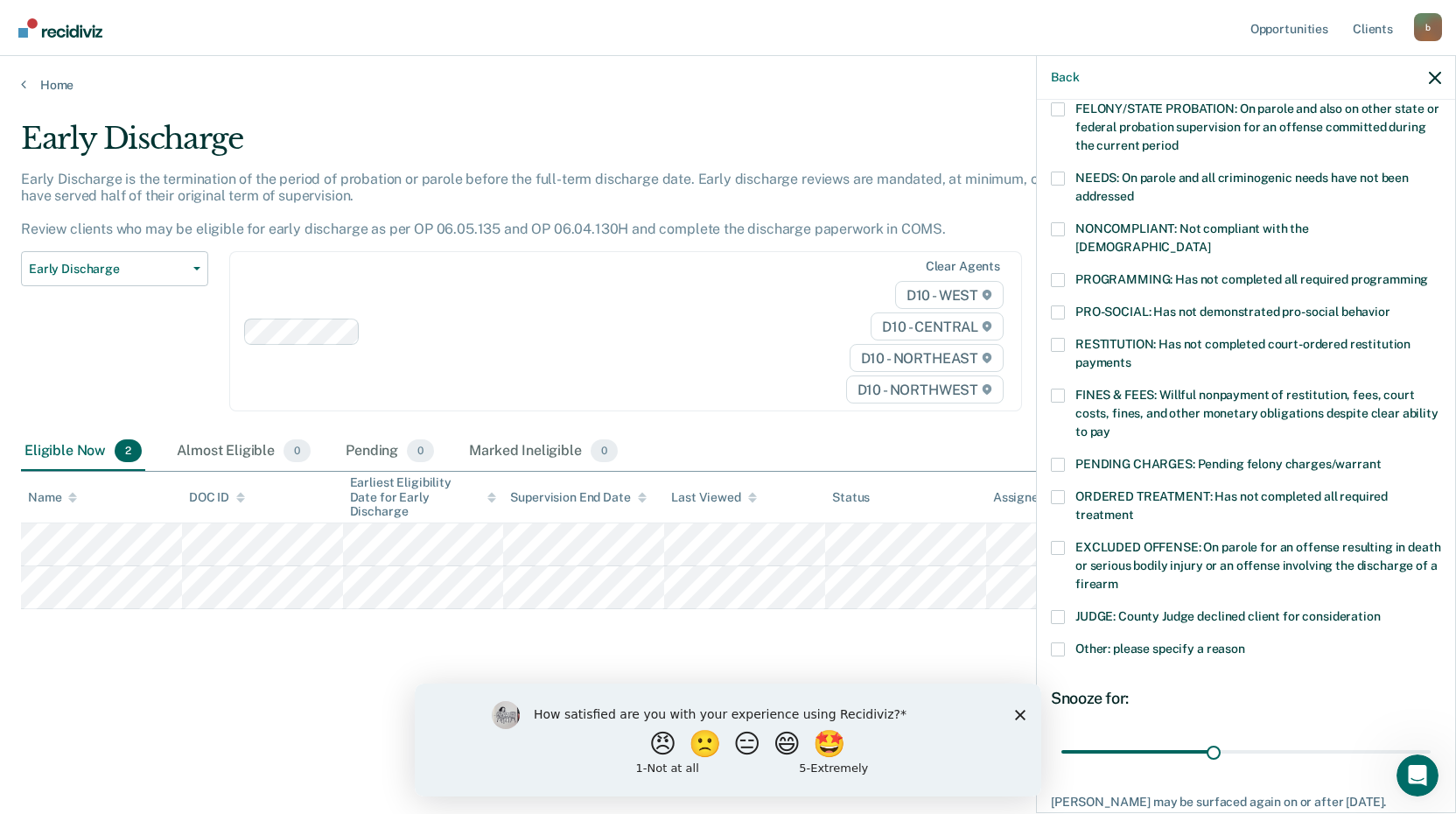
scroll to position [263, 0]
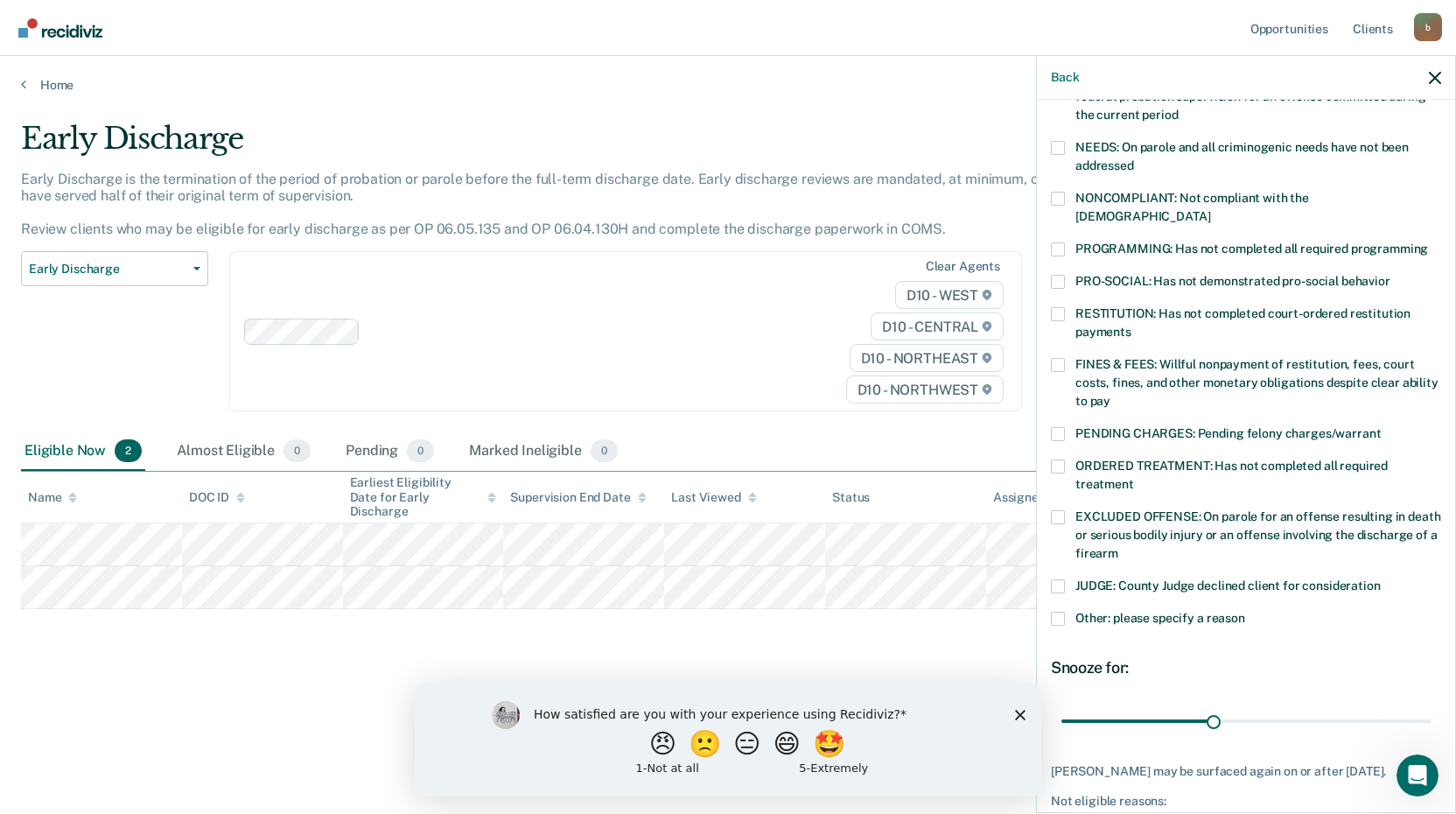
click at [1058, 612] on span at bounding box center [1058, 619] width 14 height 14
click at [1245, 612] on input "Other: please specify a reason" at bounding box center [1245, 612] width 0 height 0
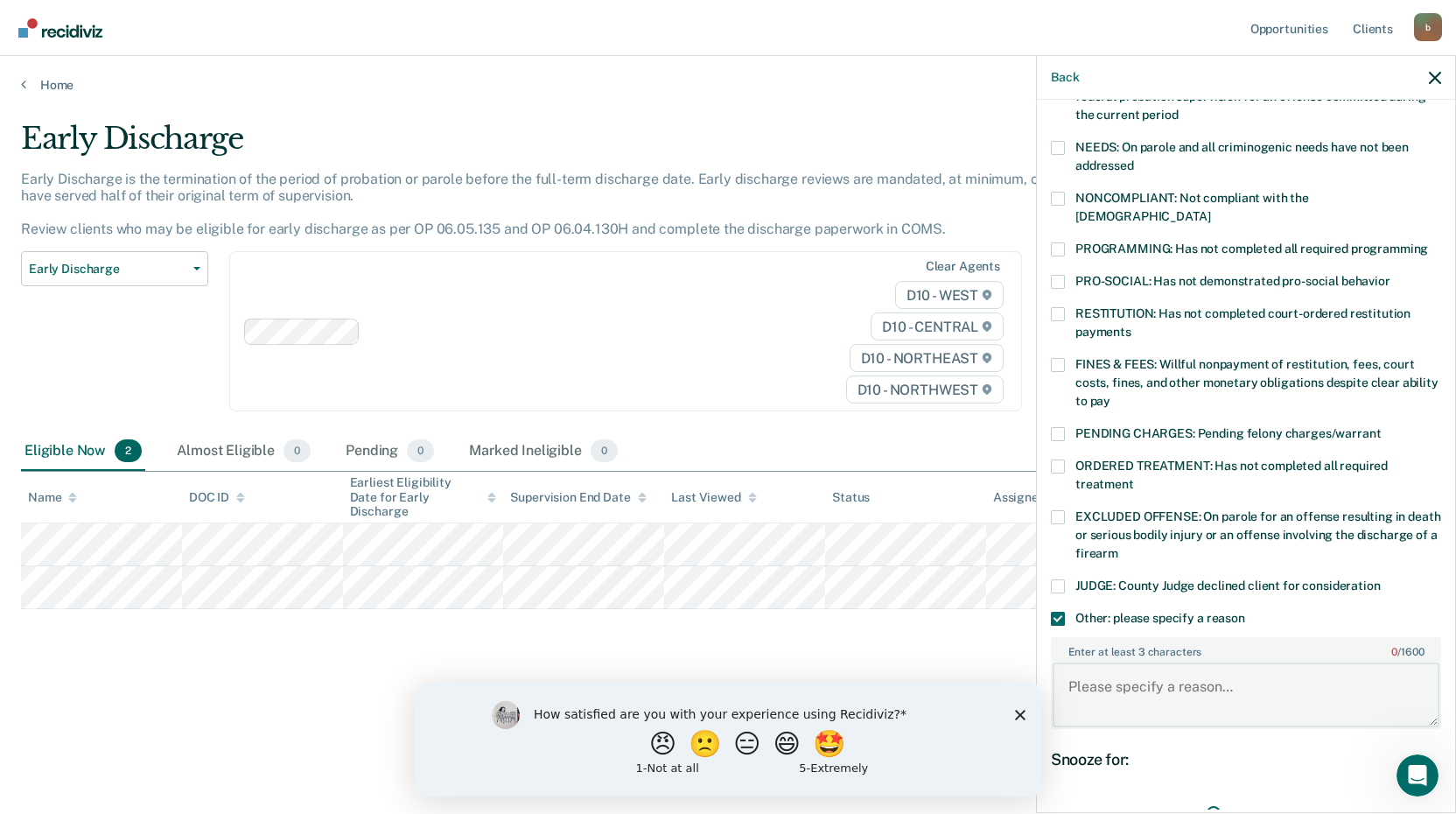
click at [1109, 664] on textarea "Enter at least 3 characters 0 / 1600" at bounding box center [1246, 694] width 387 height 64
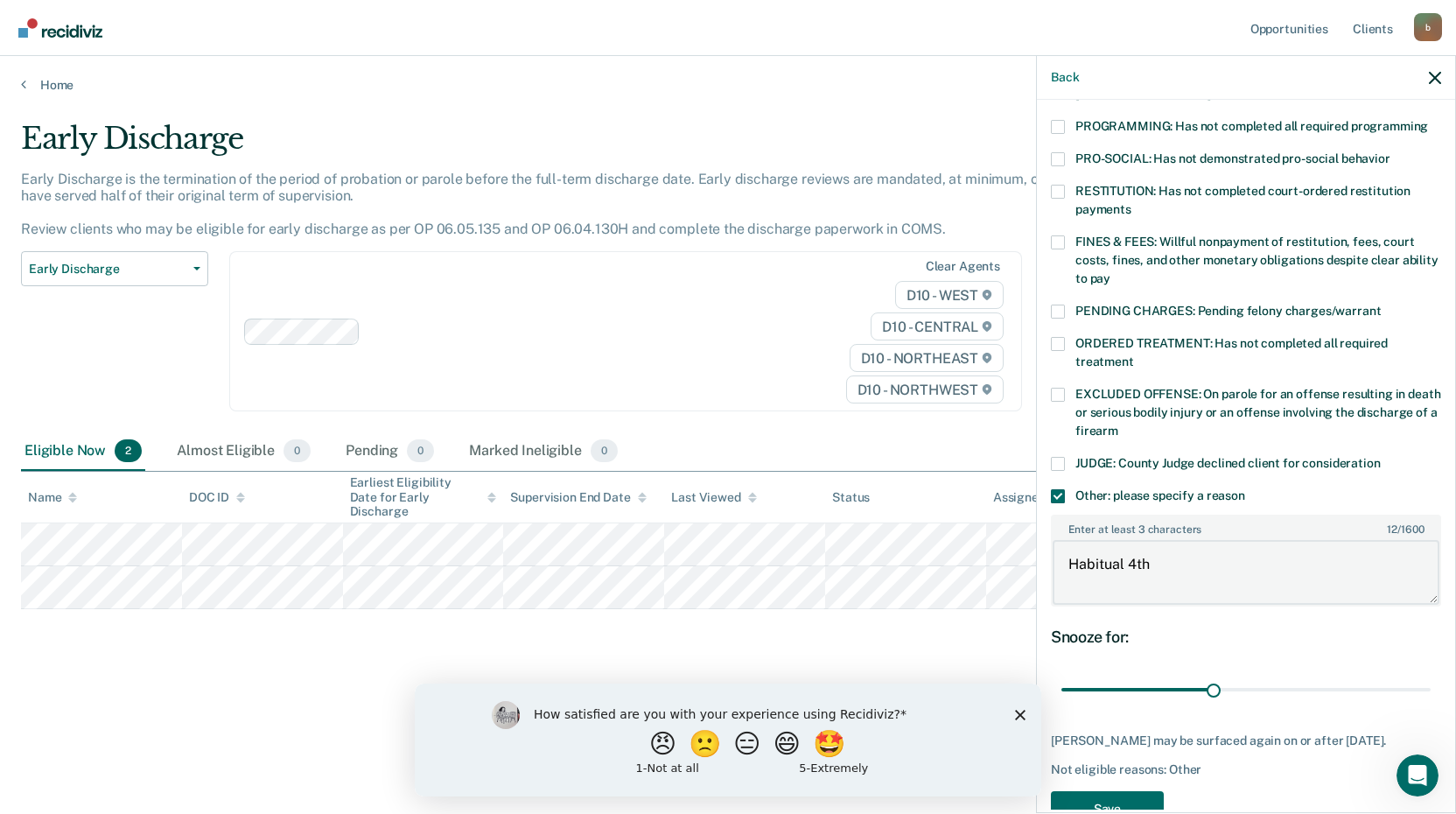
scroll to position [429, 0]
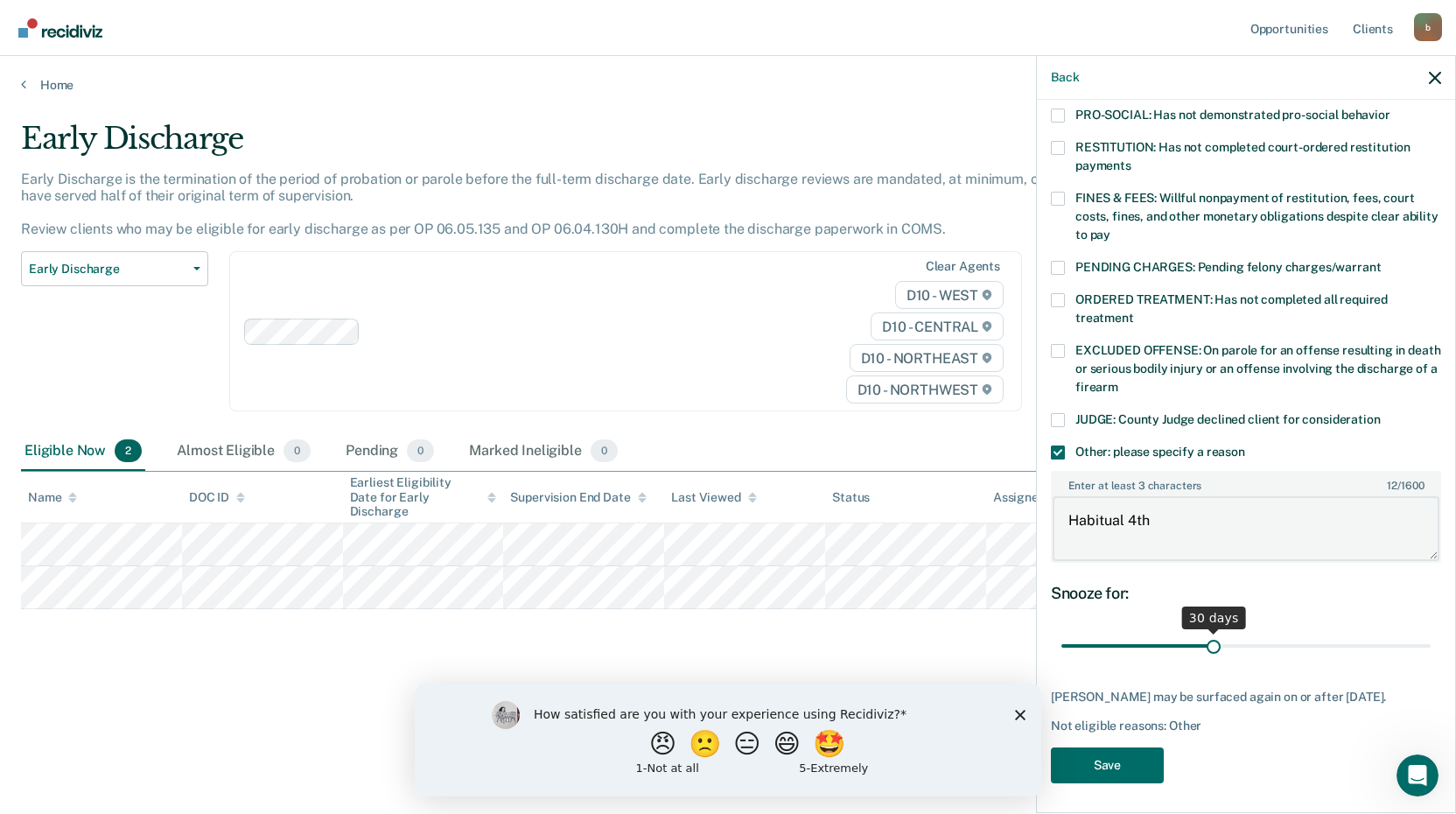
type textarea "Habitual 4th"
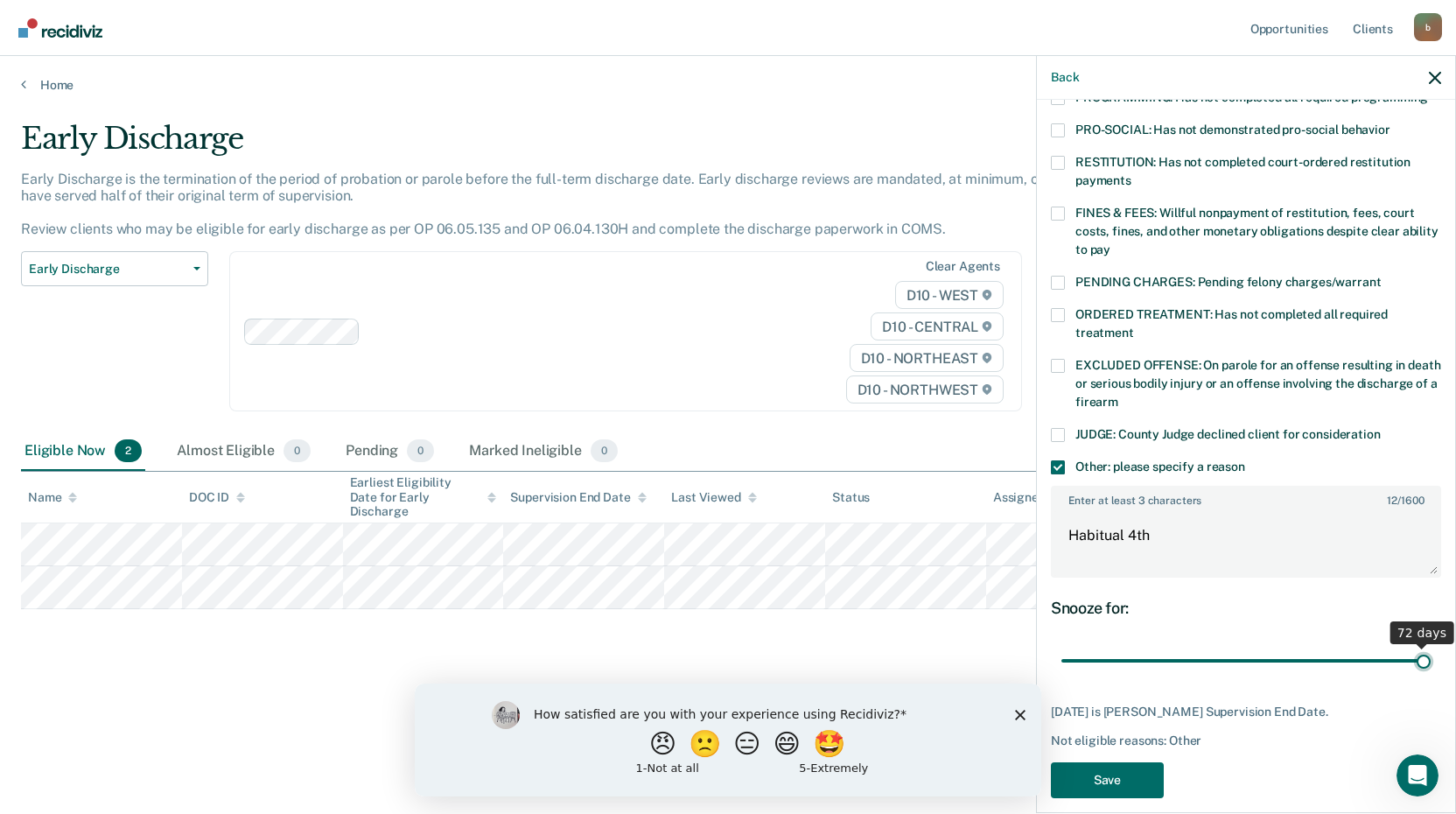
drag, startPoint x: 1205, startPoint y: 625, endPoint x: 1630, endPoint y: 618, distance: 425.1
type input "72"
click at [1431, 646] on input "range" at bounding box center [1246, 661] width 370 height 31
click at [1178, 513] on textarea "Habitual 4th" at bounding box center [1246, 543] width 387 height 64
type textarea "Habitual 4th ineligible for early discharge per policy."
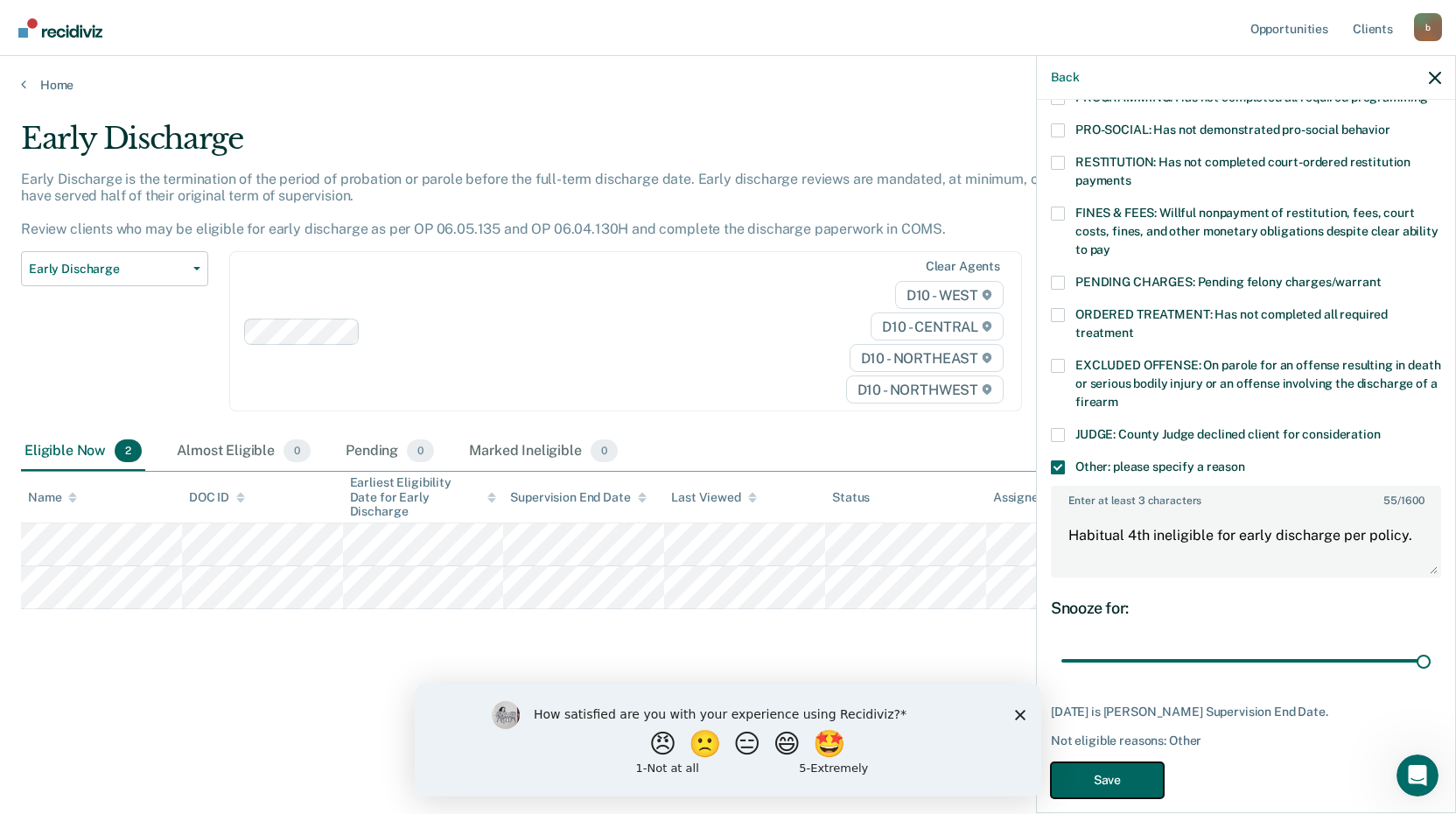
click at [1074, 762] on button "Save" at bounding box center [1107, 779] width 113 height 36
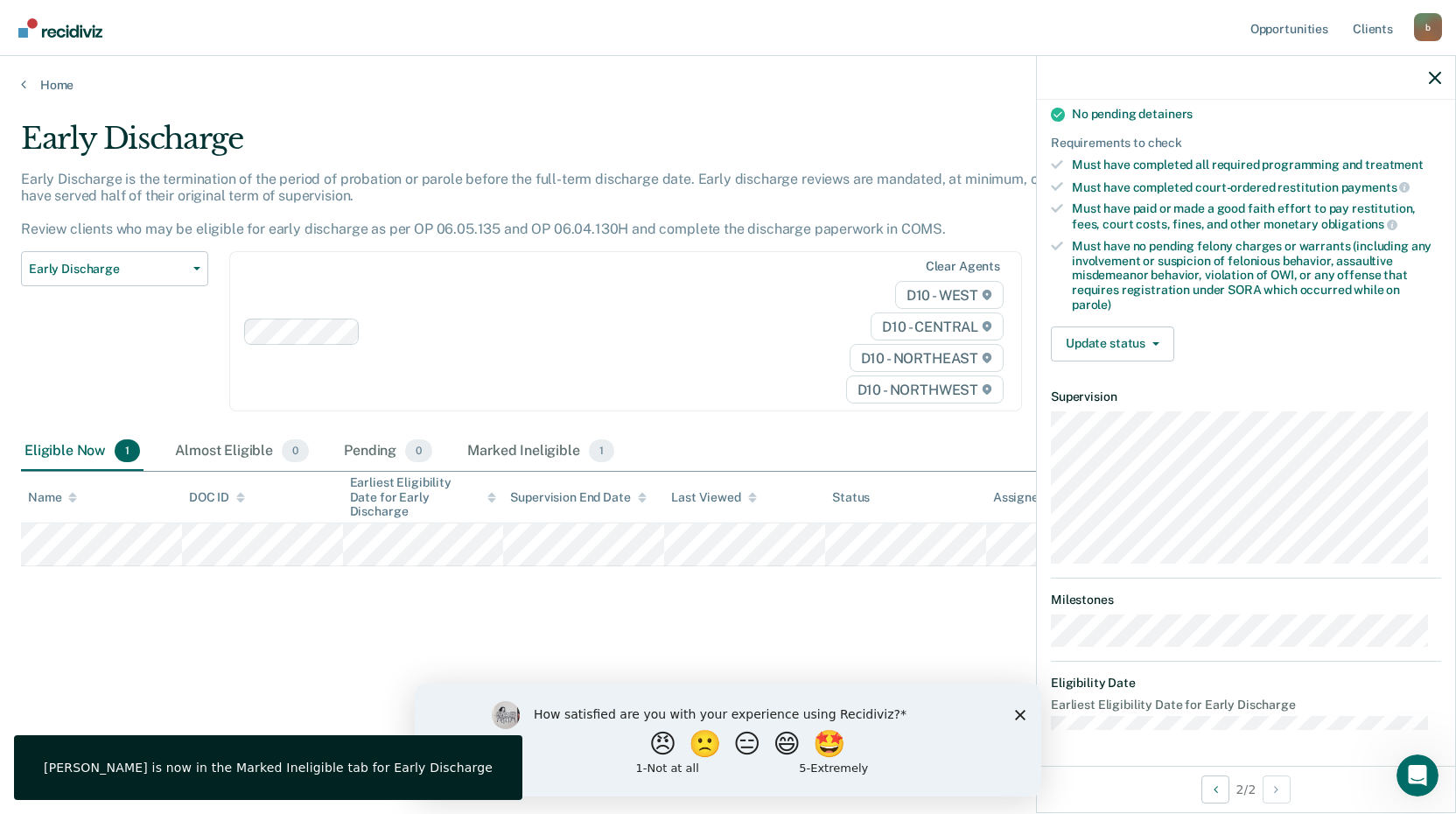
scroll to position [378, 0]
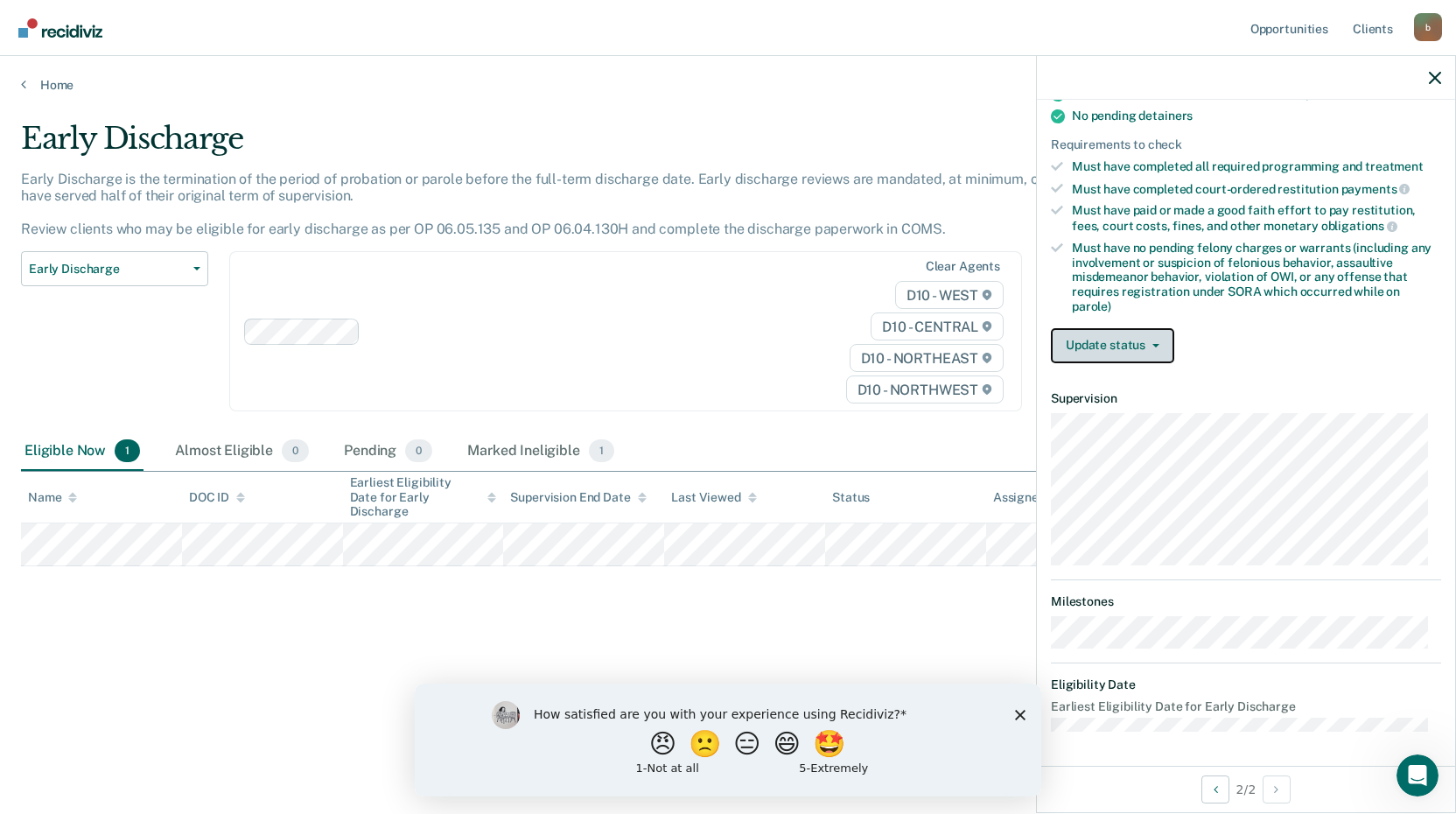
click at [1157, 343] on icon "button" at bounding box center [1156, 345] width 7 height 4
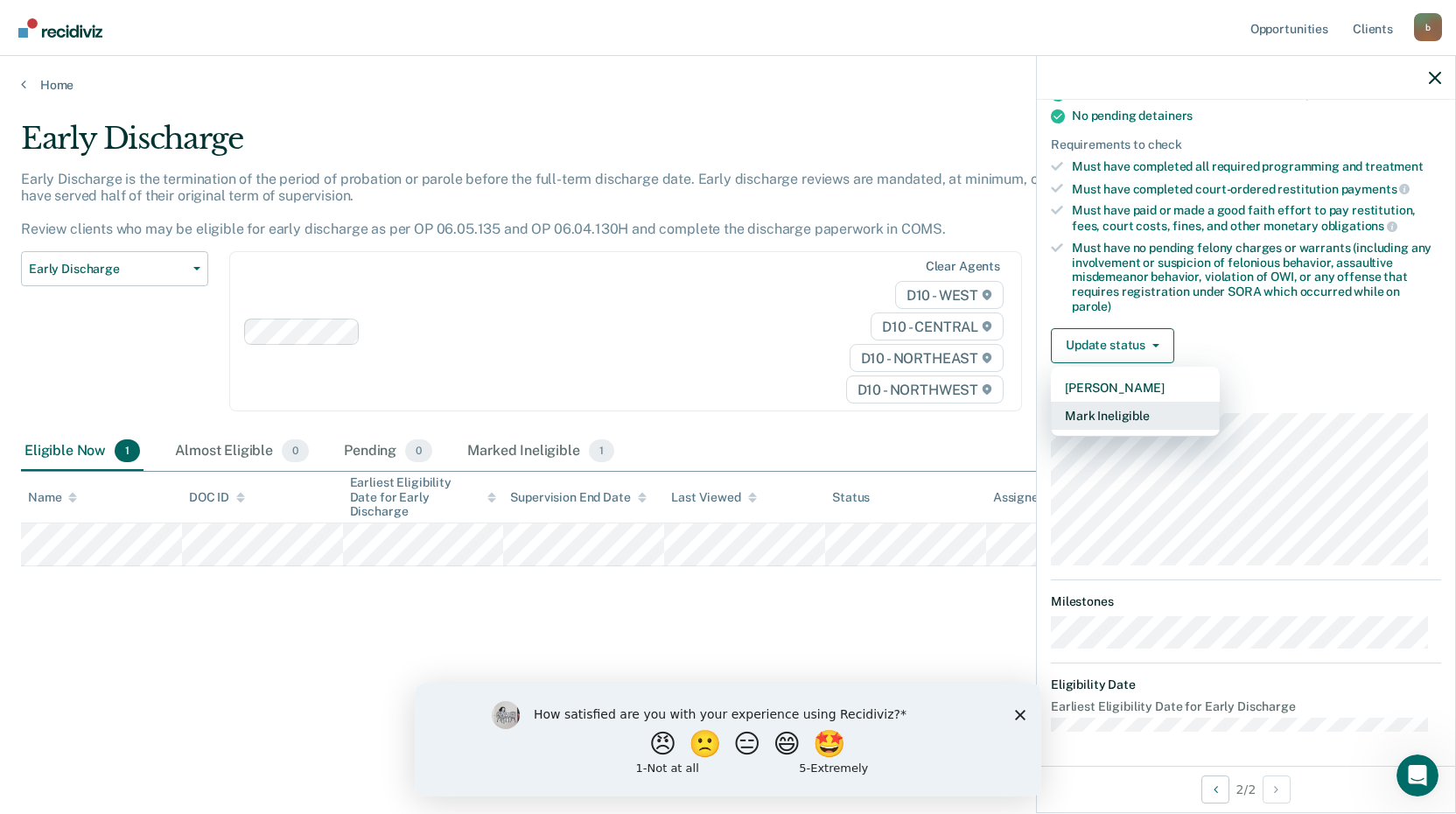
click at [1129, 410] on button "Mark Ineligible" at bounding box center [1136, 415] width 169 height 28
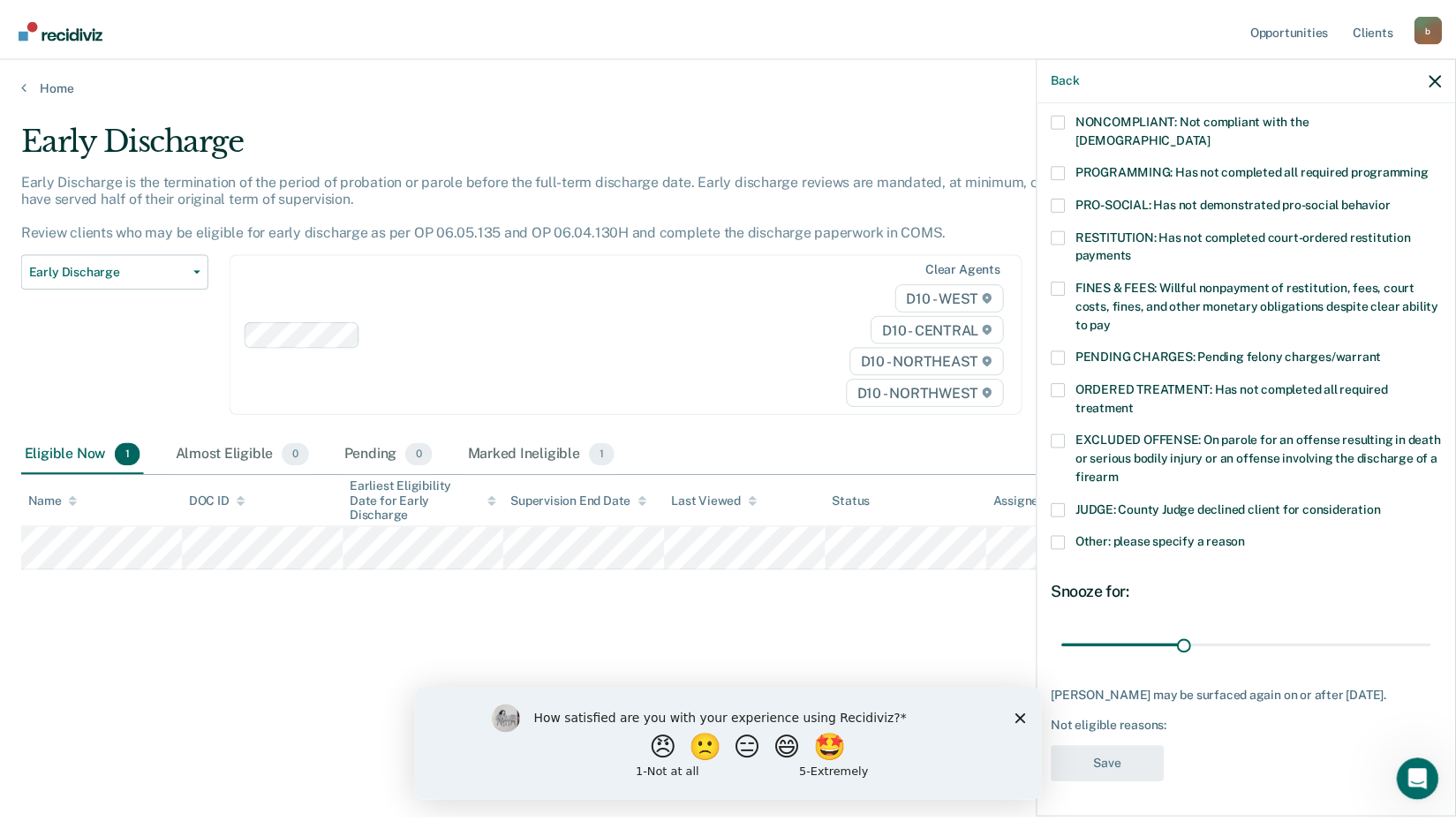
scroll to position [340, 0]
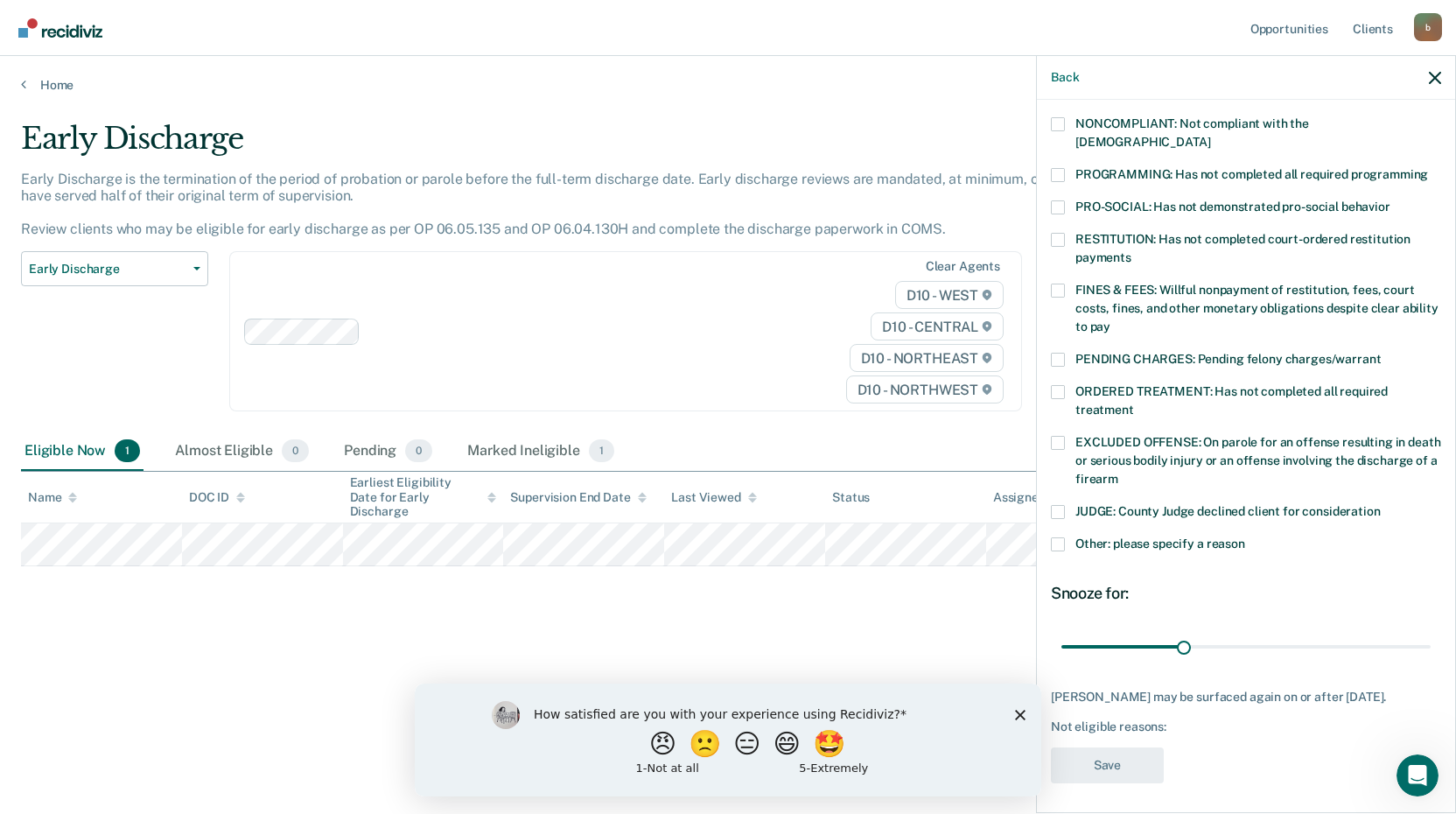
click at [1054, 436] on span at bounding box center [1058, 443] width 14 height 14
click at [1118, 472] on input "EXCLUDED OFFENSE: On parole for an offense resulting in death or serious bodily…" at bounding box center [1118, 472] width 0 height 0
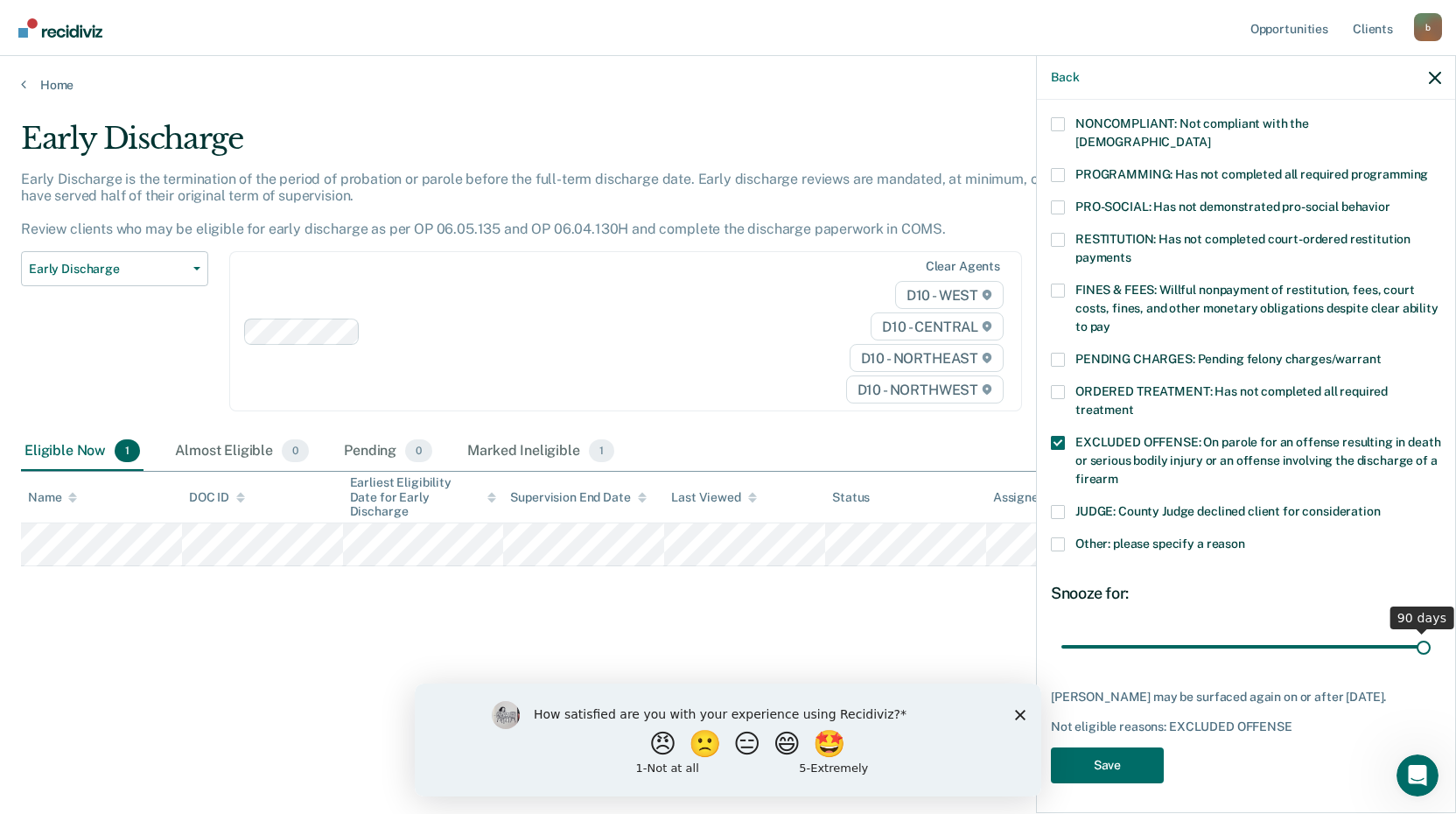
drag, startPoint x: 1181, startPoint y: 624, endPoint x: 1537, endPoint y: 601, distance: 356.7
type input "90"
click at [1431, 631] on input "range" at bounding box center [1246, 647] width 370 height 31
click at [1115, 763] on button "Save" at bounding box center [1107, 765] width 113 height 36
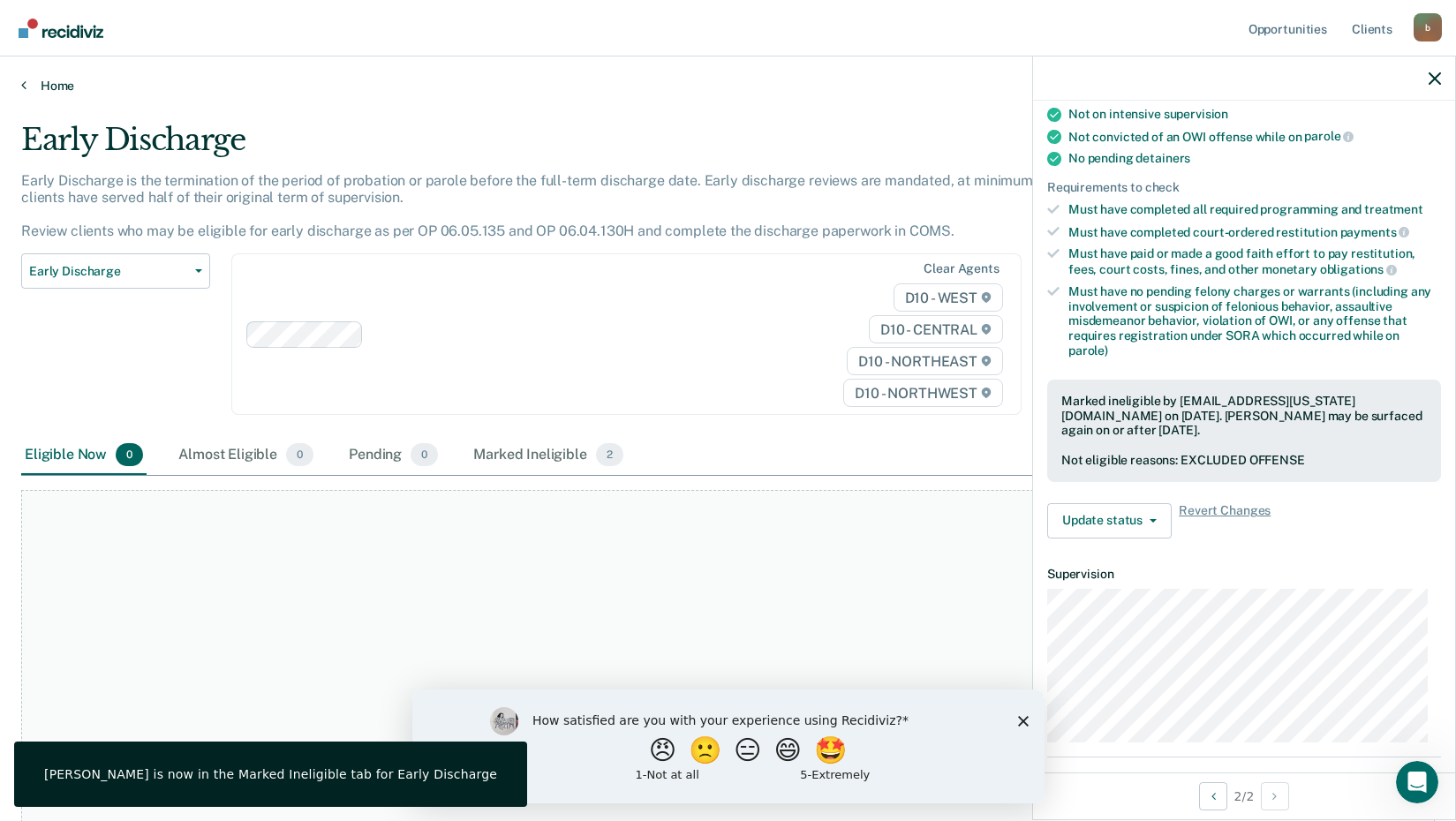
click at [55, 84] on link "Home" at bounding box center [728, 85] width 1413 height 16
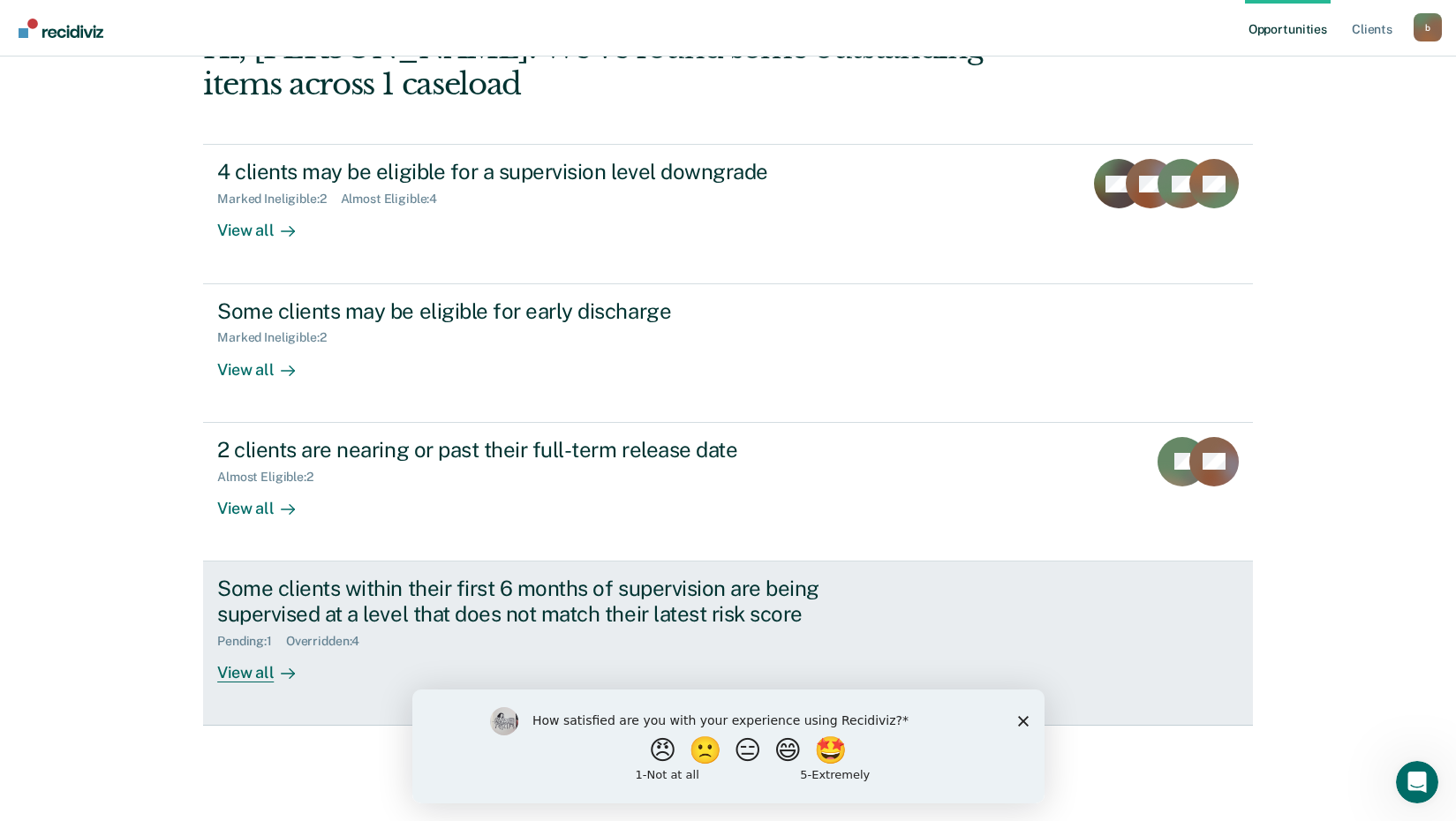
scroll to position [219, 0]
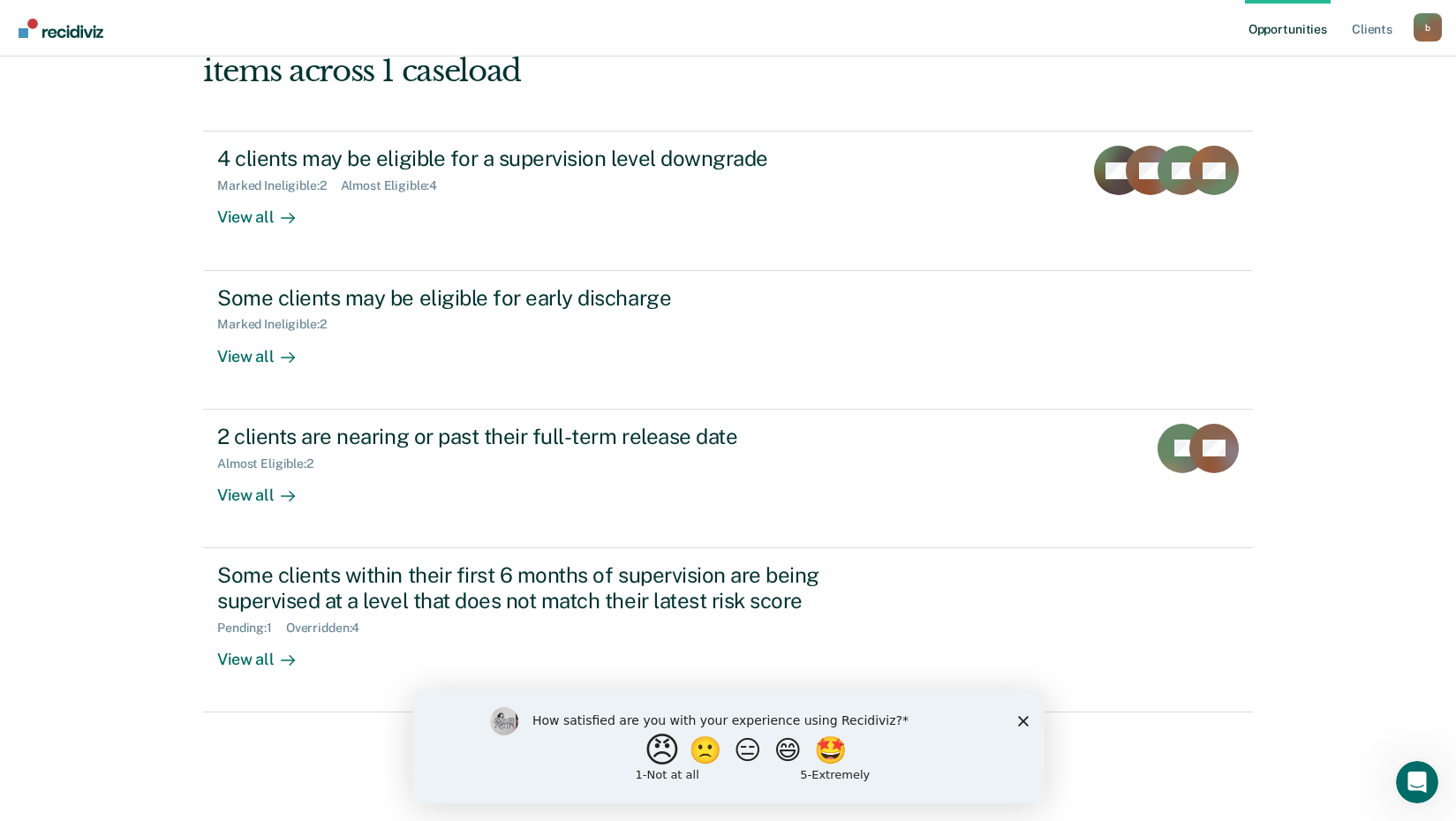
click at [643, 761] on button "😠" at bounding box center [663, 749] width 42 height 35
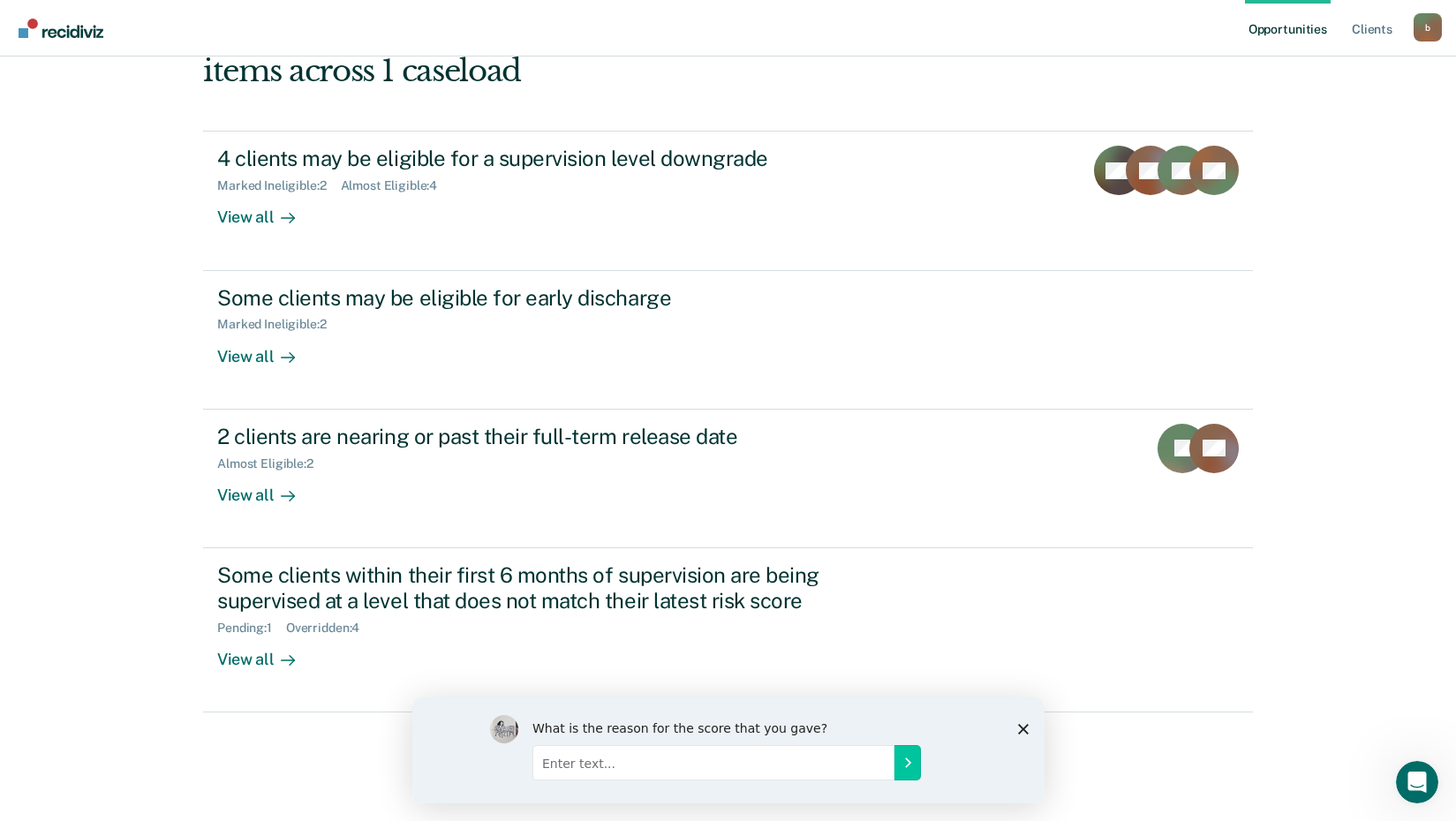
click at [586, 769] on input "Enter text..." at bounding box center [711, 762] width 362 height 35
type input "Waste of time. You still need to know policy while operating this application."
click at [919, 763] on button "Submit your response" at bounding box center [906, 762] width 26 height 35
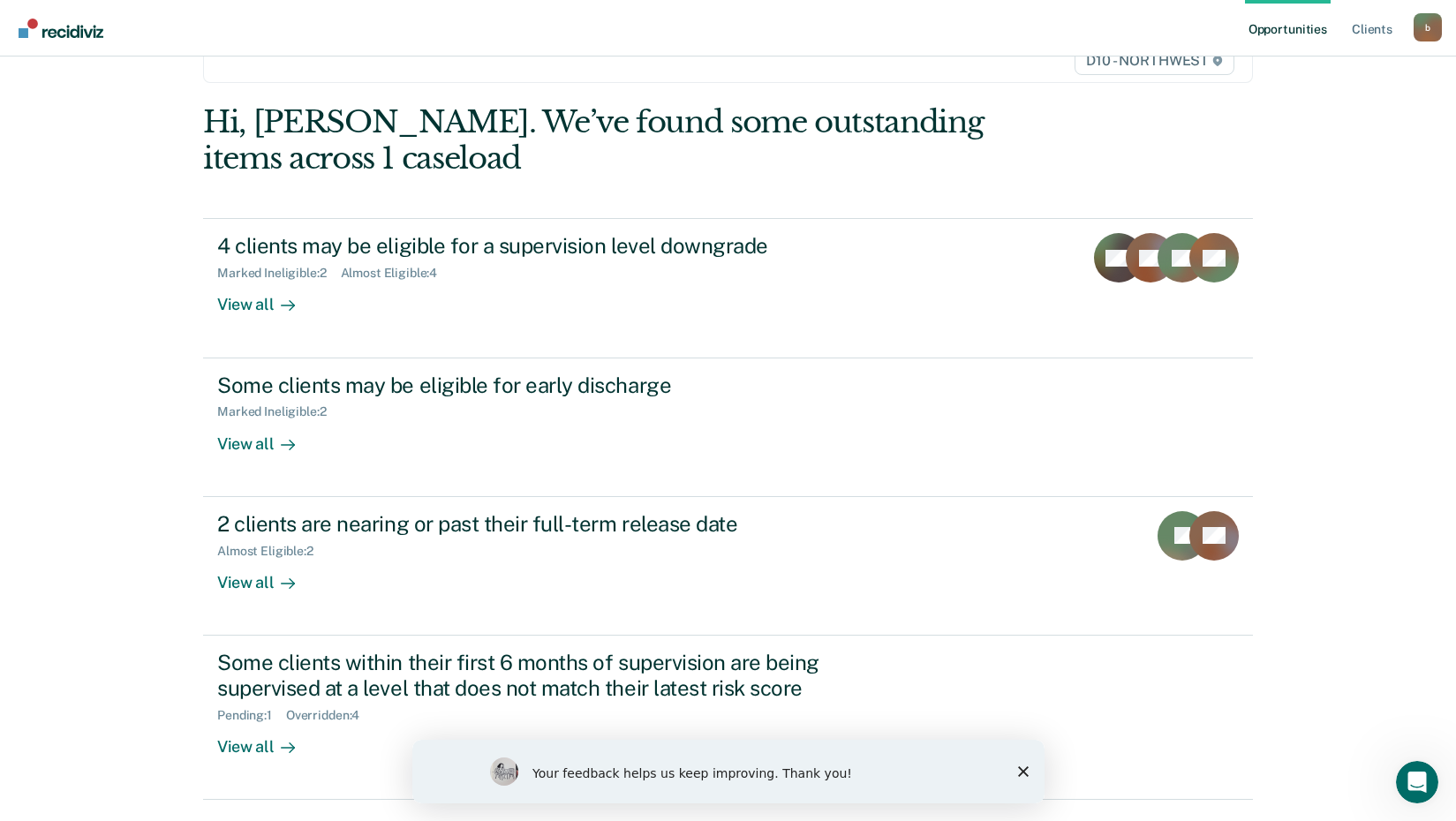
scroll to position [0, 0]
